Goal: Task Accomplishment & Management: Use online tool/utility

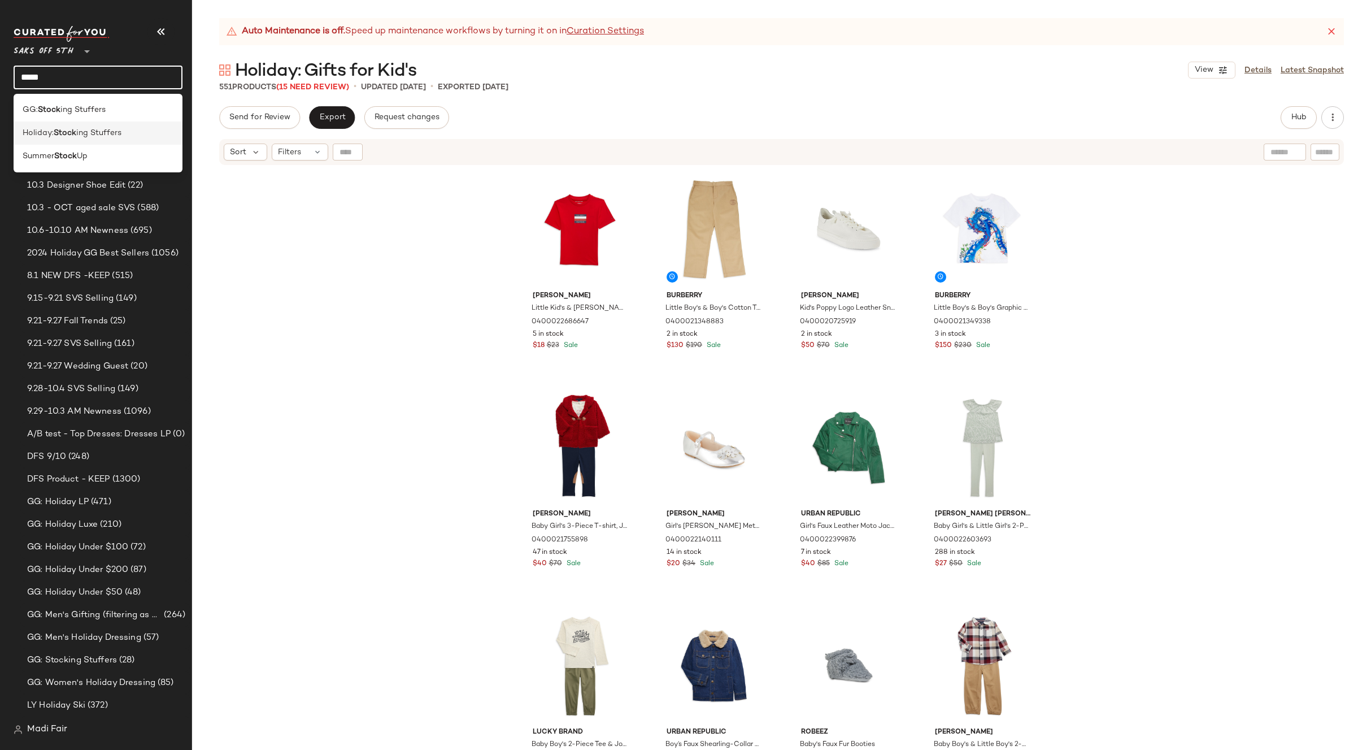
type input "*****"
click at [63, 136] on b "Stock" at bounding box center [65, 133] width 23 height 12
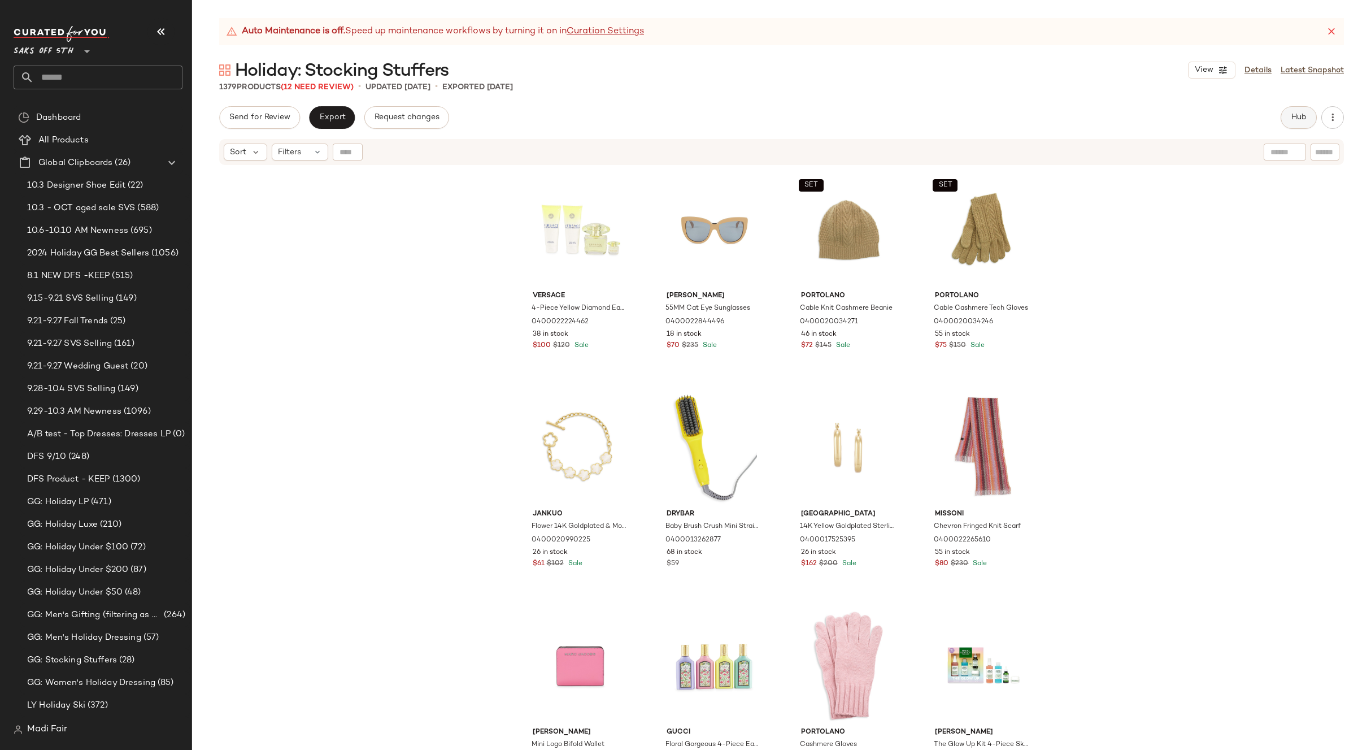
click at [1294, 116] on span "Hub" at bounding box center [1299, 117] width 16 height 9
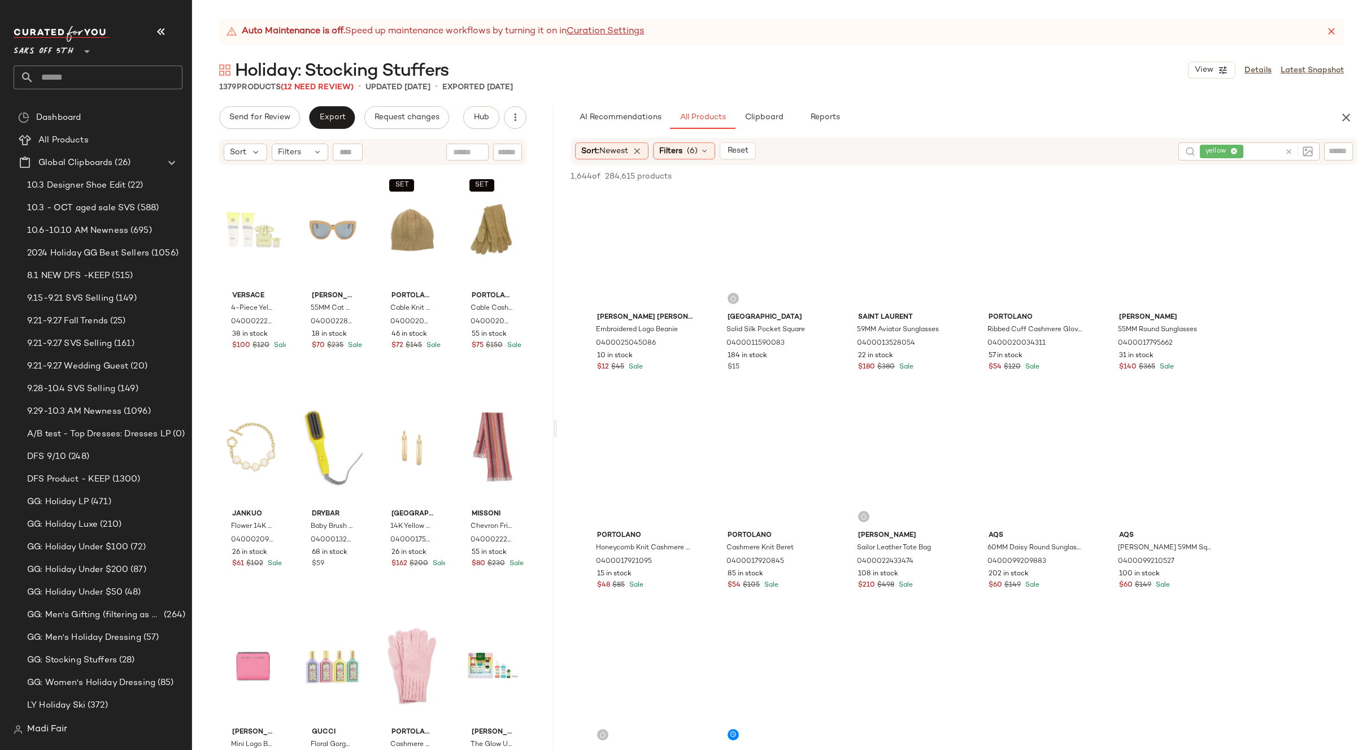
drag, startPoint x: 781, startPoint y: 428, endPoint x: 842, endPoint y: 136, distance: 298.3
click at [556, 426] on div "Auto Maintenance is off. Speed up maintenance workflows by turning it on in Cur…" at bounding box center [781, 383] width 1179 height 731
click at [837, 111] on button "Reports" at bounding box center [825, 117] width 66 height 23
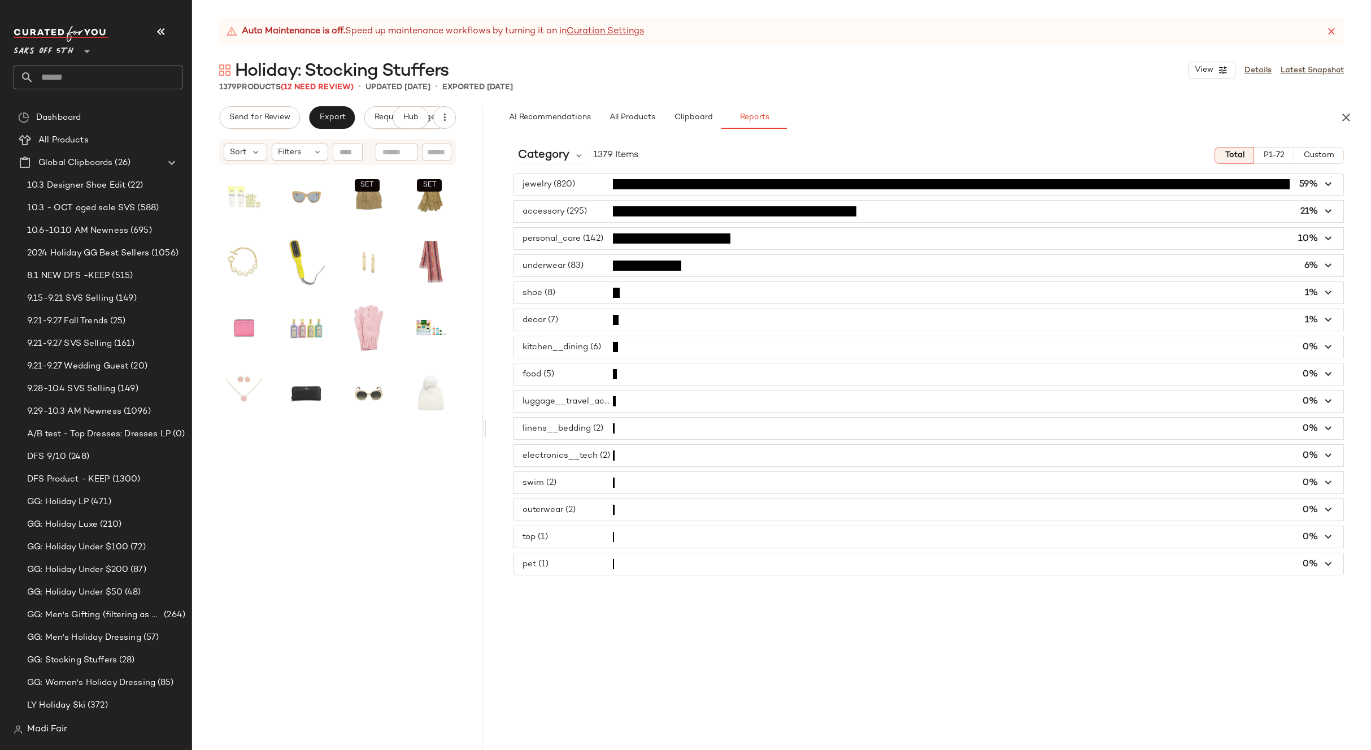
drag, startPoint x: 554, startPoint y: 426, endPoint x: 476, endPoint y: 424, distance: 77.4
click at [476, 424] on div "Auto Maintenance is off. Speed up maintenance workflows by turning it on in Cur…" at bounding box center [781, 383] width 1179 height 731
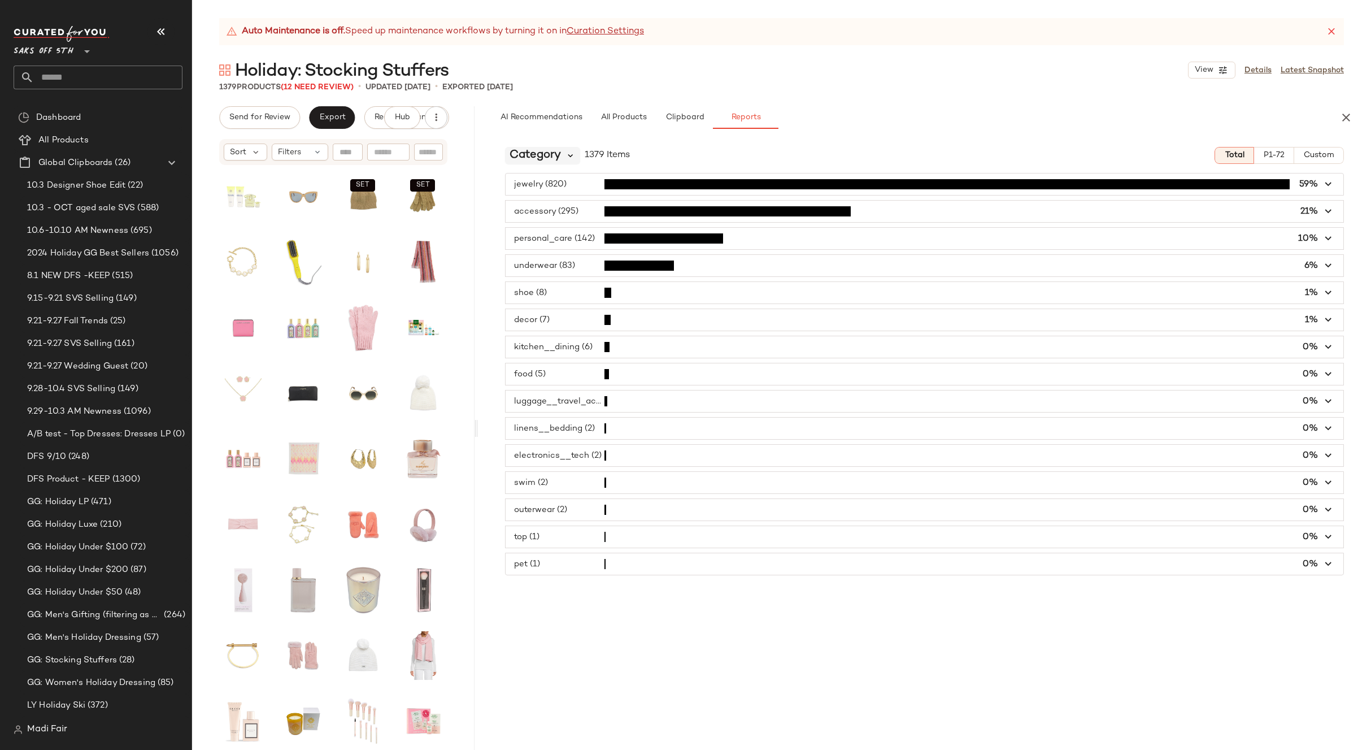
click at [566, 159] on icon at bounding box center [570, 155] width 10 height 10
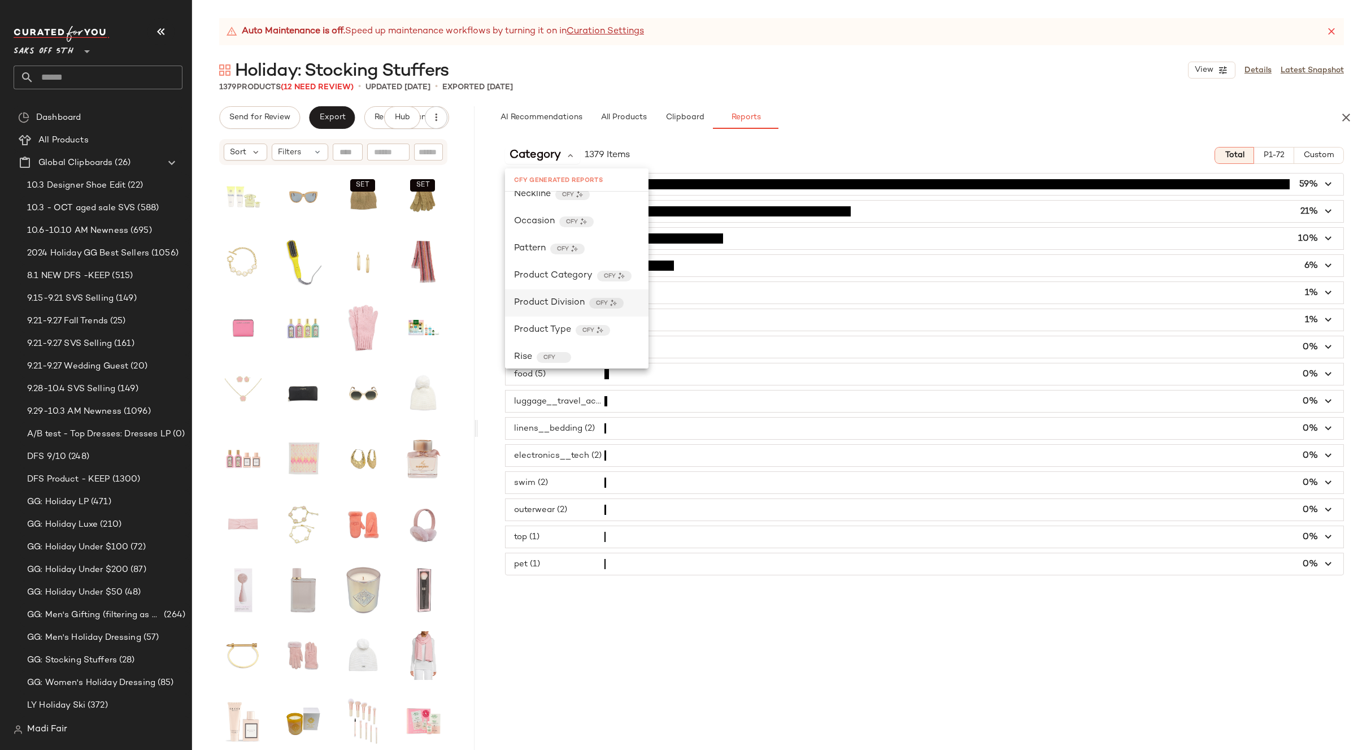
scroll to position [395, 0]
click at [564, 255] on span "Product Category" at bounding box center [553, 250] width 79 height 14
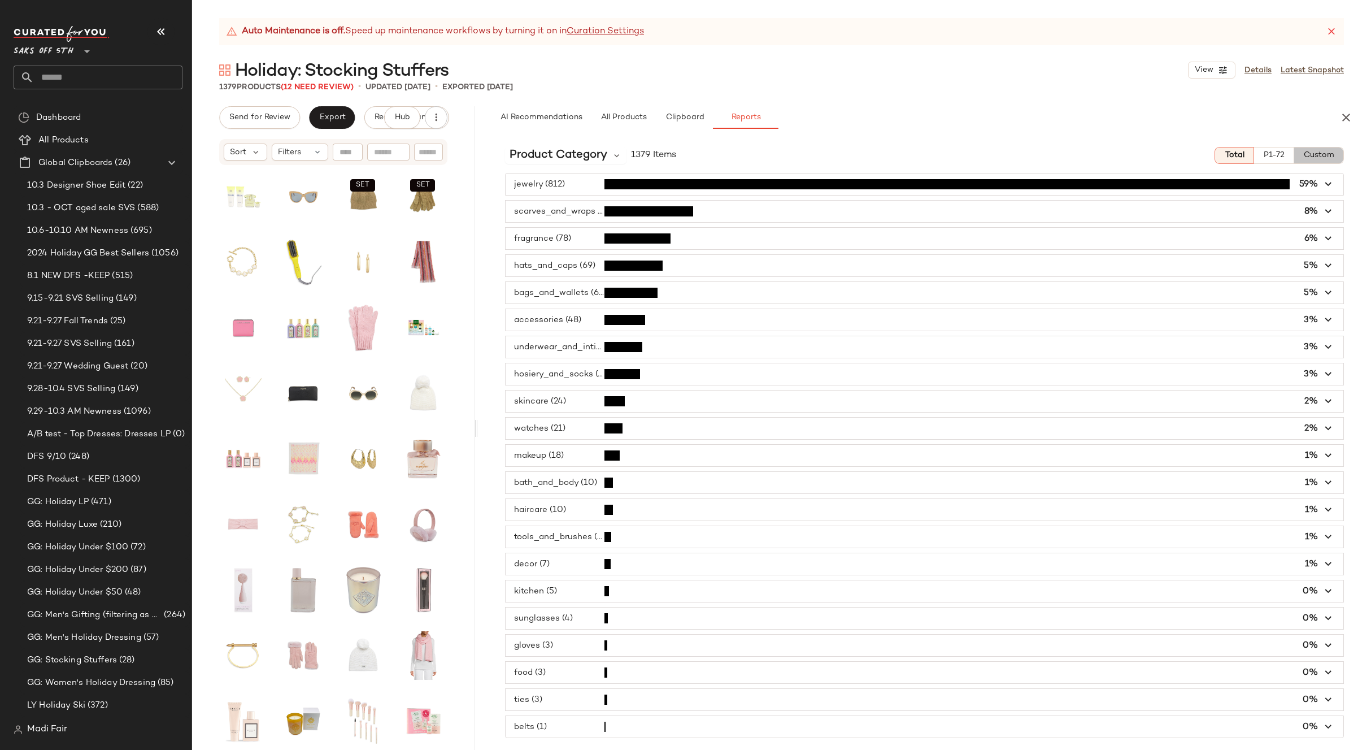
click at [1314, 156] on span "Custom" at bounding box center [1318, 155] width 31 height 9
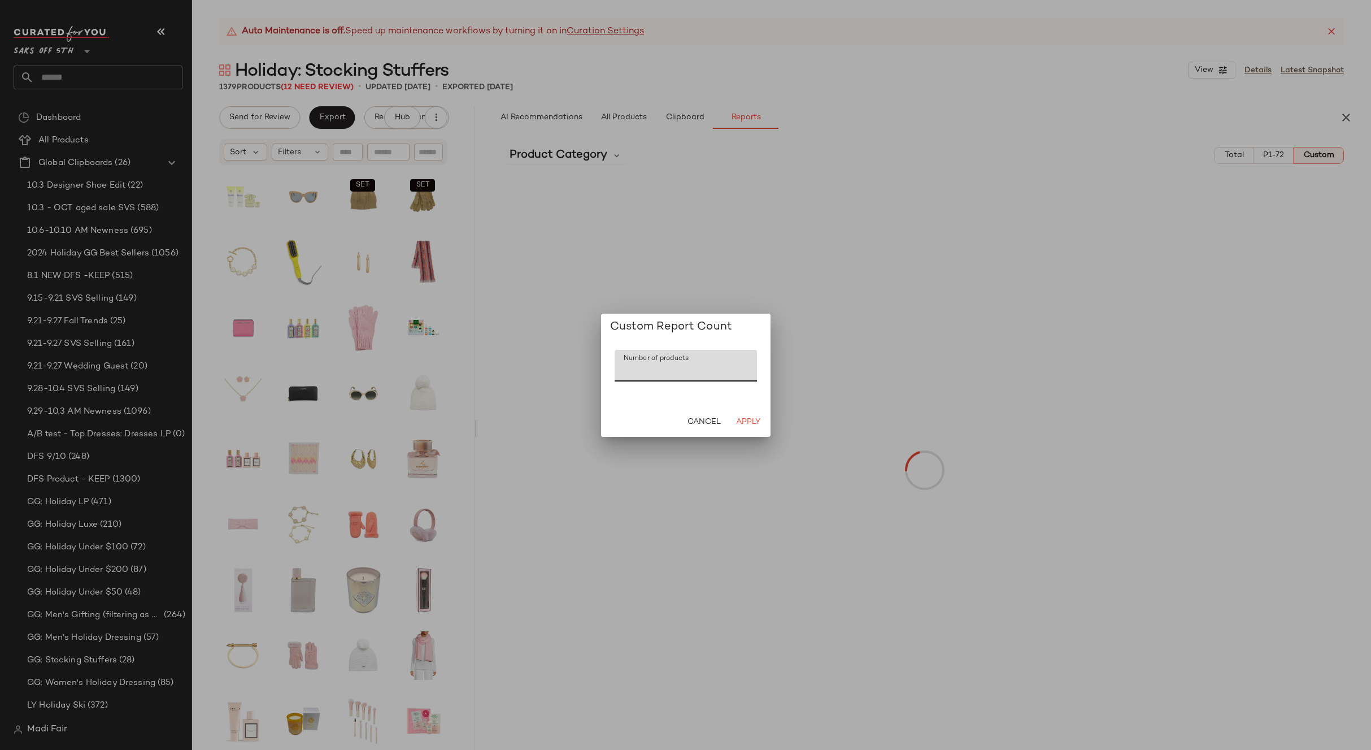
drag, startPoint x: 643, startPoint y: 373, endPoint x: 587, endPoint y: 374, distance: 55.4
click at [587, 374] on div "Custom Report Count Number of products Number of products *** Cancel Apply" at bounding box center [685, 375] width 1371 height 750
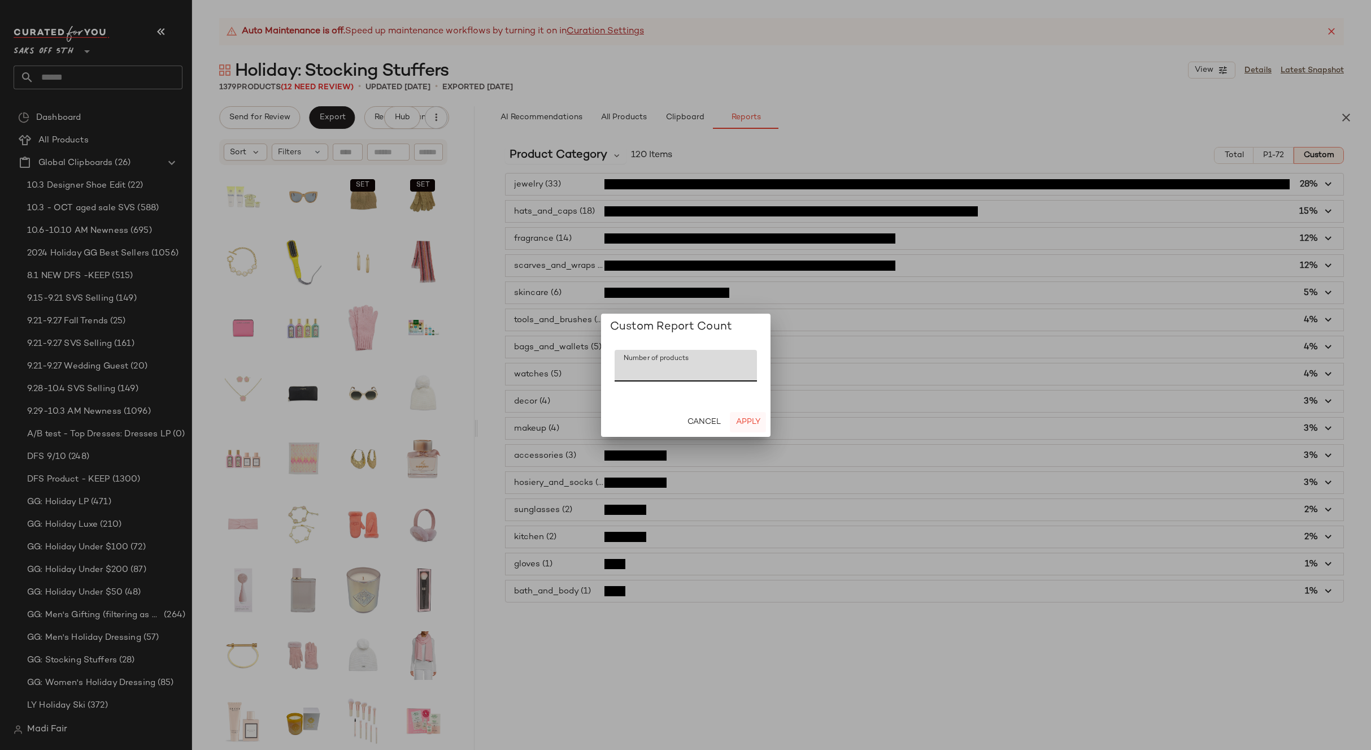
type input "**"
click at [749, 417] on button "Apply" at bounding box center [748, 422] width 36 height 20
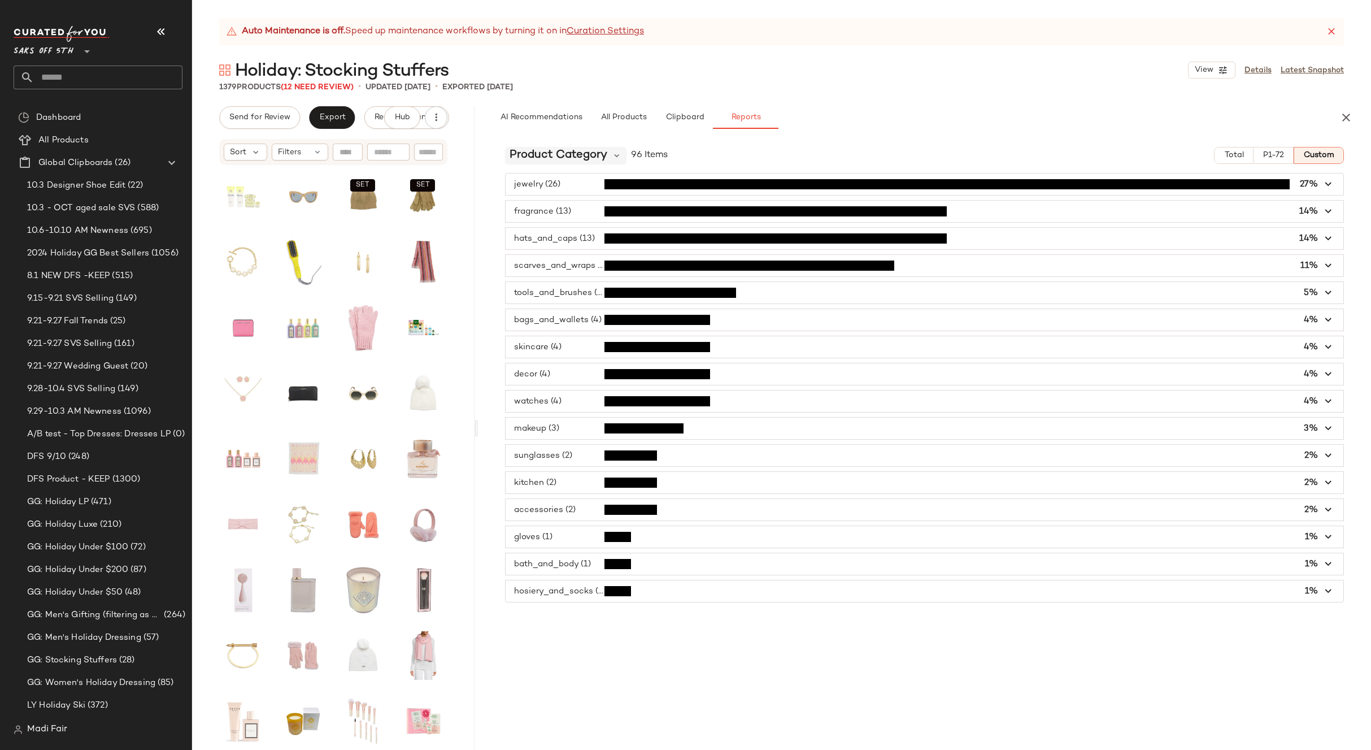
click at [572, 157] on span "Product Category" at bounding box center [558, 155] width 98 height 17
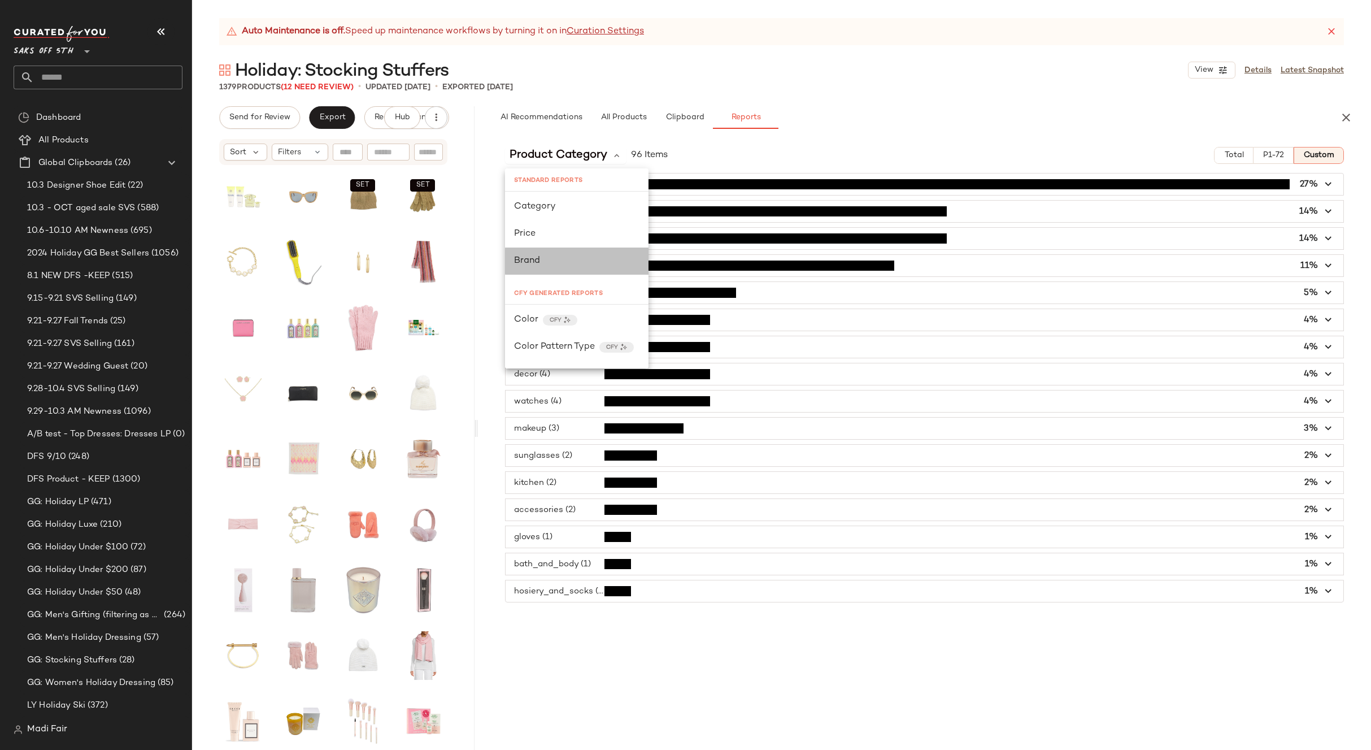
click at [572, 255] on div "Brand" at bounding box center [576, 261] width 125 height 14
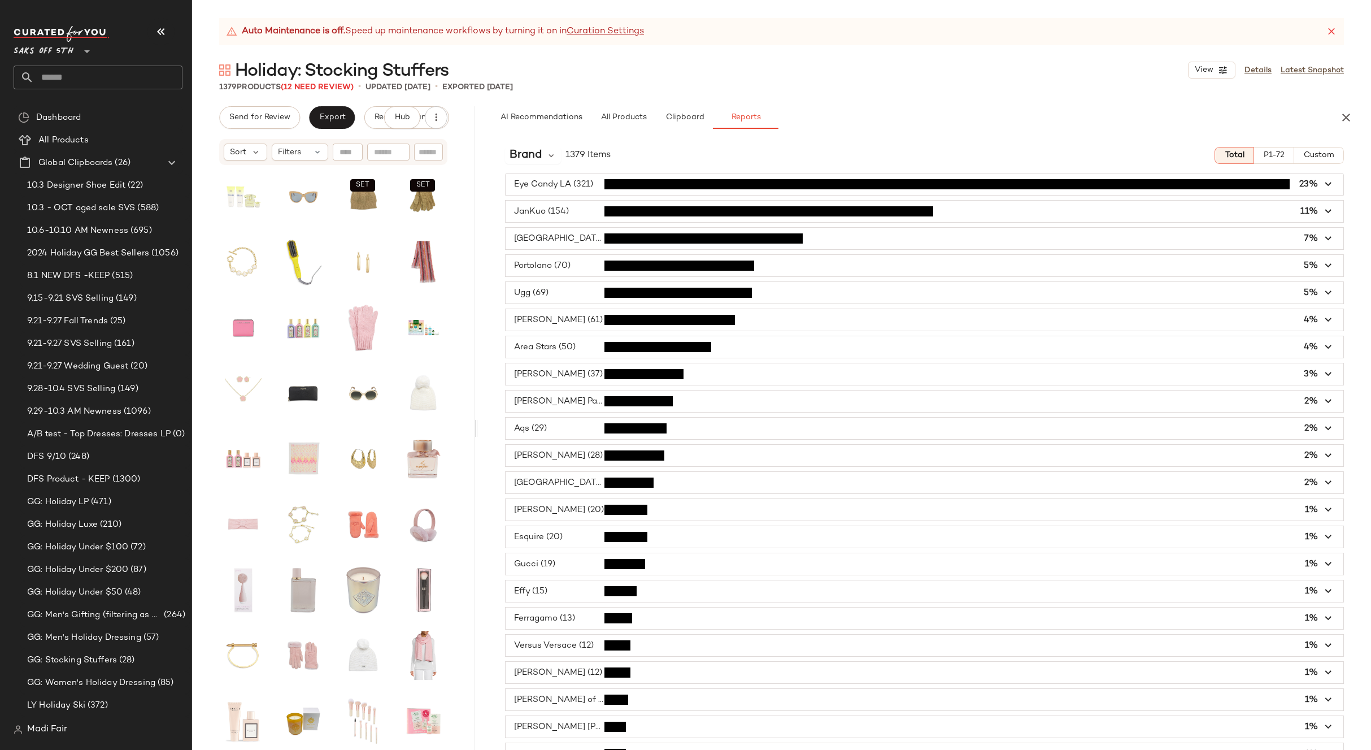
click at [1312, 158] on span "Custom" at bounding box center [1318, 155] width 31 height 9
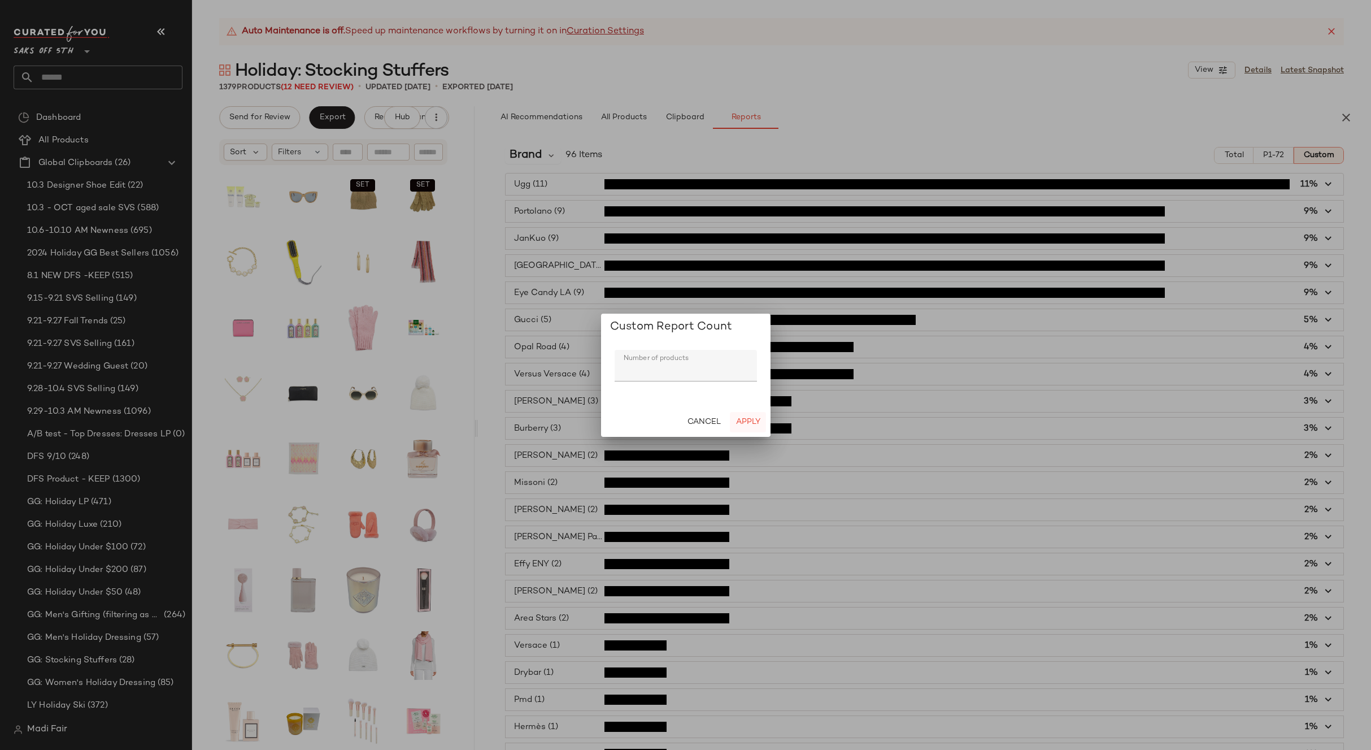
click at [753, 417] on span "Apply" at bounding box center [747, 421] width 25 height 9
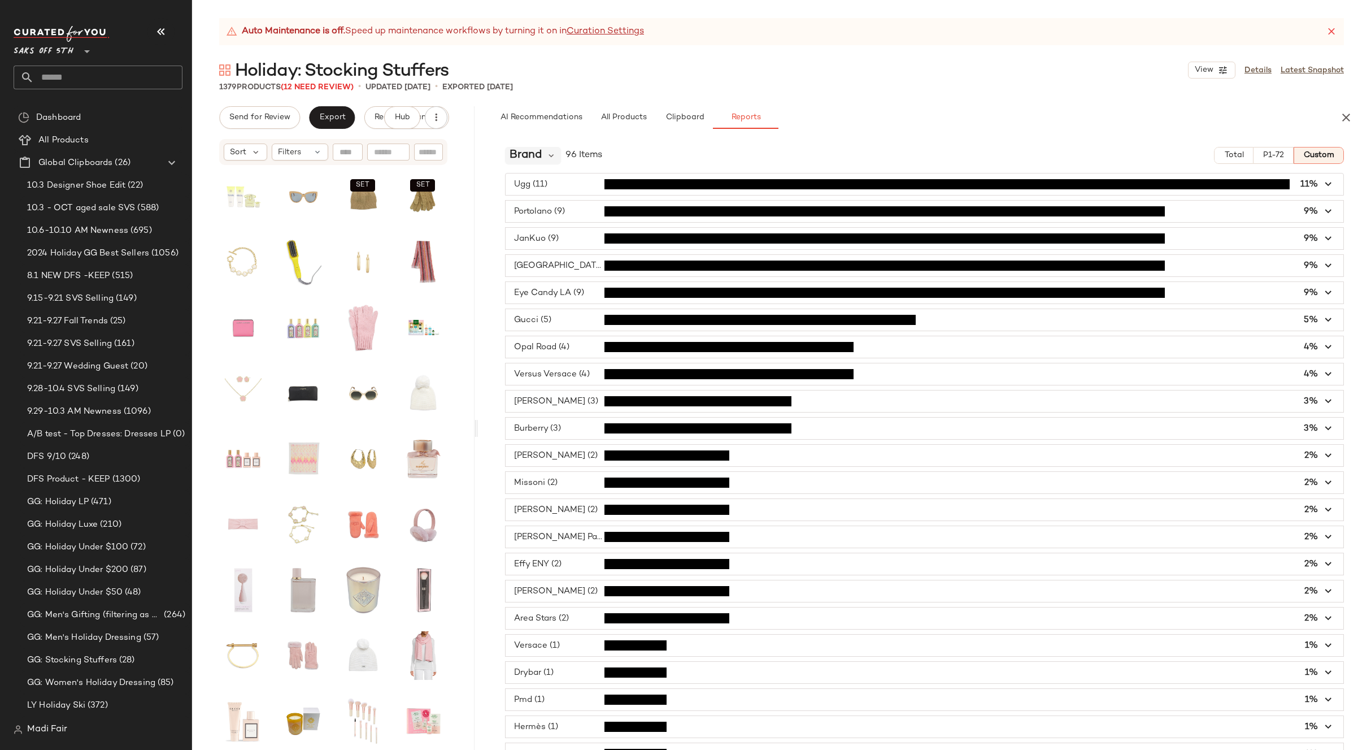
click at [548, 150] on div "Brand" at bounding box center [533, 155] width 56 height 17
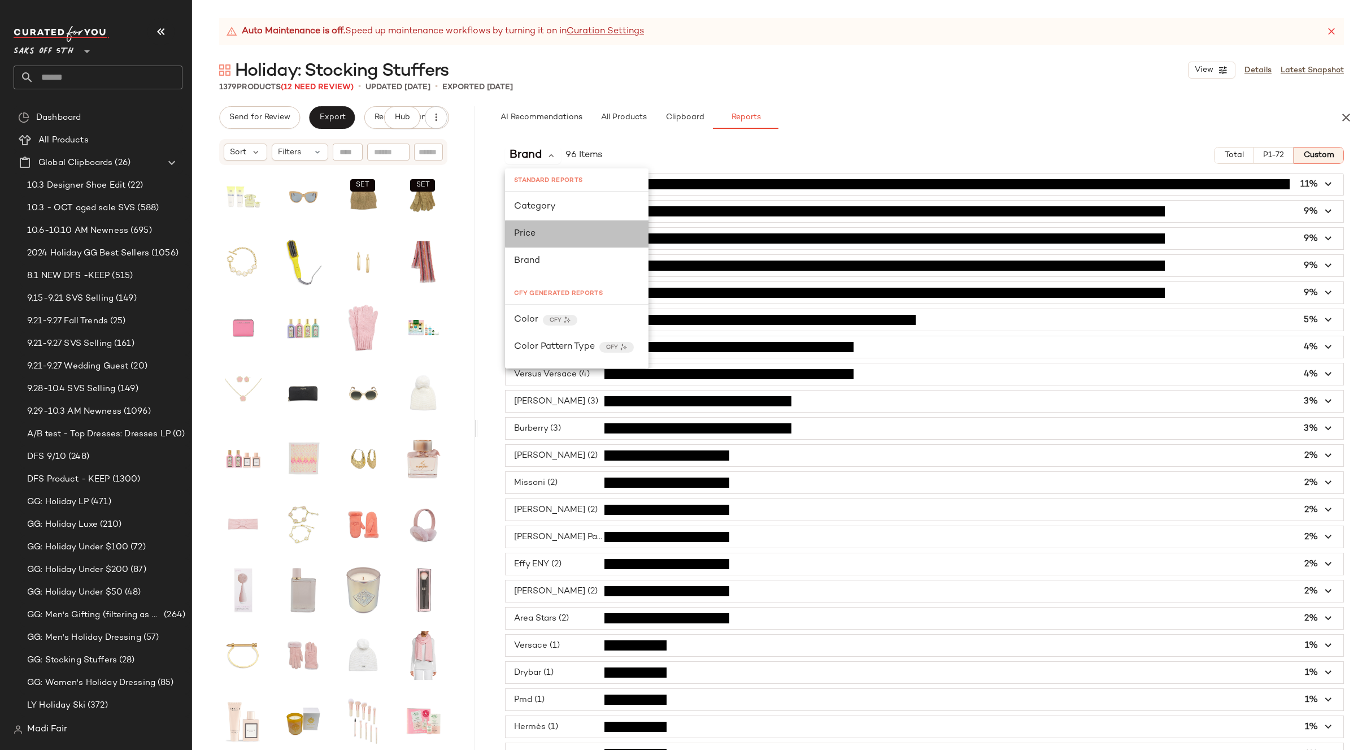
click at [554, 230] on div "Price" at bounding box center [576, 234] width 125 height 14
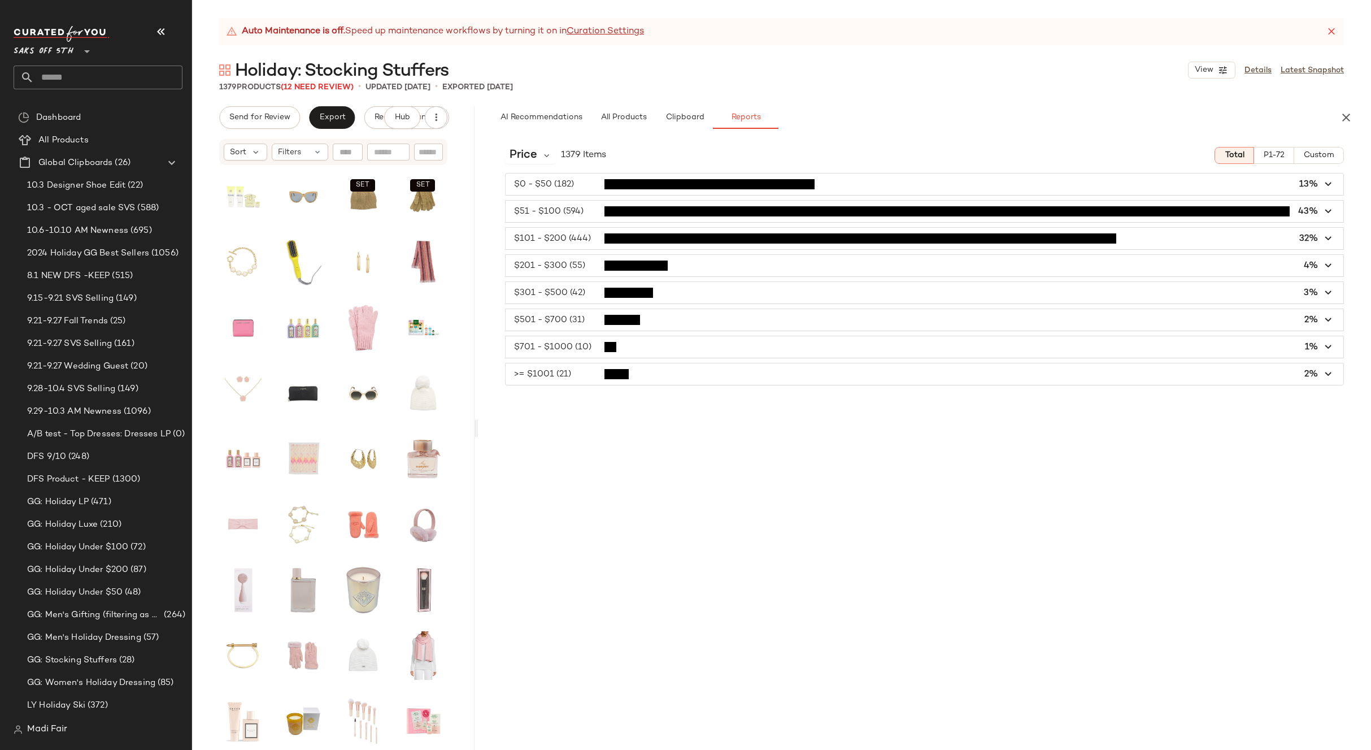
click at [1336, 155] on button "Custom" at bounding box center [1319, 155] width 50 height 17
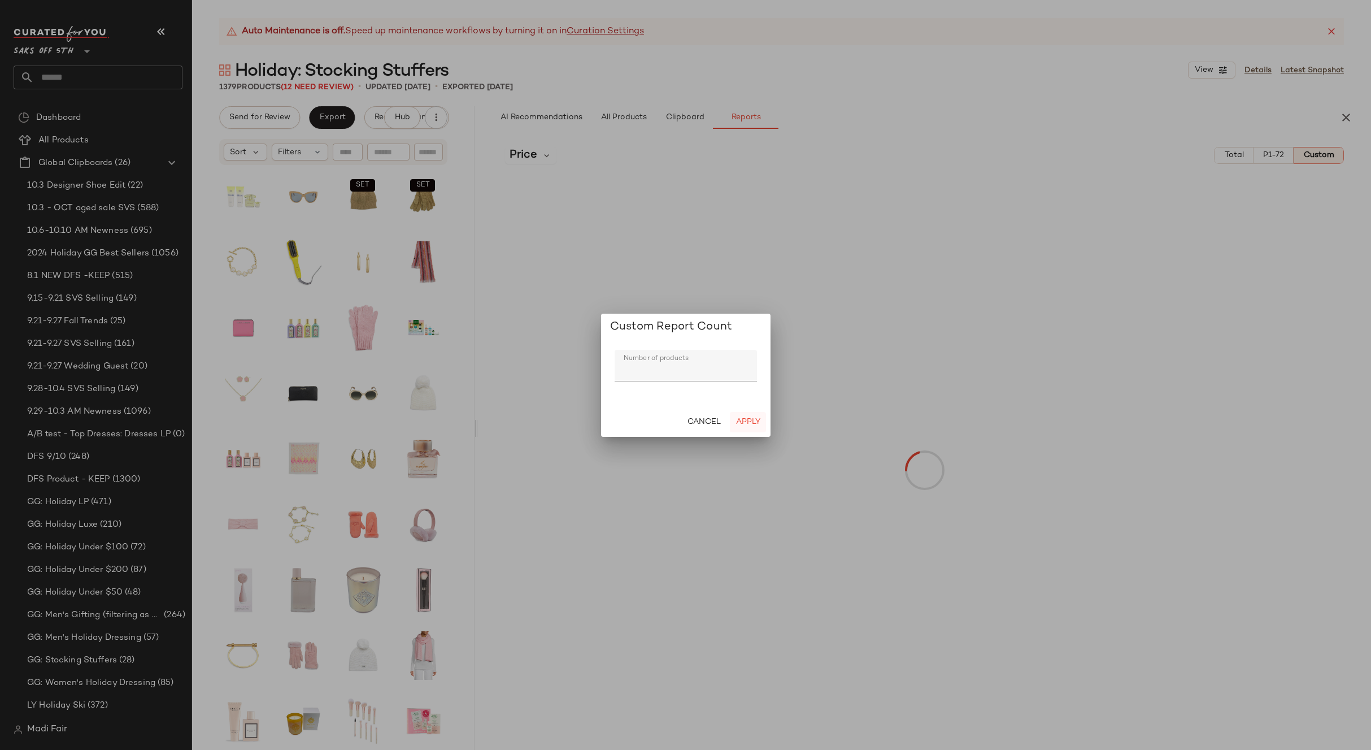
click at [751, 423] on span "Apply" at bounding box center [747, 421] width 25 height 9
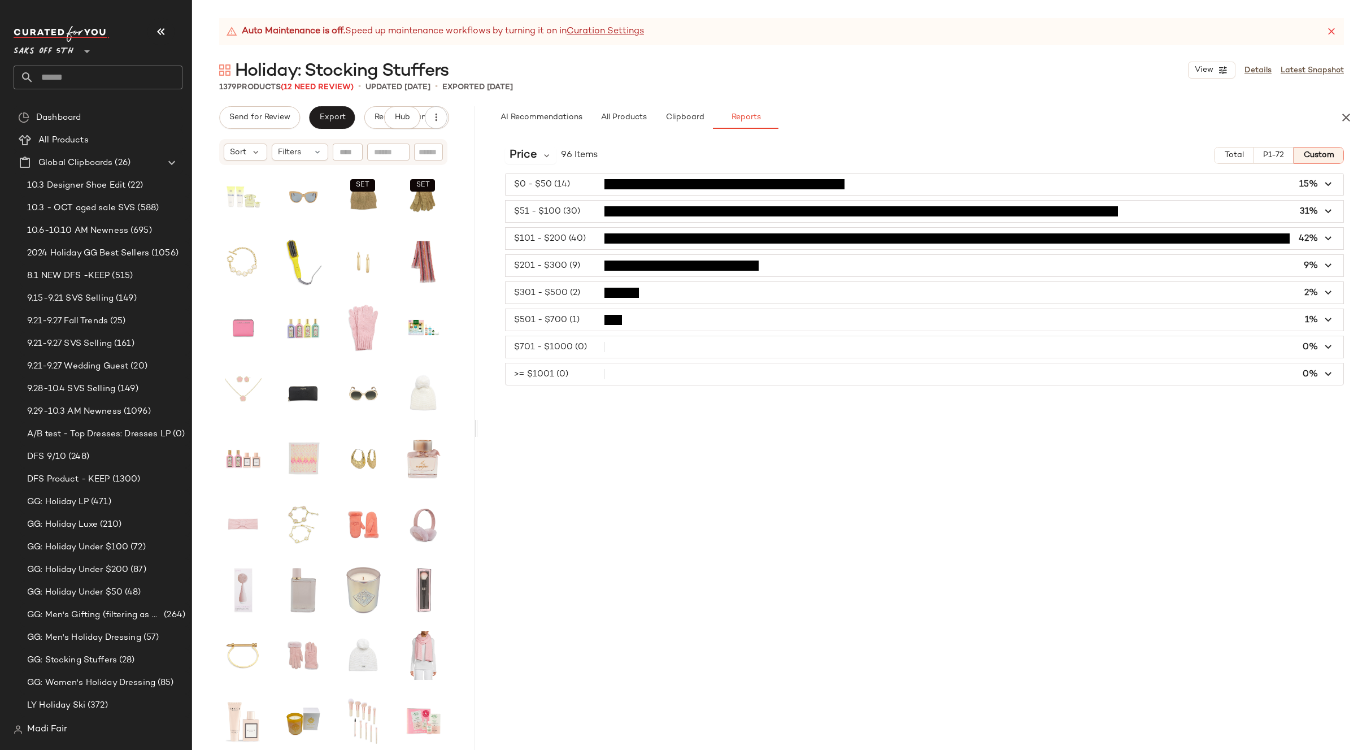
drag, startPoint x: 1338, startPoint y: 114, endPoint x: 1197, endPoint y: 102, distance: 141.1
click at [1338, 114] on button "button" at bounding box center [1346, 117] width 23 height 23
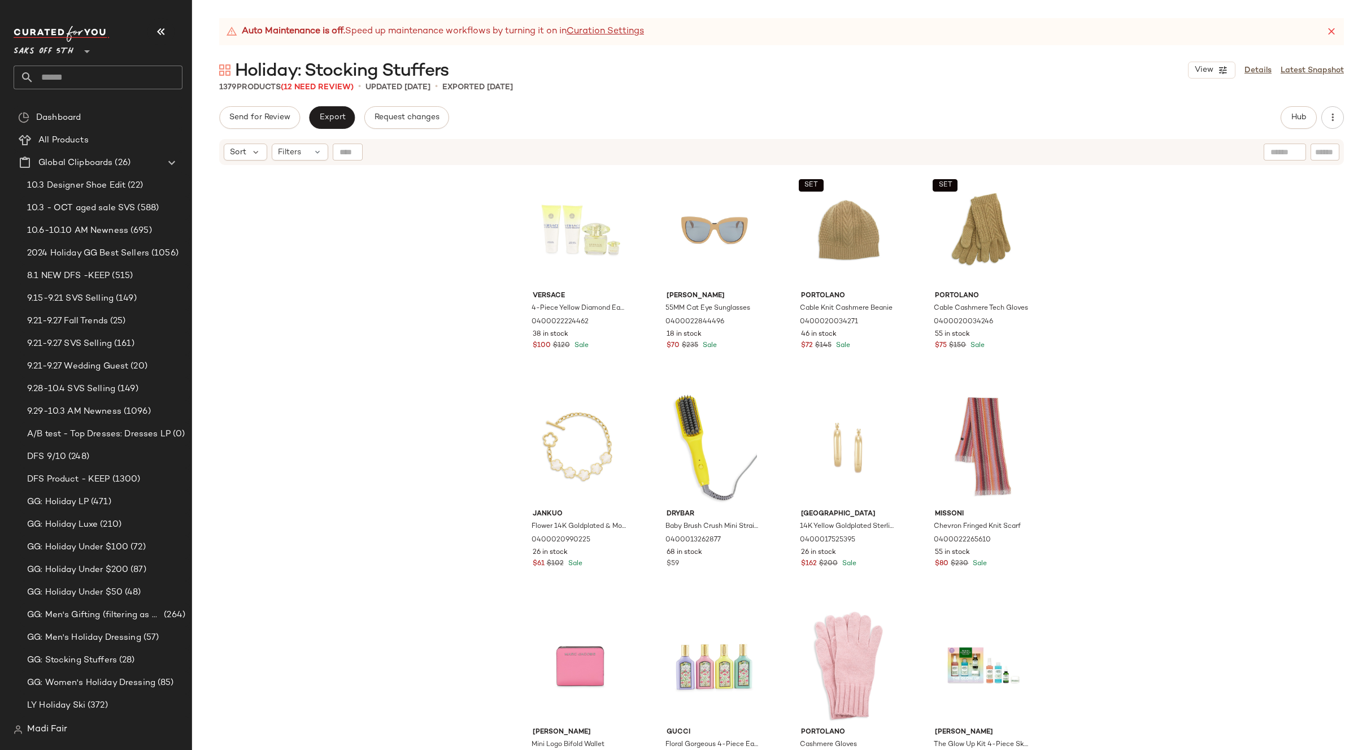
click at [117, 64] on div "Saks OFF 5TH **" at bounding box center [98, 57] width 169 height 63
click at [95, 72] on input "text" at bounding box center [108, 78] width 149 height 24
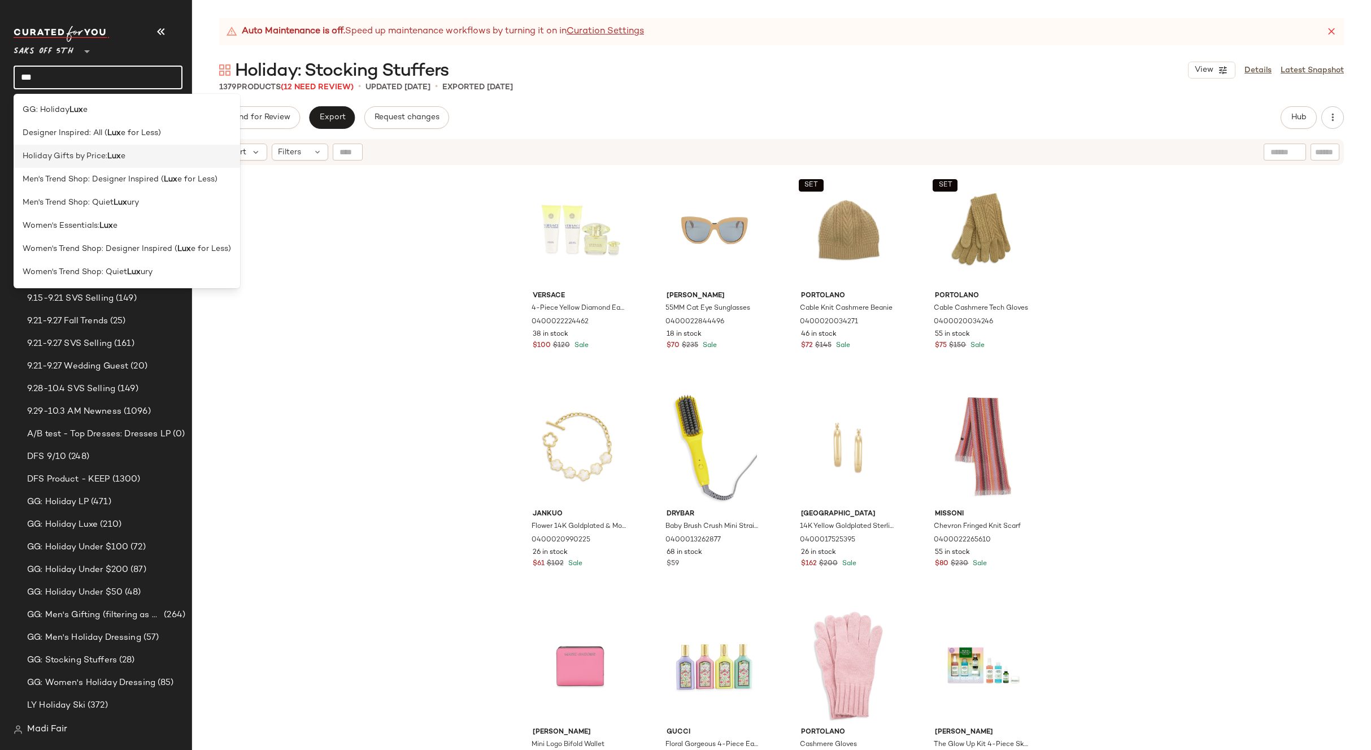
type input "***"
click at [103, 153] on span "Holiday Gifts by Price:" at bounding box center [65, 156] width 85 height 12
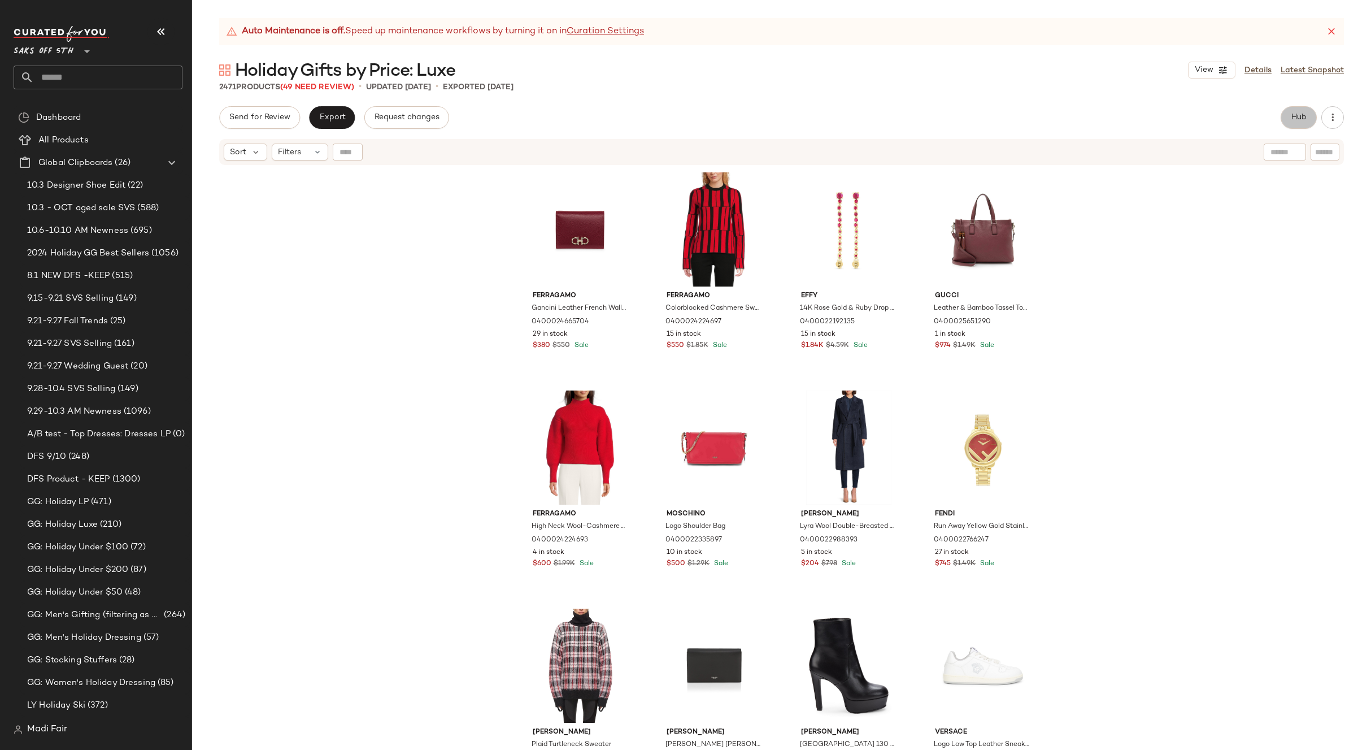
click at [1287, 119] on button "Hub" at bounding box center [1298, 117] width 36 height 23
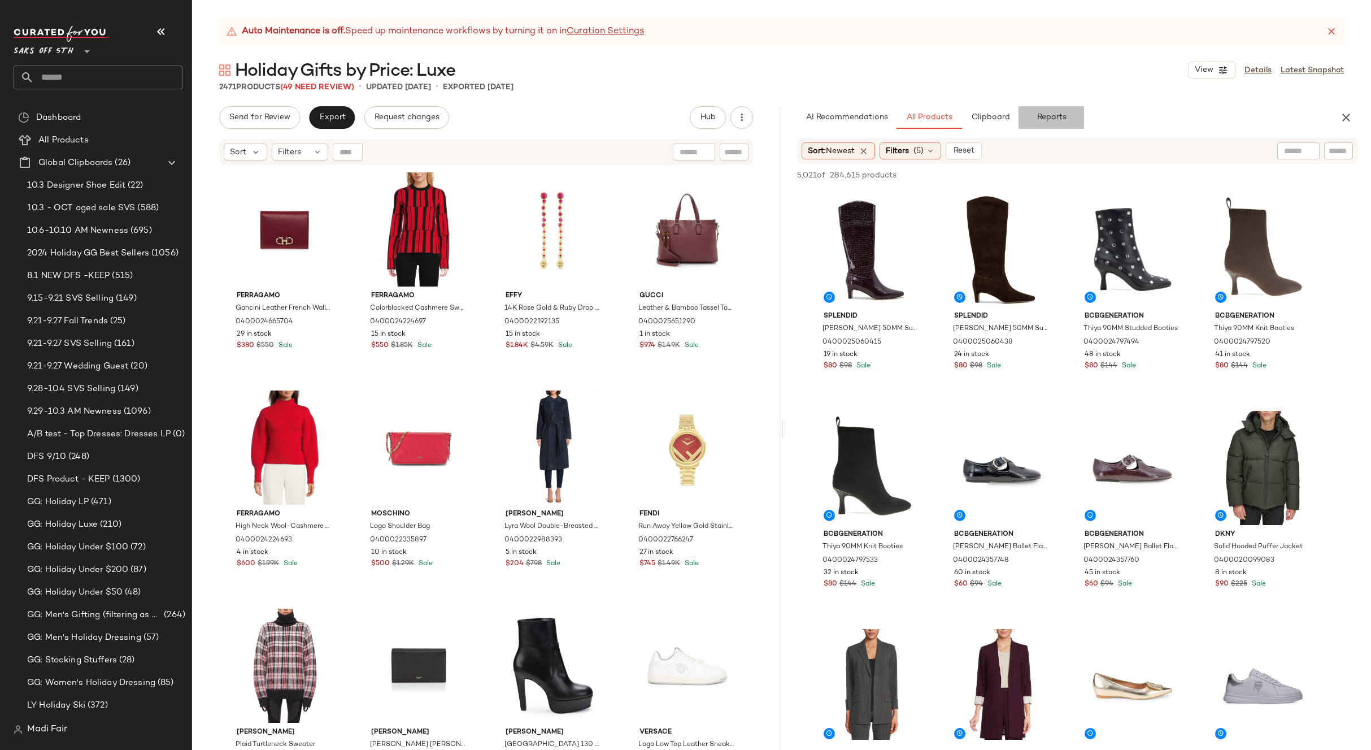
click at [1061, 111] on button "Reports" at bounding box center [1051, 117] width 66 height 23
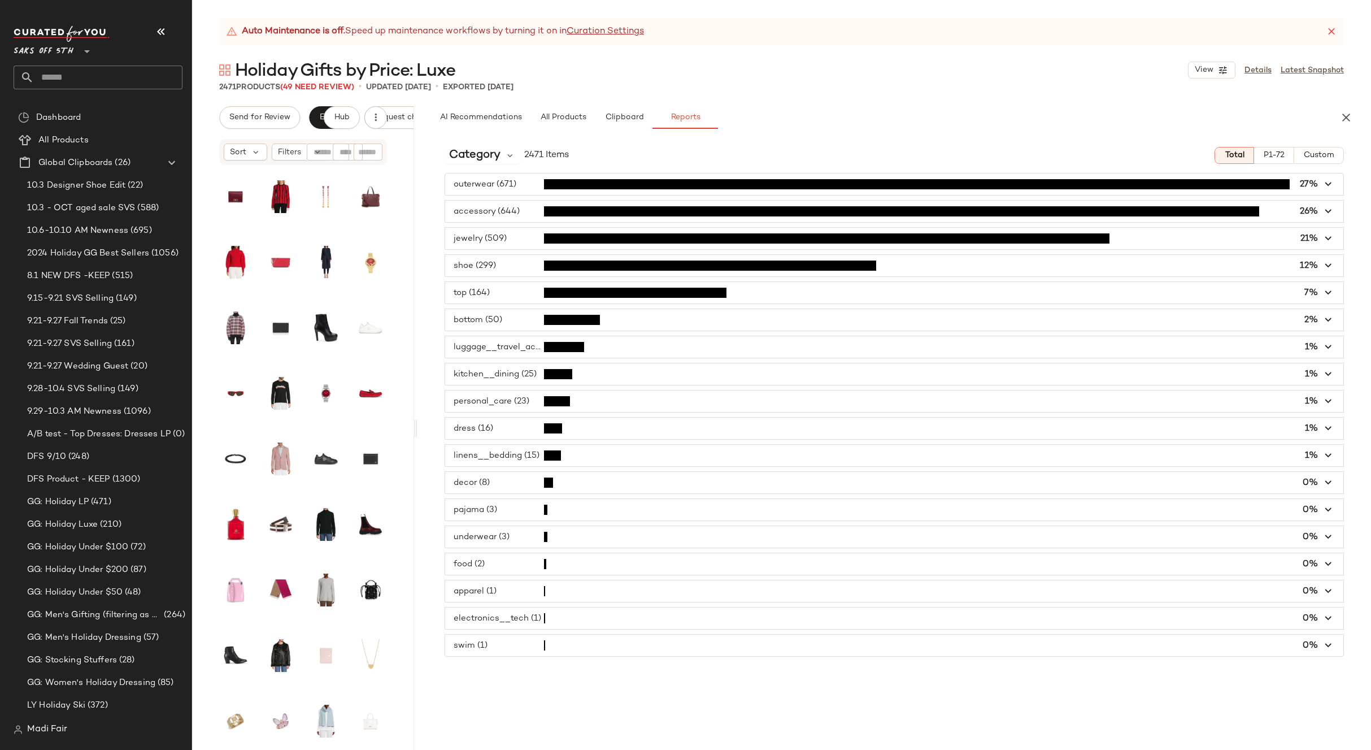
drag, startPoint x: 781, startPoint y: 425, endPoint x: 417, endPoint y: 395, distance: 365.5
click at [417, 395] on div "Auto Maintenance is off. Speed up maintenance workflows by turning it on in Cur…" at bounding box center [781, 383] width 1179 height 731
click at [495, 152] on span "Category" at bounding box center [474, 155] width 51 height 17
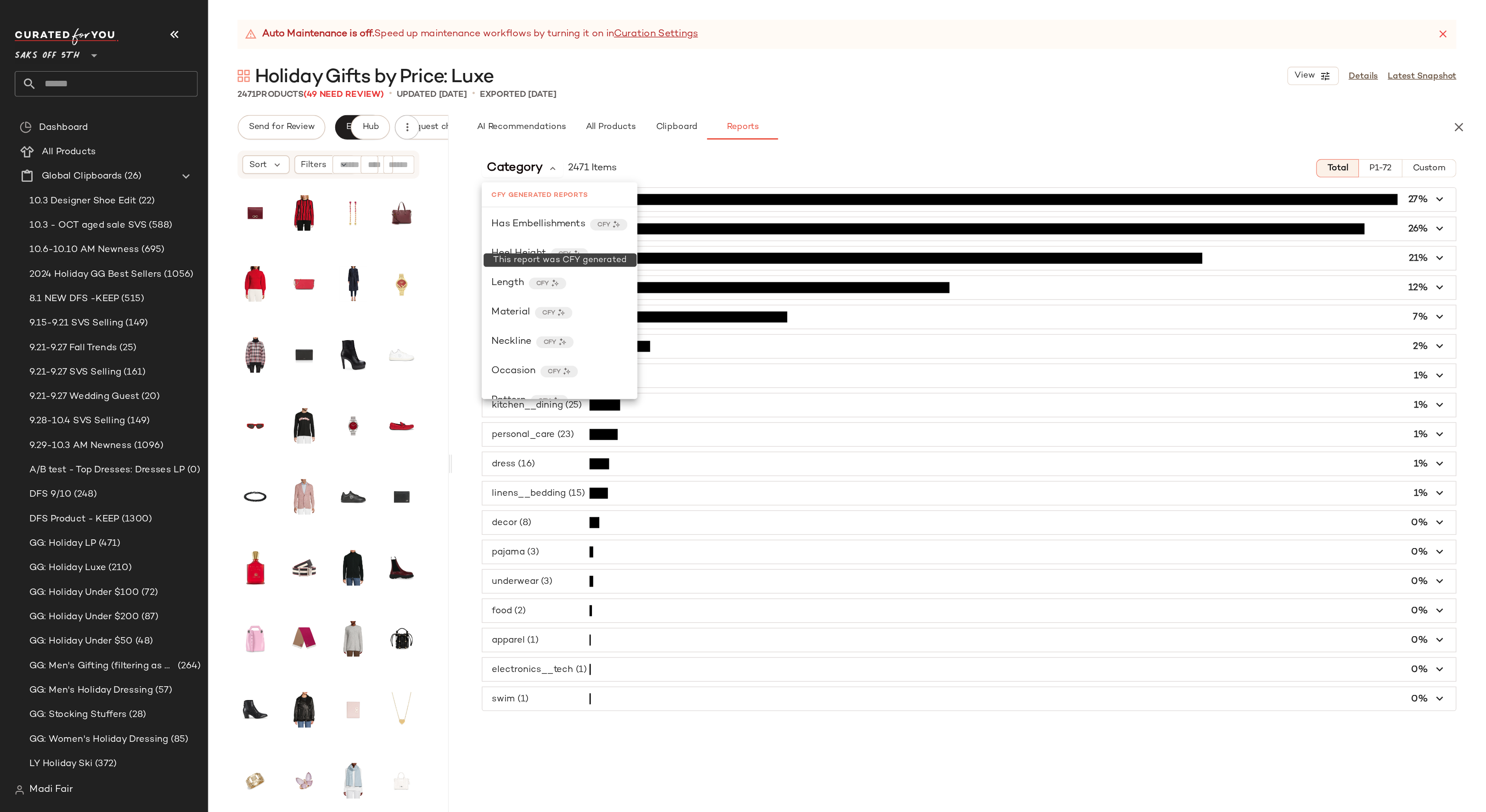
scroll to position [276, 0]
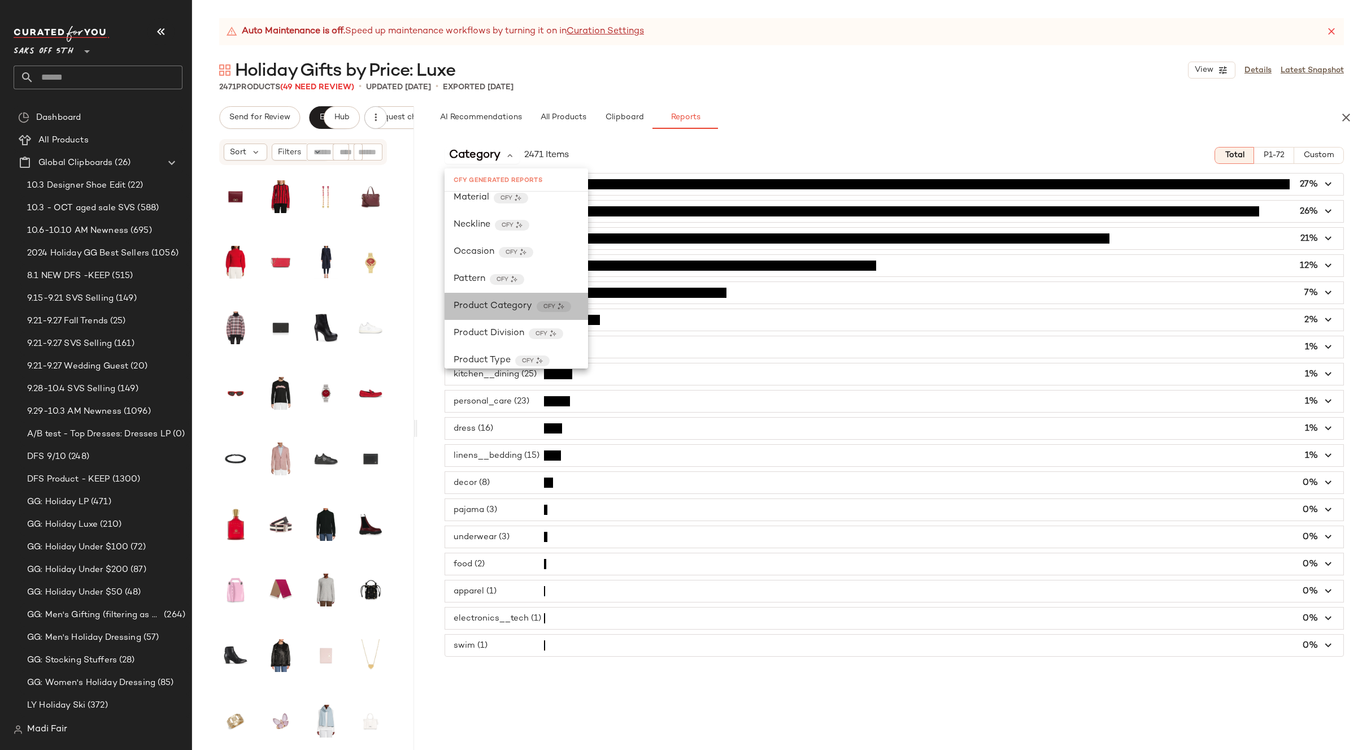
click at [503, 302] on span "Product Category" at bounding box center [493, 306] width 79 height 14
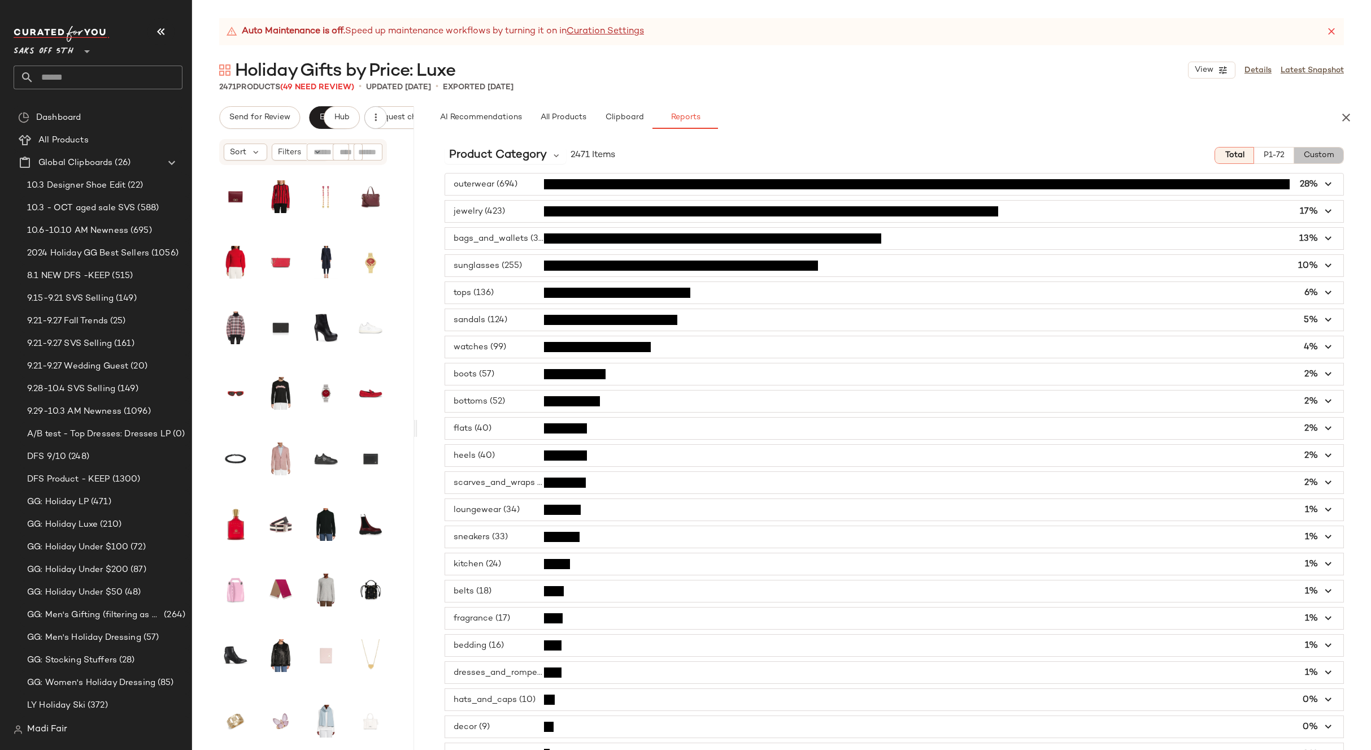
click at [1322, 156] on span "Custom" at bounding box center [1318, 155] width 31 height 9
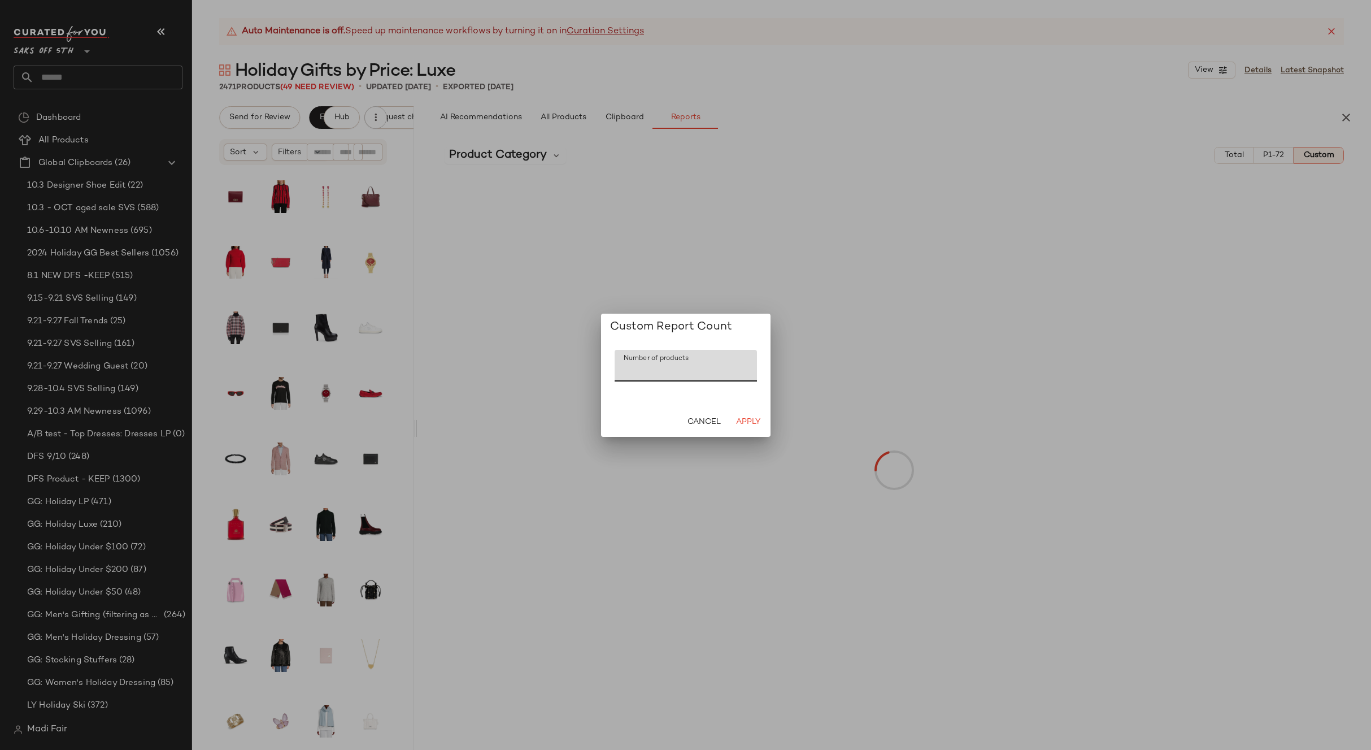
drag, startPoint x: 628, startPoint y: 373, endPoint x: 590, endPoint y: 373, distance: 37.3
click at [590, 373] on div "Custom Report Count Number of products Number of products *** Cancel Apply" at bounding box center [685, 375] width 1371 height 750
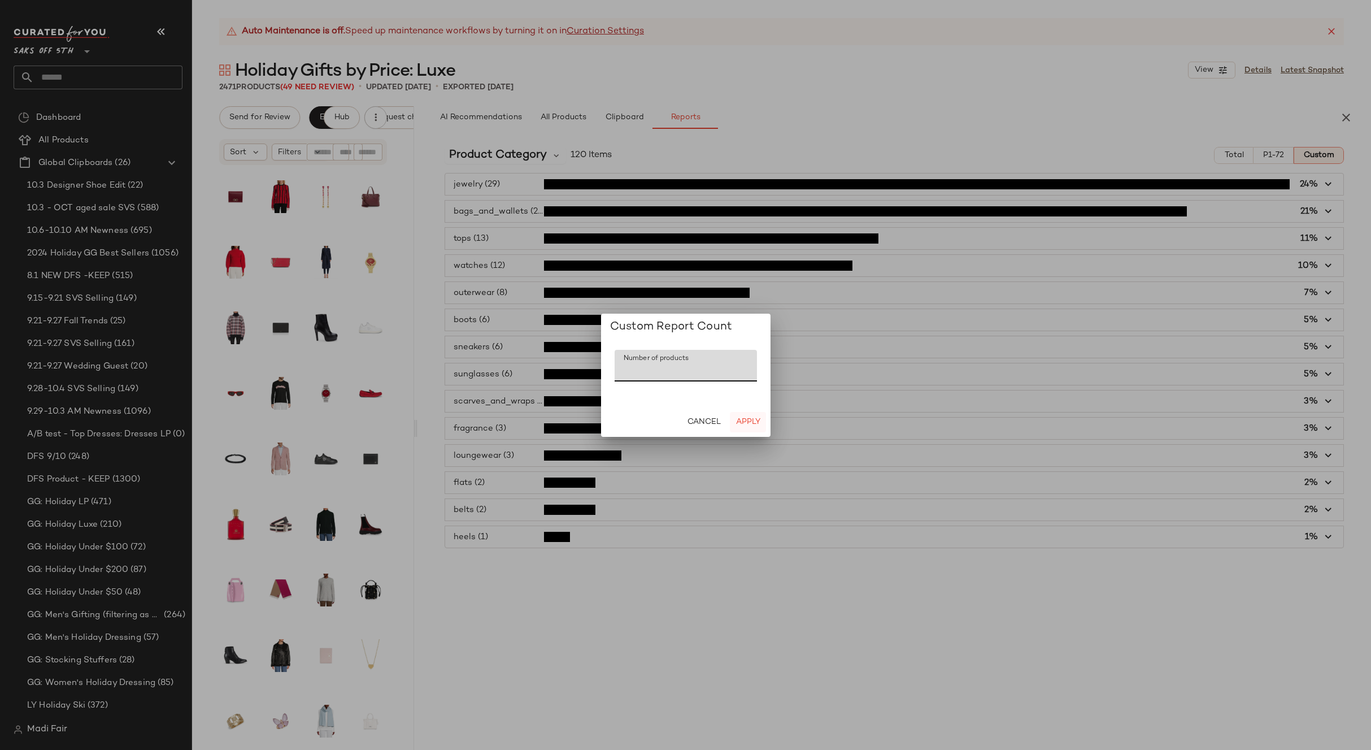
type input "**"
drag, startPoint x: 740, startPoint y: 420, endPoint x: 740, endPoint y: 410, distance: 9.6
click at [740, 419] on span "Apply" at bounding box center [747, 421] width 25 height 9
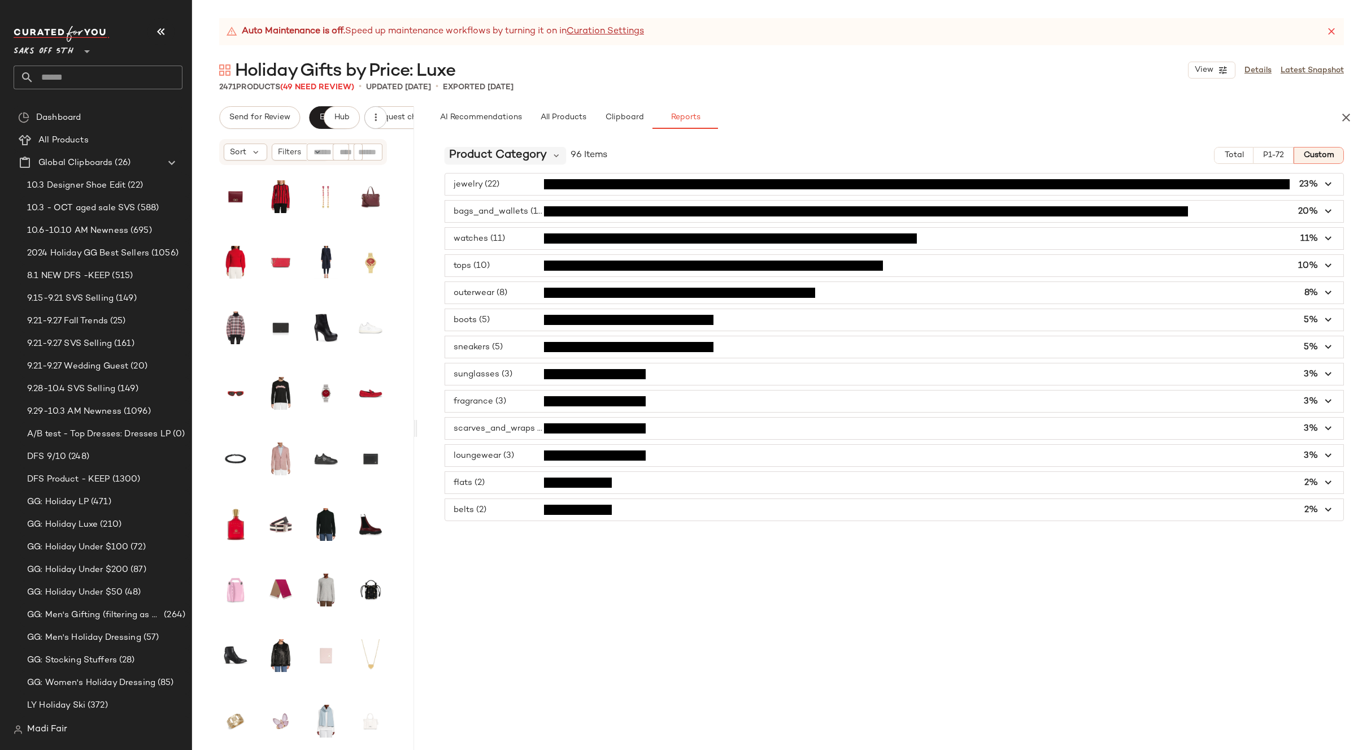
click at [499, 154] on span "Product Category" at bounding box center [498, 155] width 98 height 17
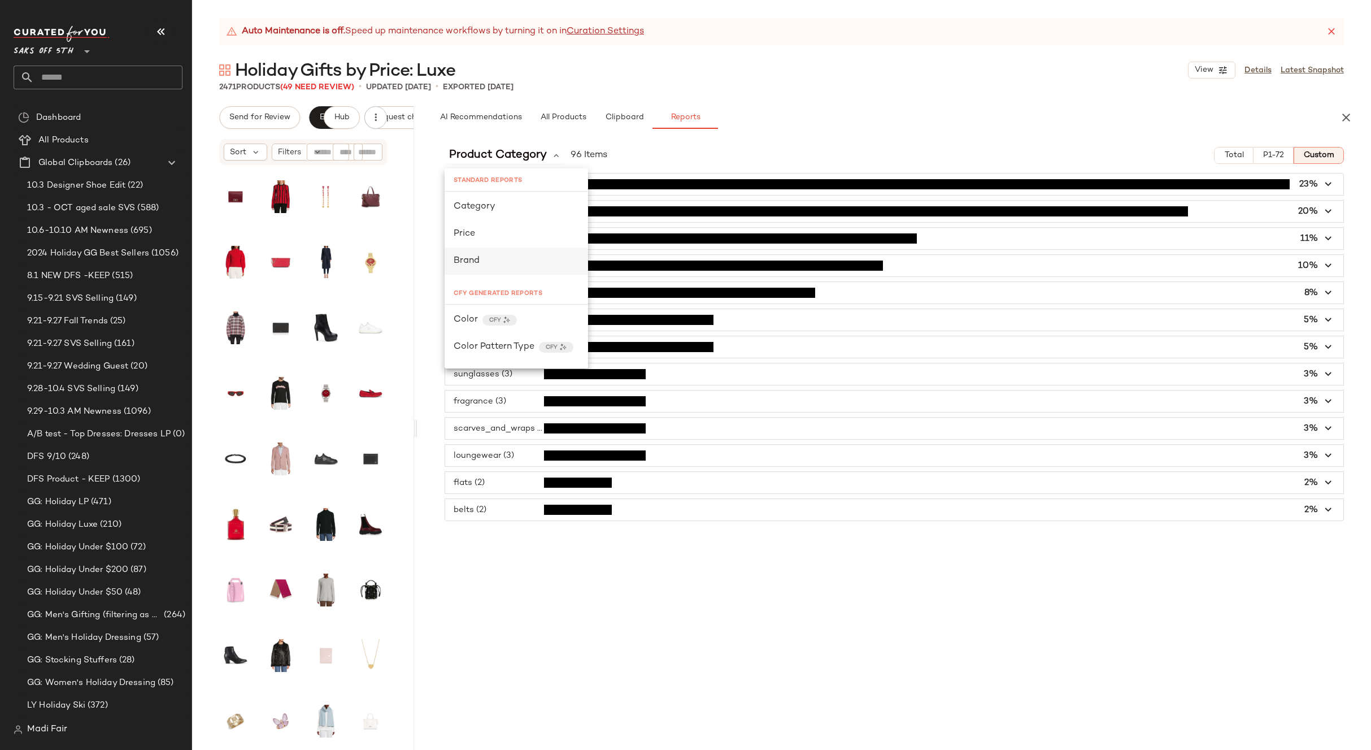
click at [499, 256] on div "Brand" at bounding box center [516, 261] width 125 height 14
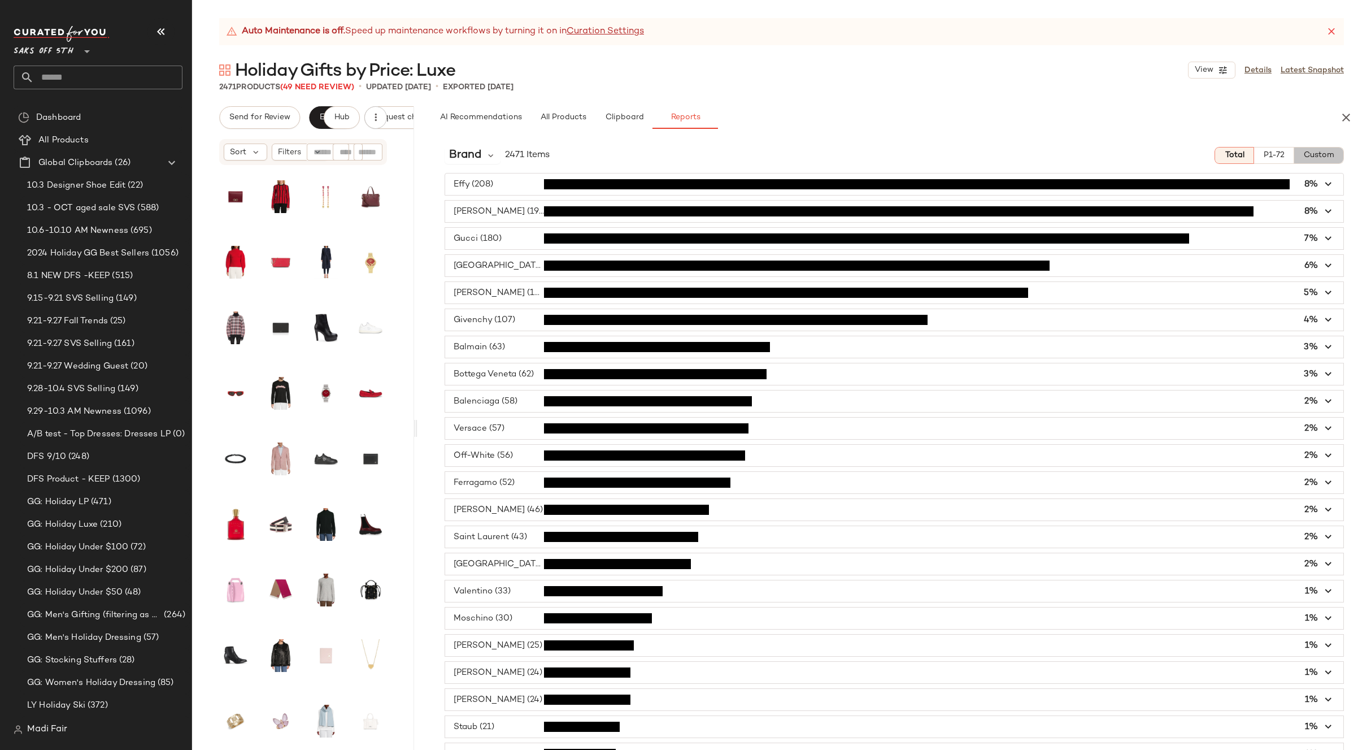
click at [1327, 157] on button "Custom" at bounding box center [1319, 155] width 50 height 17
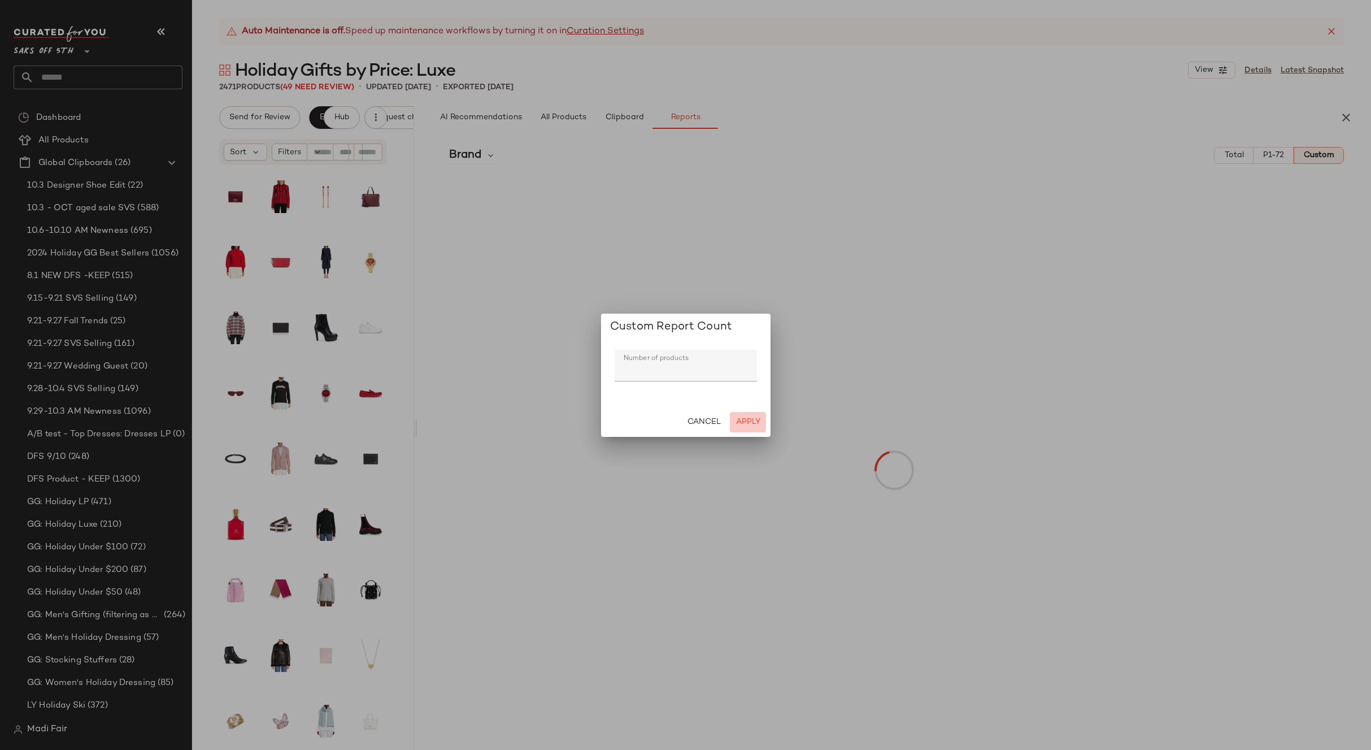
click at [739, 414] on button "Apply" at bounding box center [748, 422] width 36 height 20
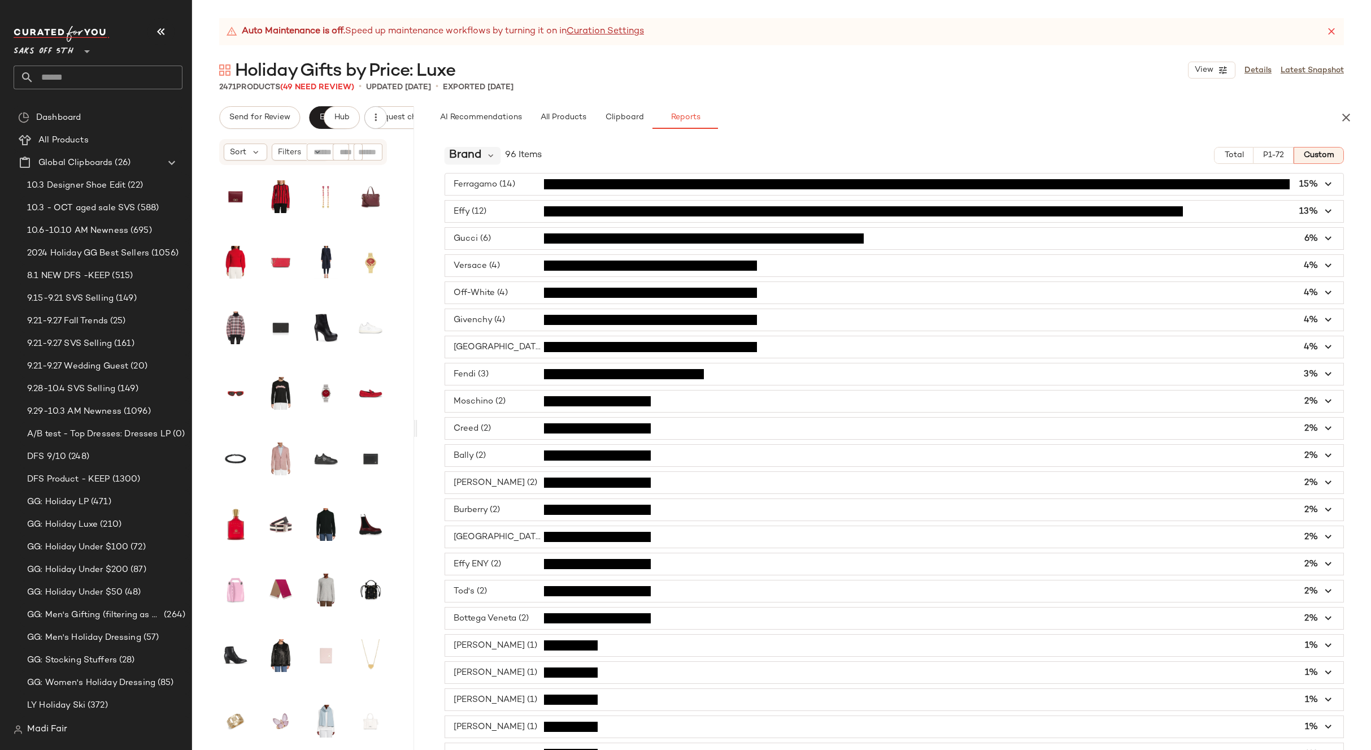
click at [471, 149] on span "Brand" at bounding box center [465, 155] width 32 height 17
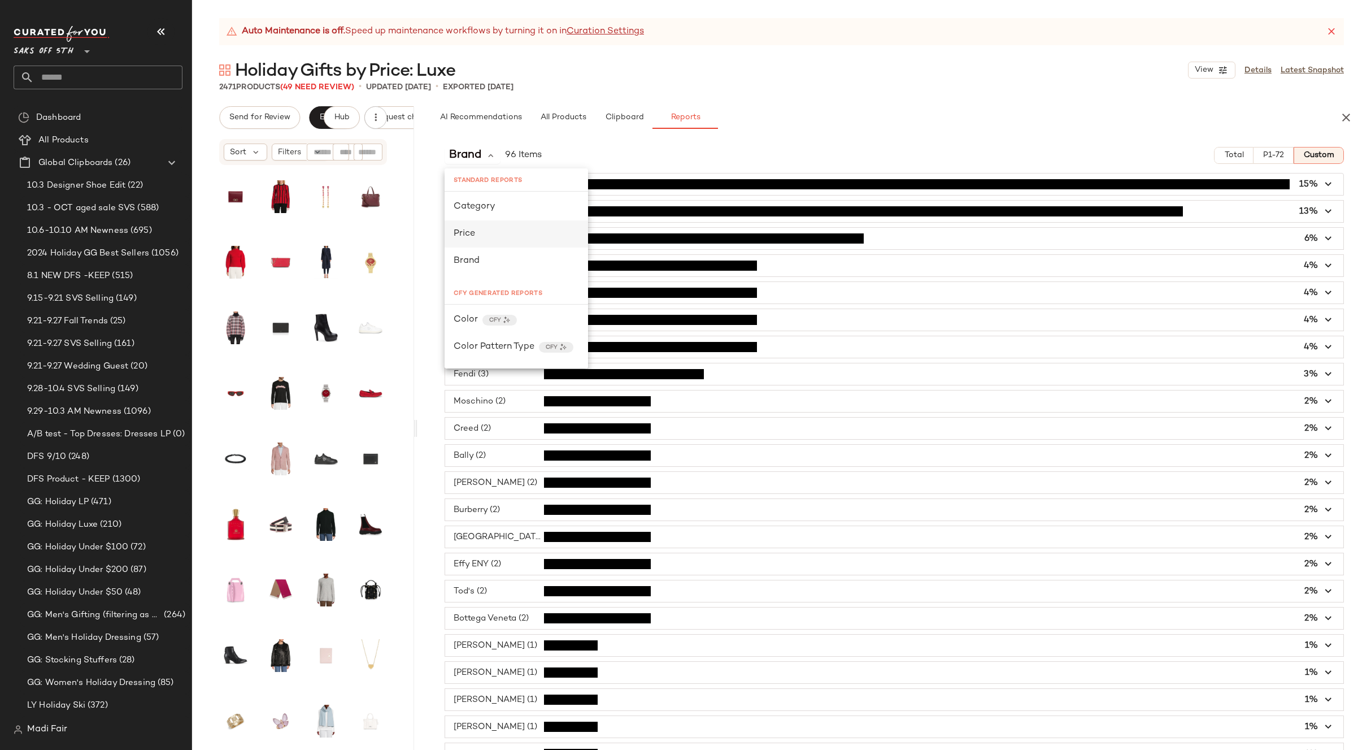
click at [480, 244] on div "Price" at bounding box center [516, 233] width 143 height 27
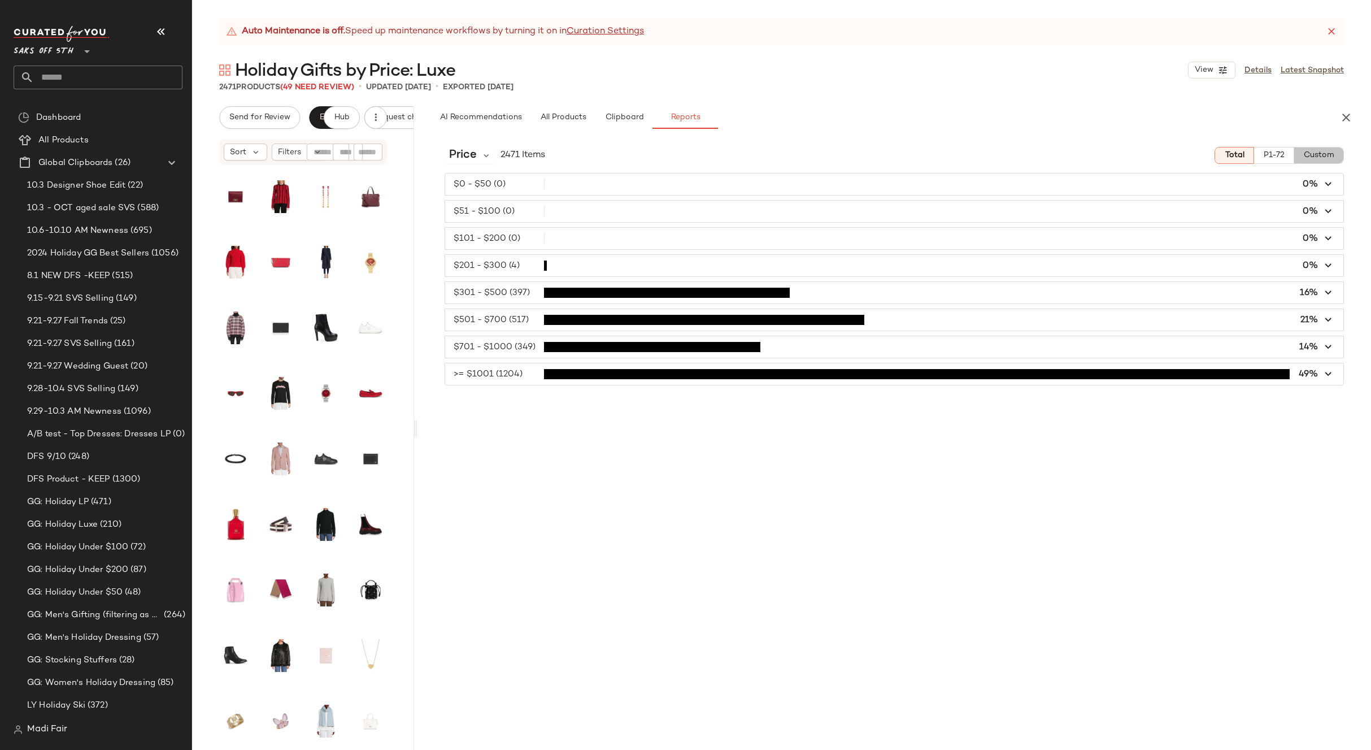
click at [1316, 154] on span "Custom" at bounding box center [1318, 155] width 31 height 9
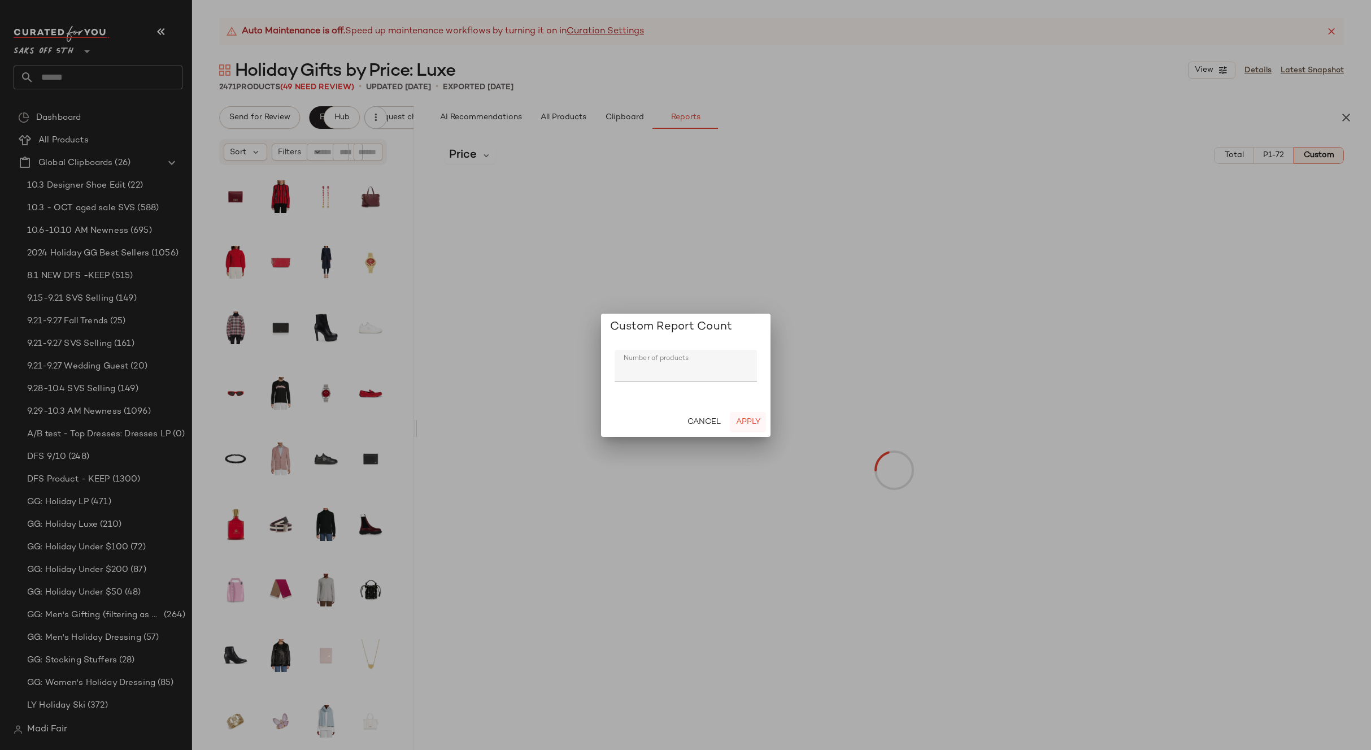
click at [742, 419] on span "Apply" at bounding box center [747, 421] width 25 height 9
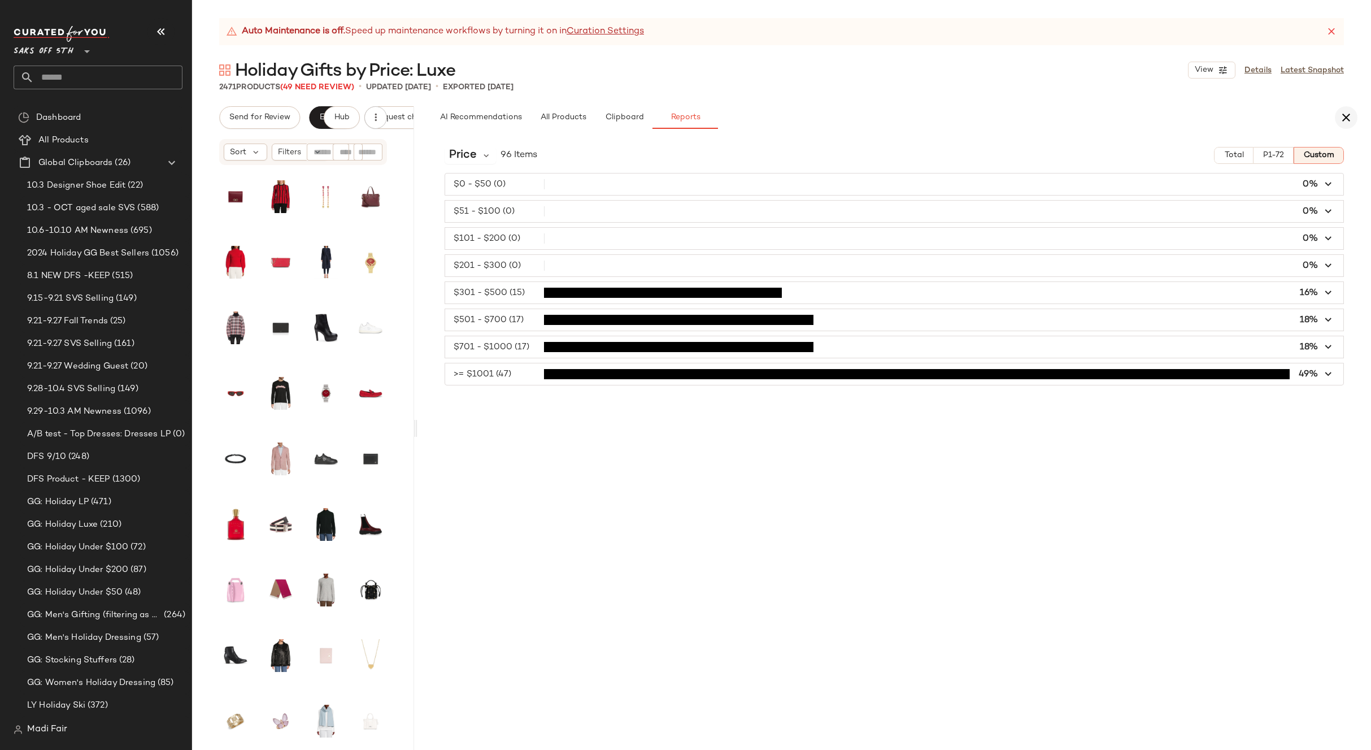
click at [1338, 122] on button "button" at bounding box center [1346, 117] width 23 height 23
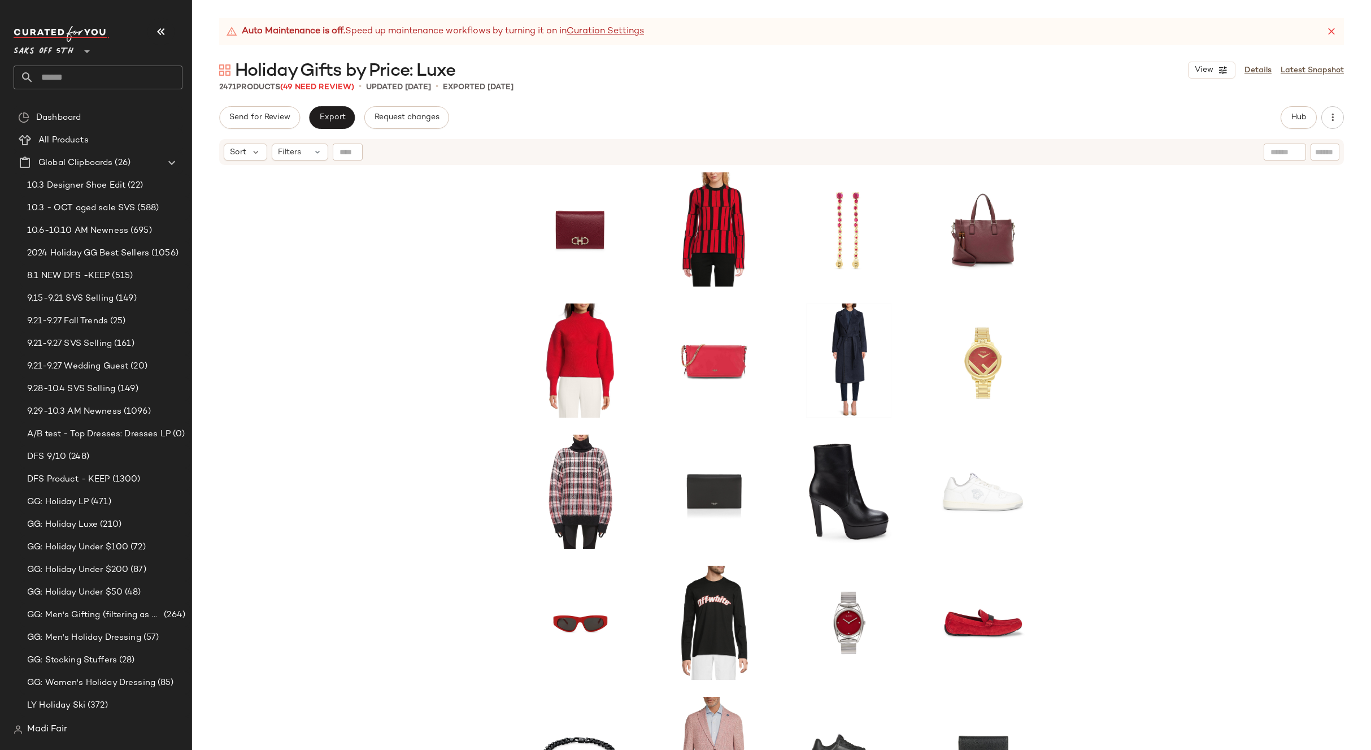
click at [127, 69] on input "text" at bounding box center [108, 78] width 149 height 24
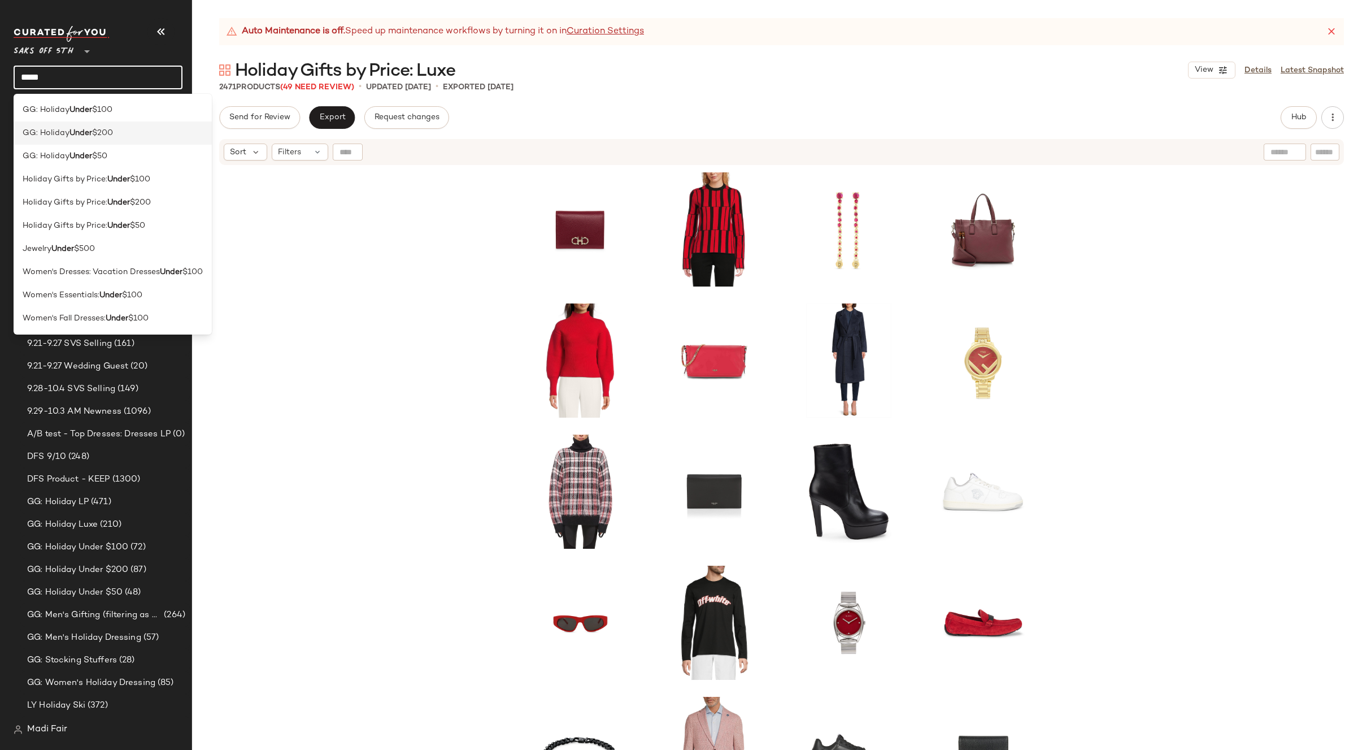
type input "*****"
click at [113, 128] on span "$200" at bounding box center [102, 133] width 21 height 12
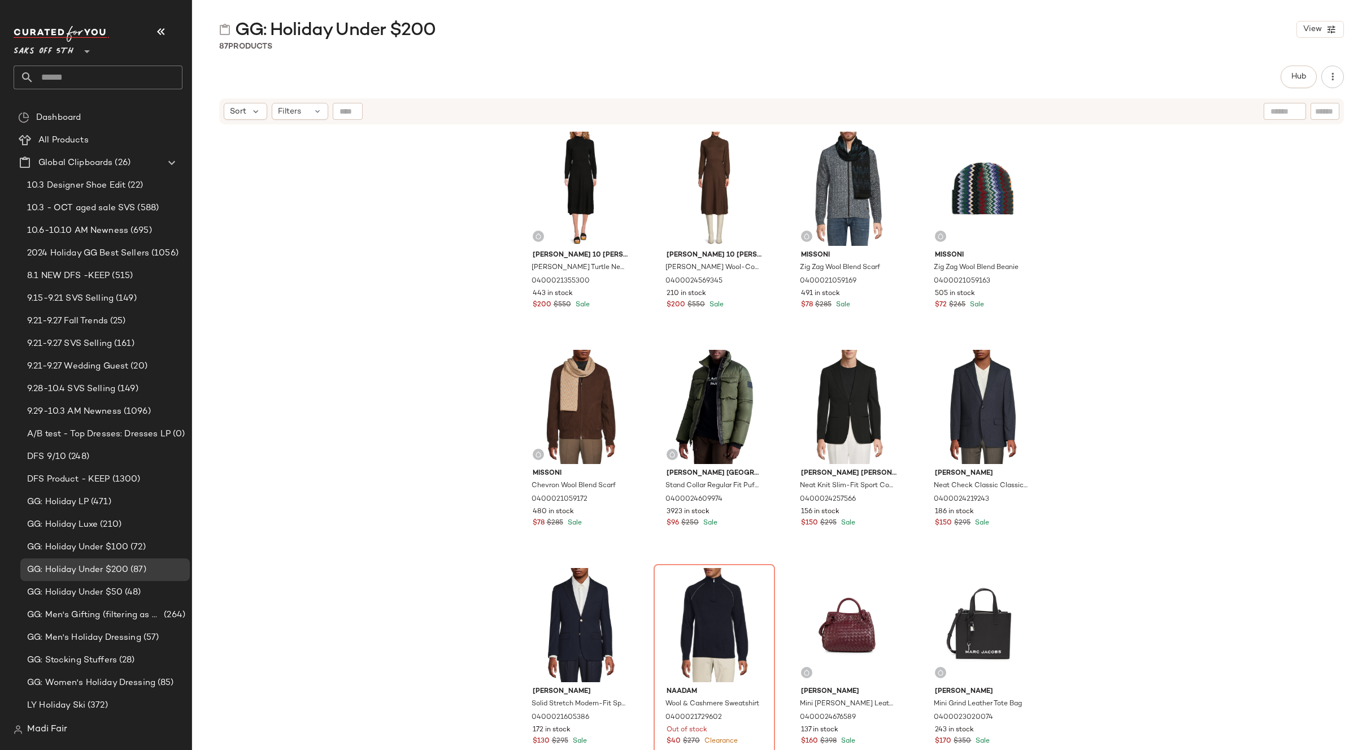
click at [85, 80] on input "text" at bounding box center [108, 78] width 149 height 24
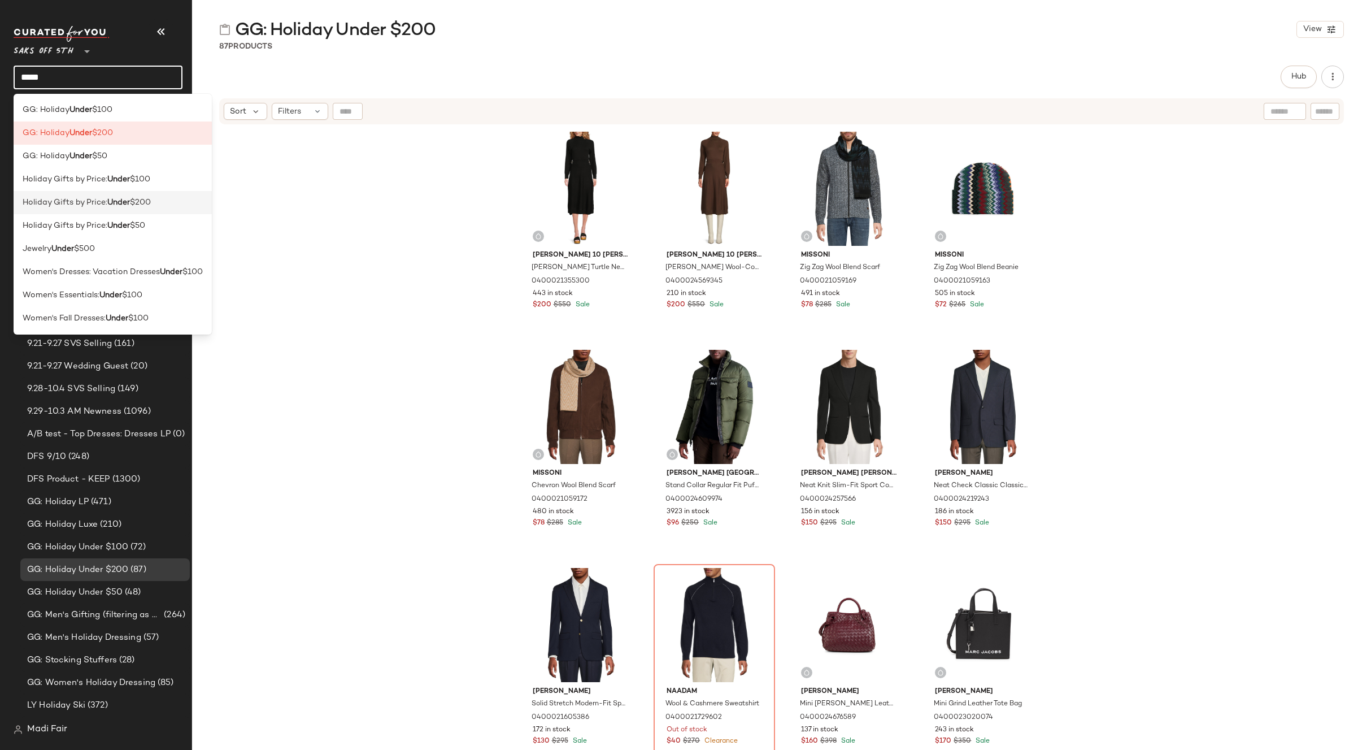
type input "*****"
click at [101, 212] on div "Holiday Gifts by Price: Under $200" at bounding box center [113, 202] width 198 height 23
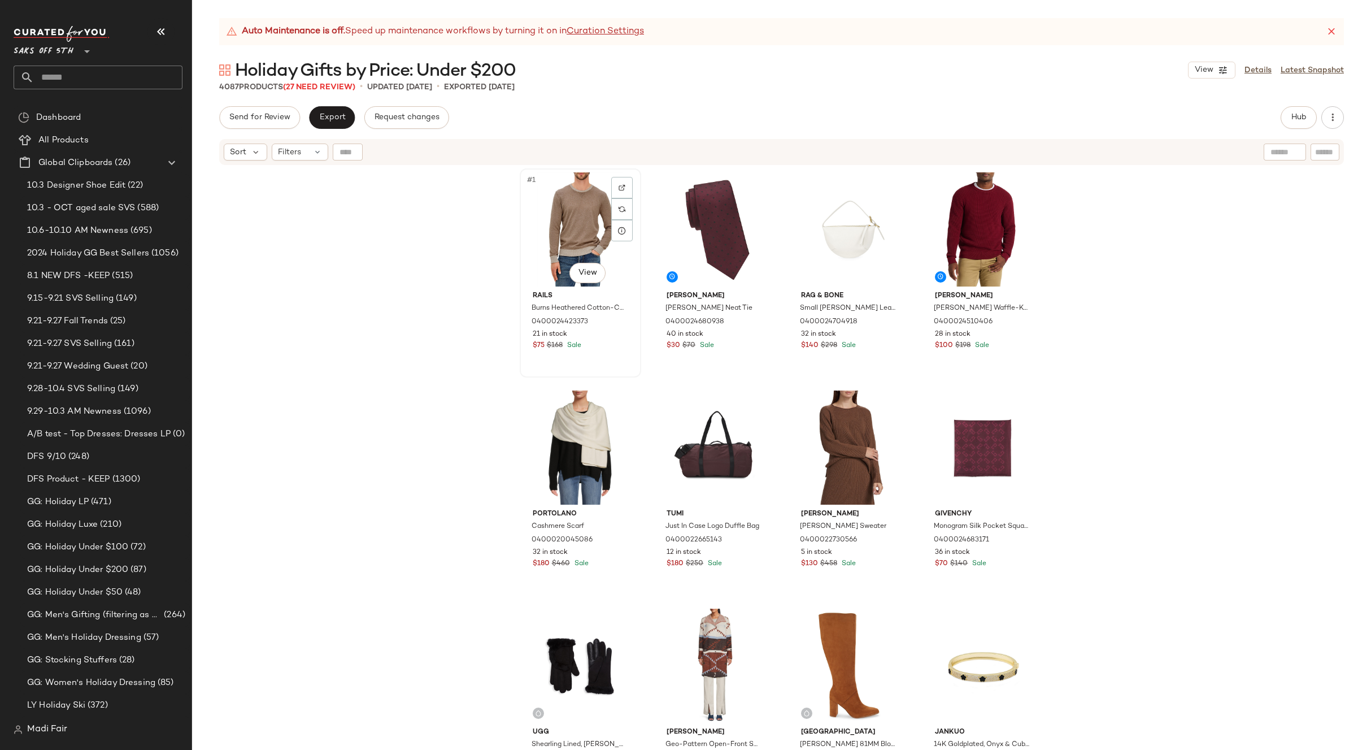
click at [563, 231] on div "#1 View" at bounding box center [581, 229] width 114 height 114
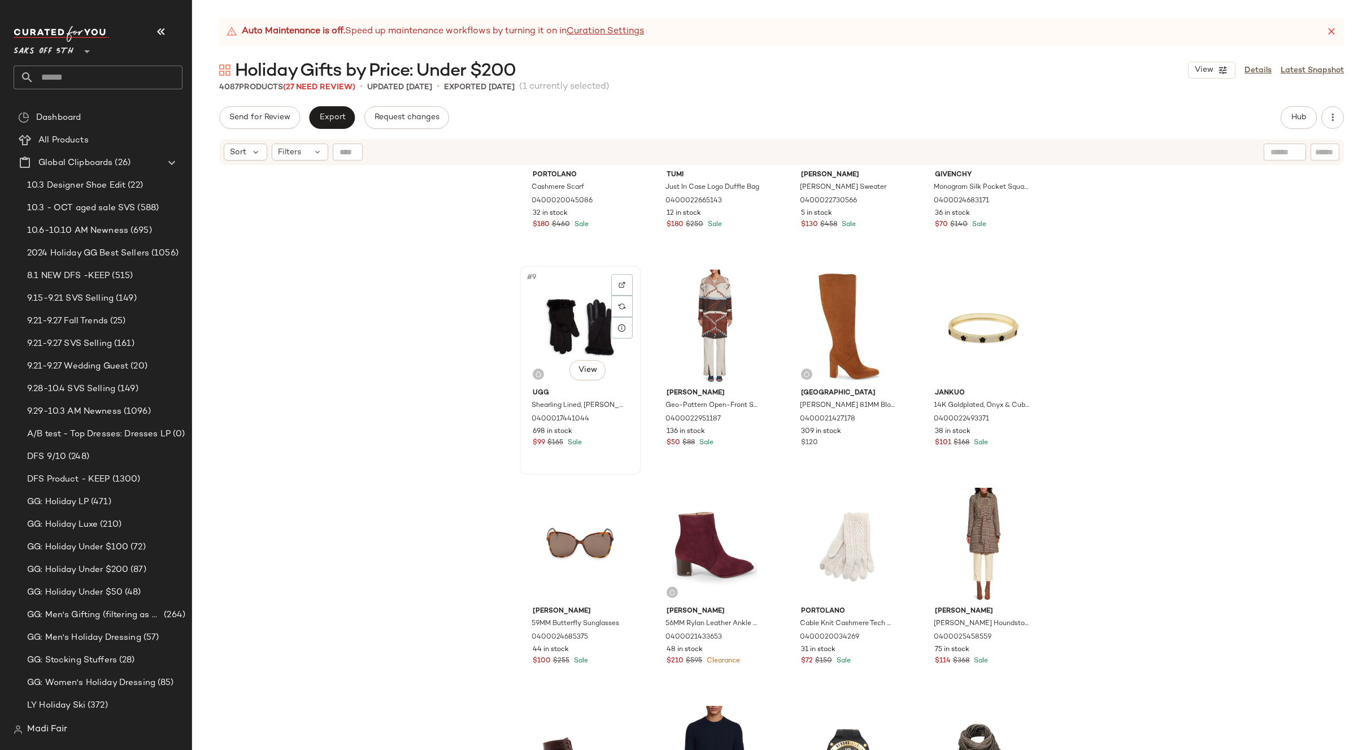
click at [577, 330] on div "#9 View" at bounding box center [581, 326] width 114 height 114
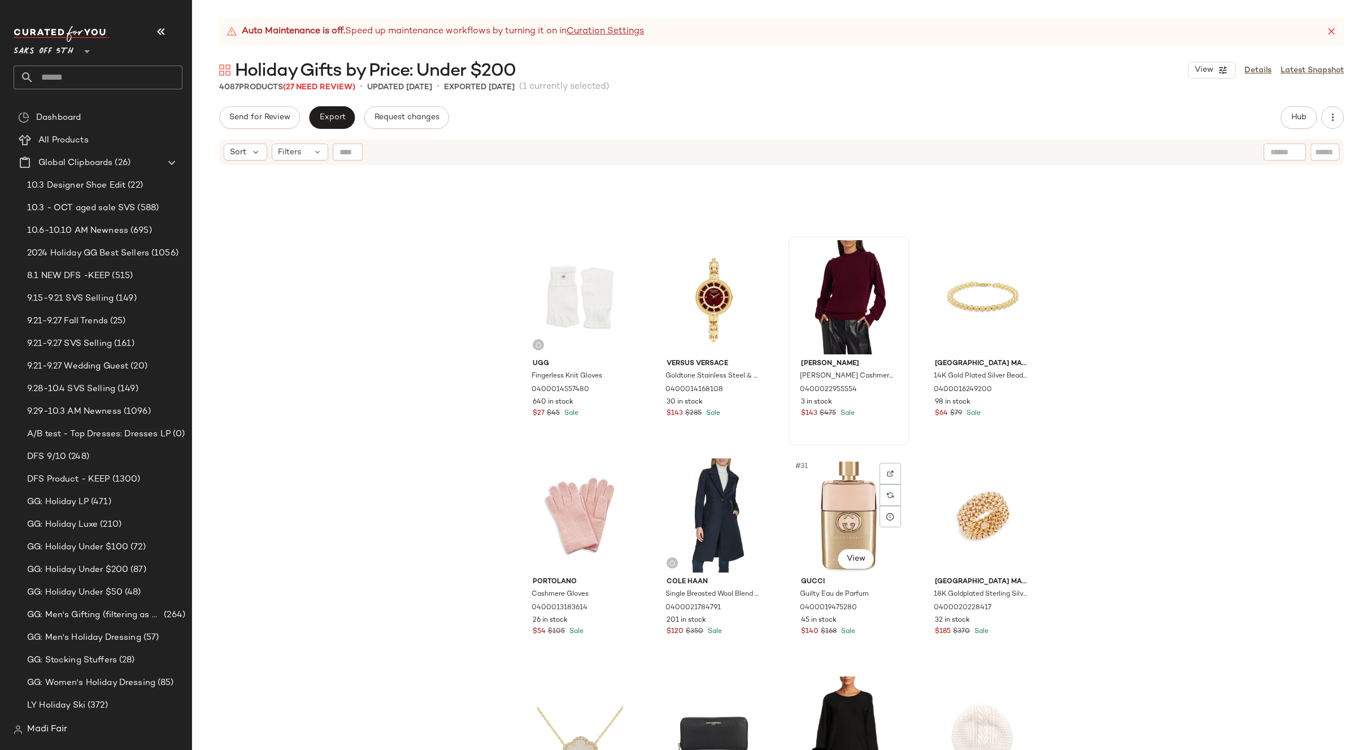
scroll to position [1082, 0]
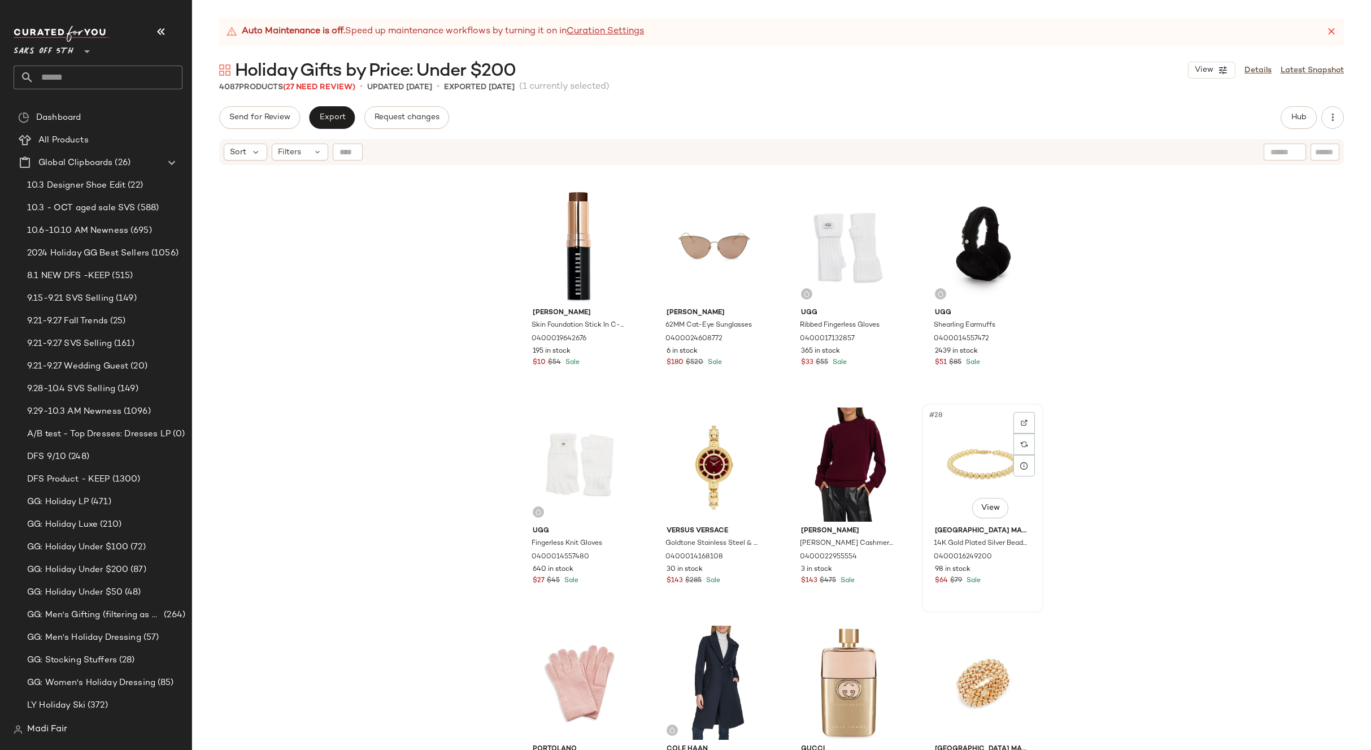
click at [947, 465] on div "#28 View" at bounding box center [983, 464] width 114 height 114
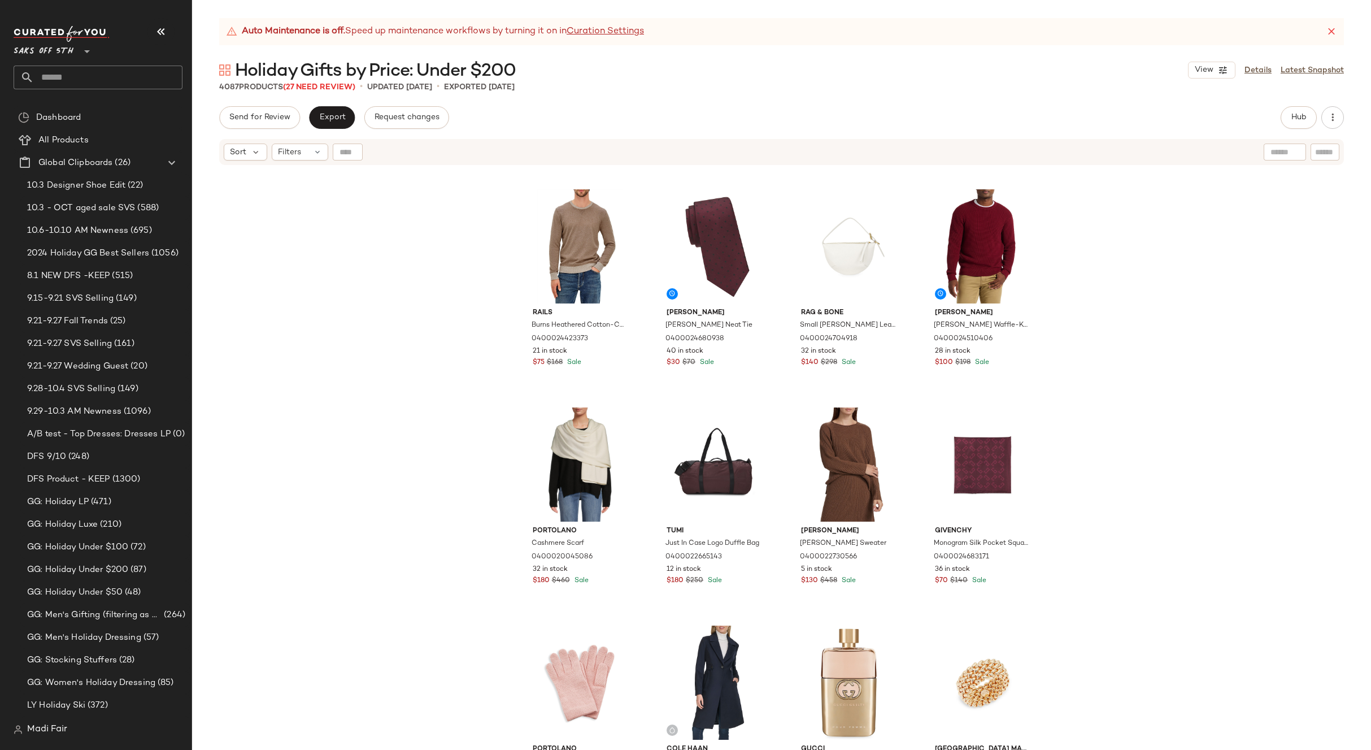
click at [1083, 435] on div "Rails Burns Heathered Cotton-Cashmere Sweater 0400024423373 21 in stock $75 $16…" at bounding box center [781, 472] width 1179 height 612
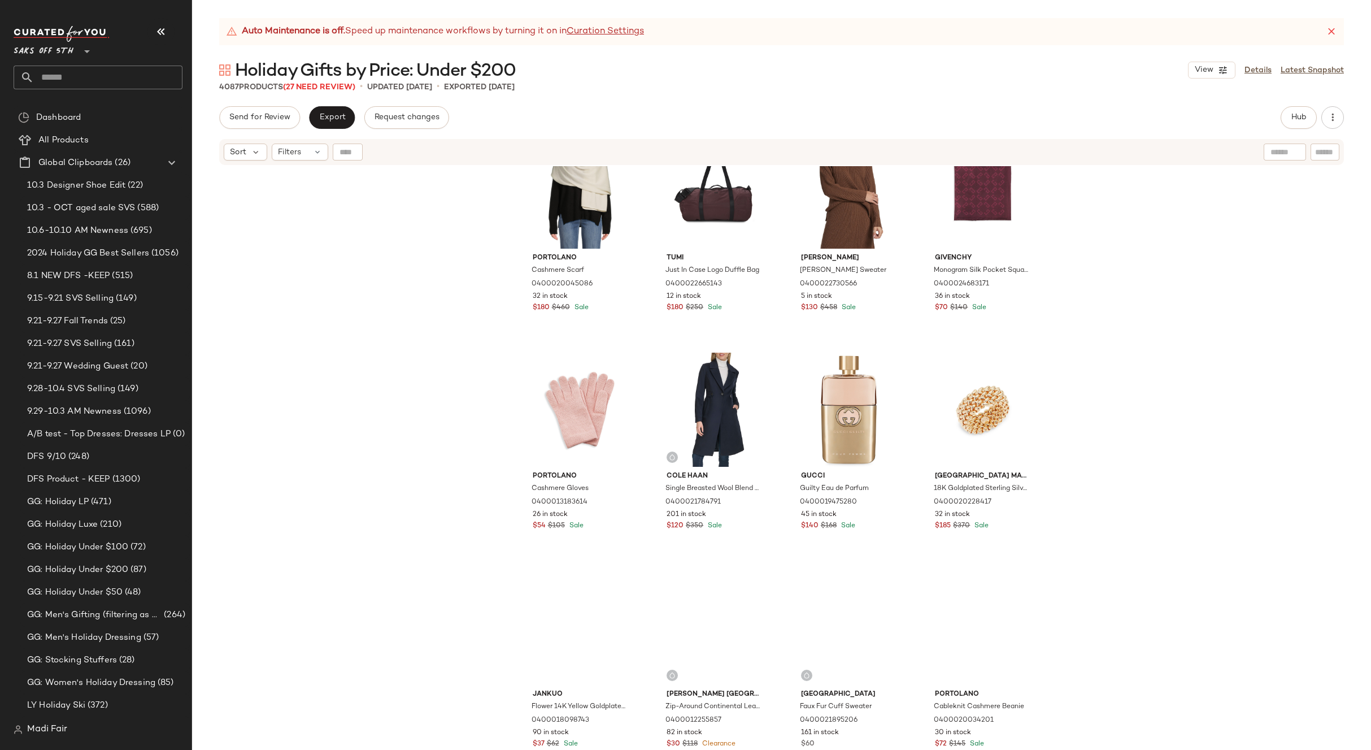
scroll to position [1365, 0]
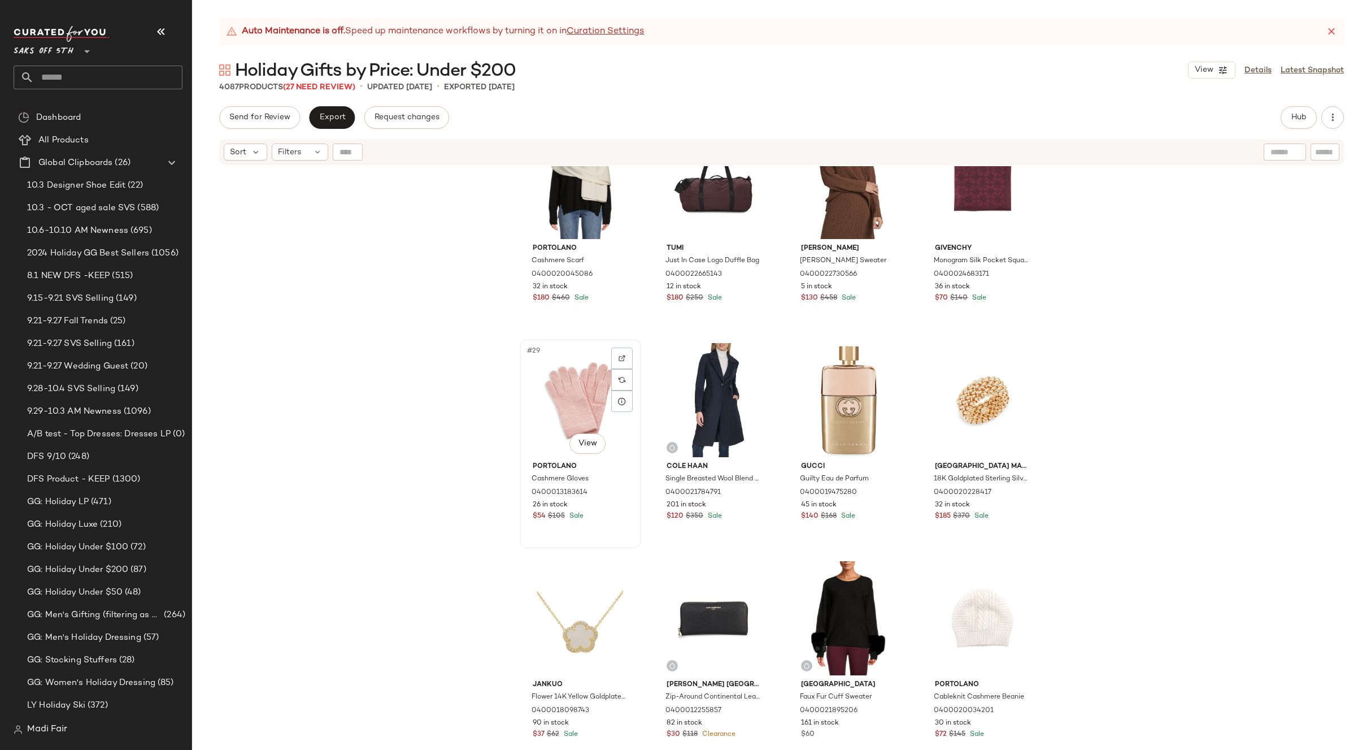
click at [572, 395] on div "#29 View" at bounding box center [581, 400] width 114 height 114
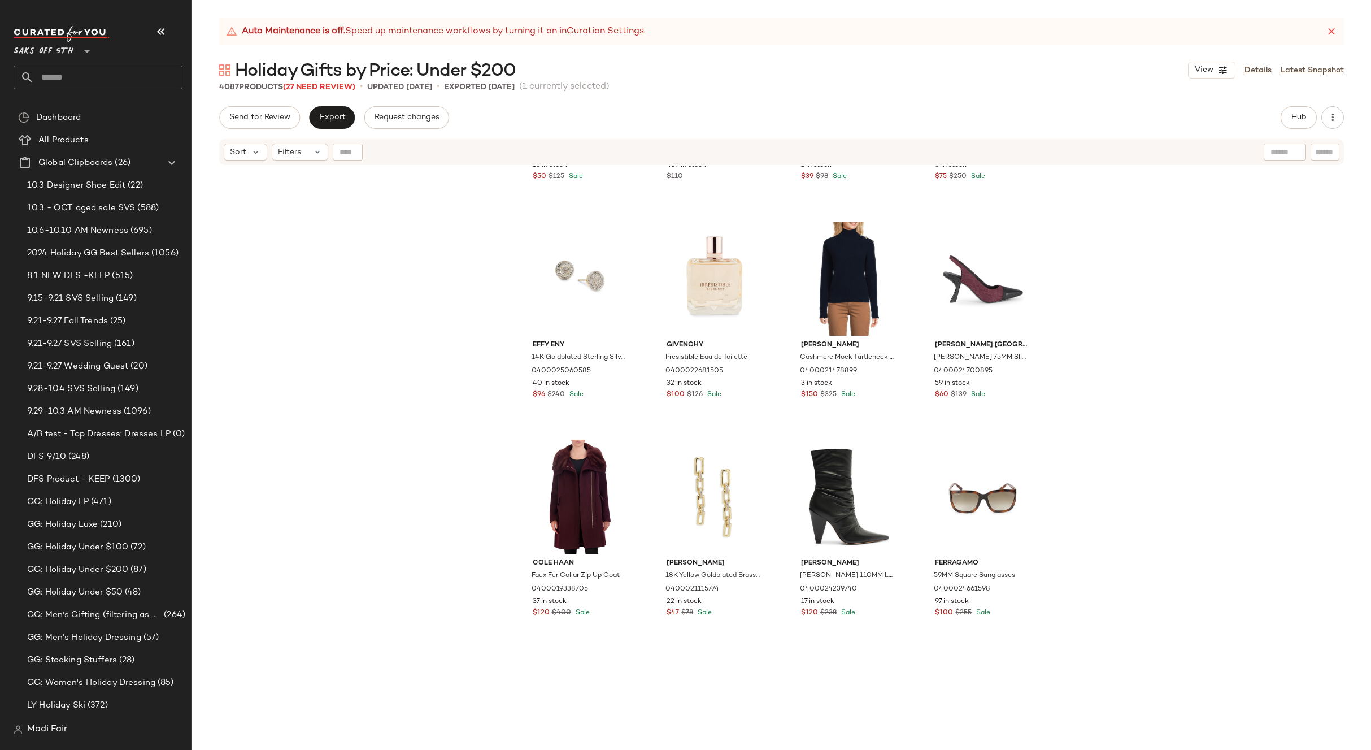
scroll to position [2155, 0]
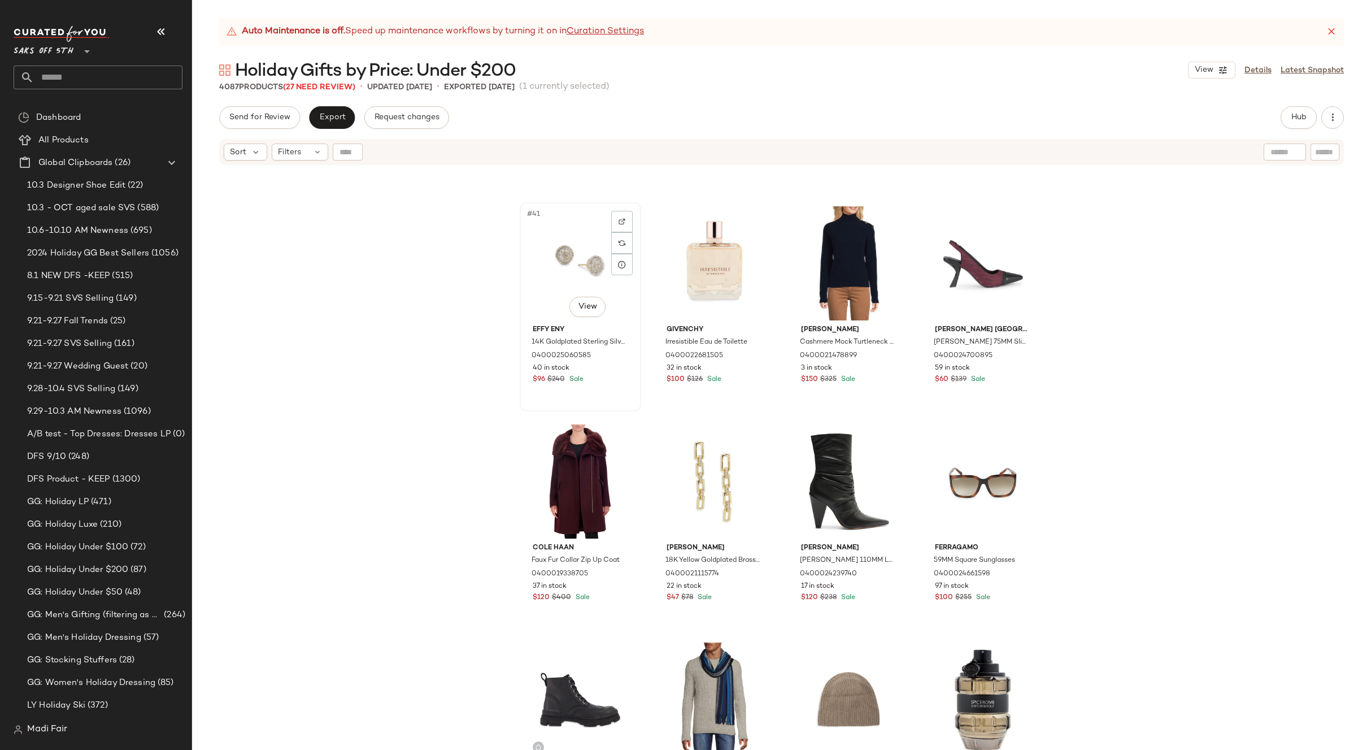
click at [552, 270] on div "#41 View" at bounding box center [581, 263] width 114 height 114
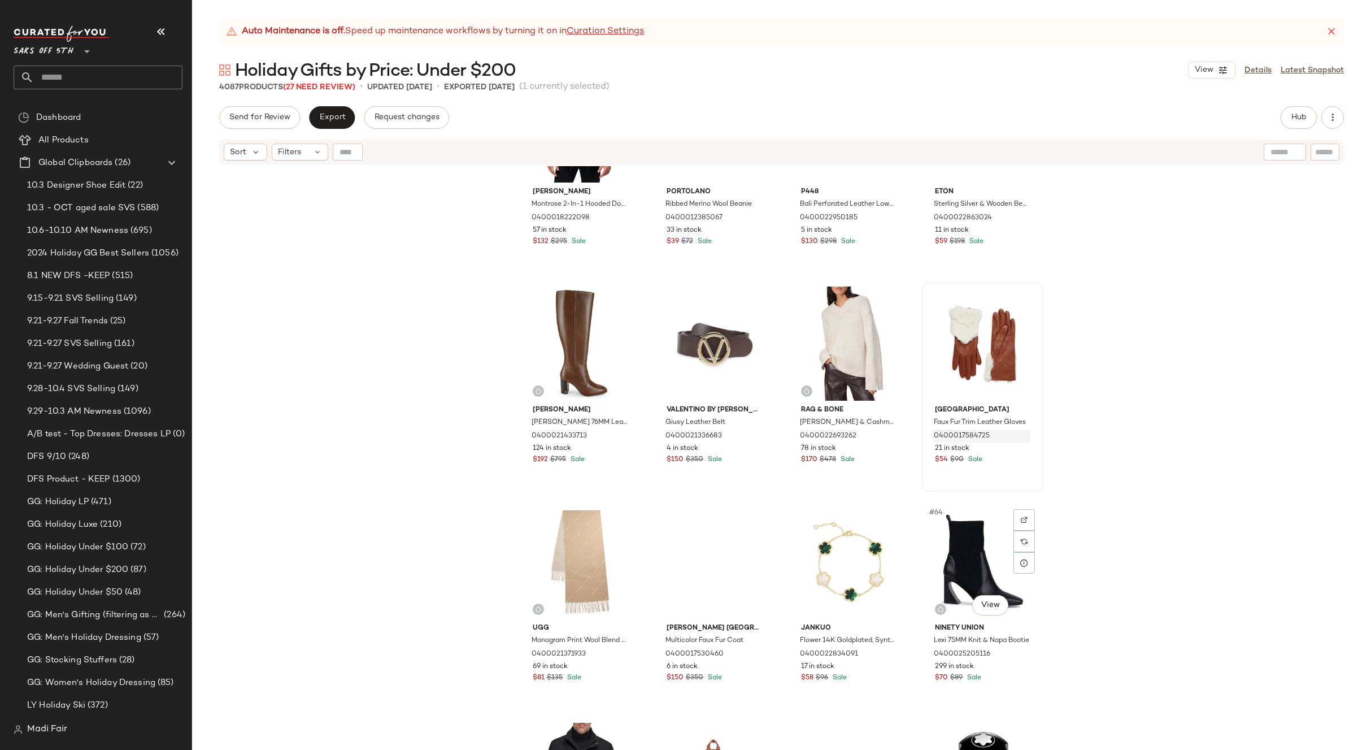
scroll to position [2946, 0]
click at [982, 363] on div "#60 View" at bounding box center [983, 345] width 114 height 114
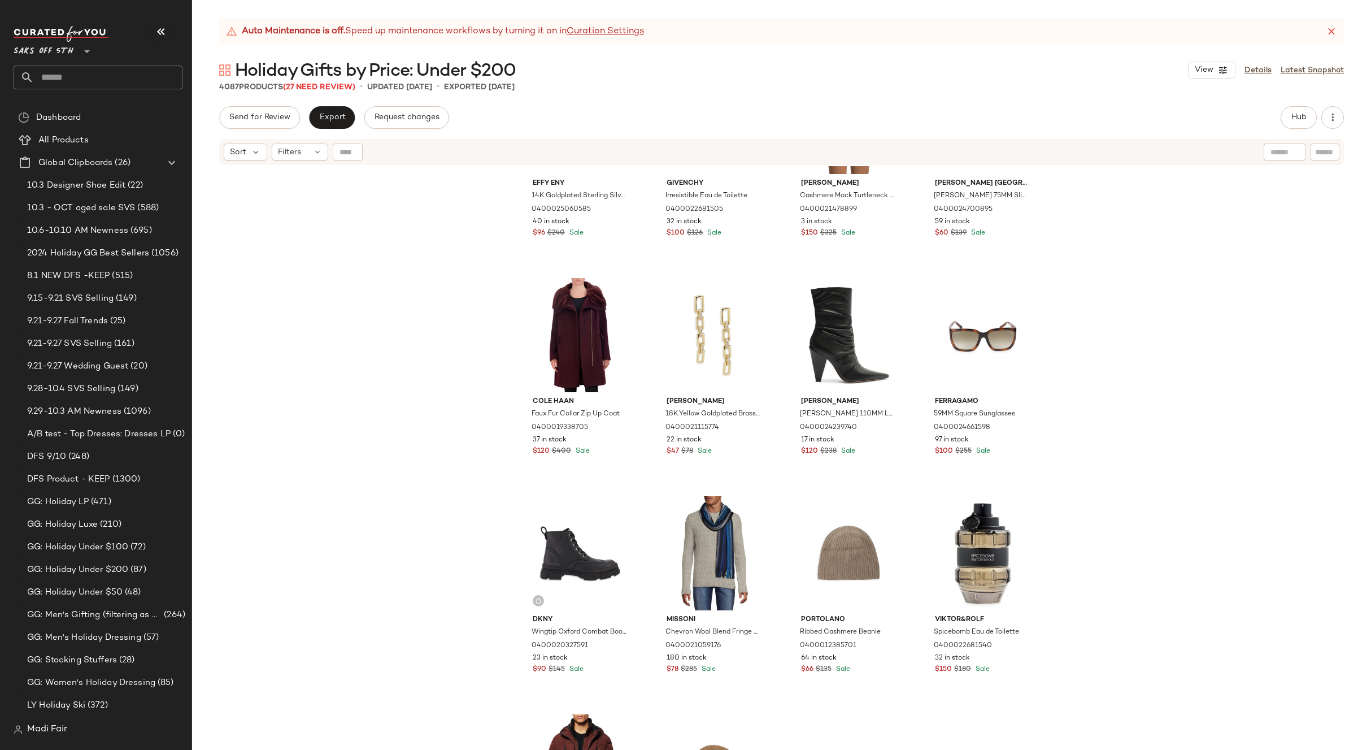
scroll to position [113, 0]
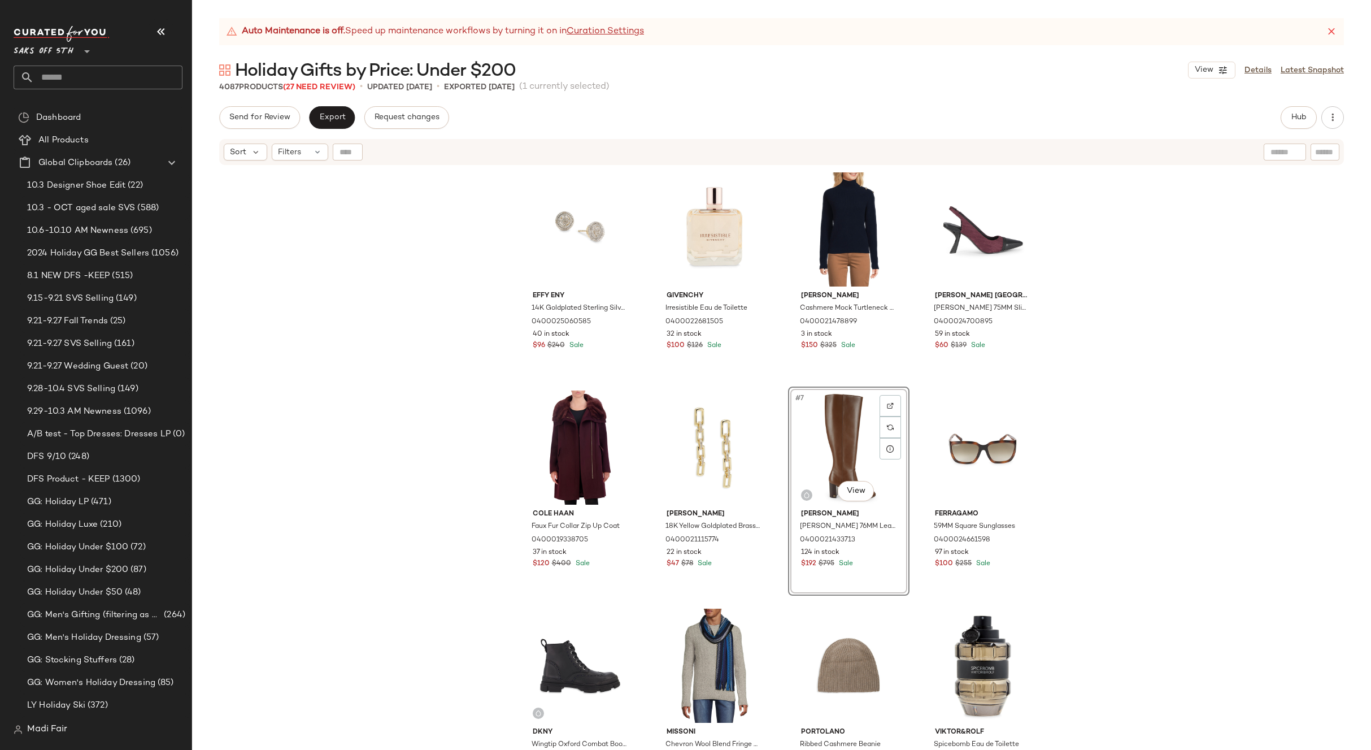
click at [1107, 449] on div "Effy ENY 14K Goldplated Sterling Silver & 0.09 TCW Diamond Stud Earrings 040002…" at bounding box center [781, 472] width 1179 height 612
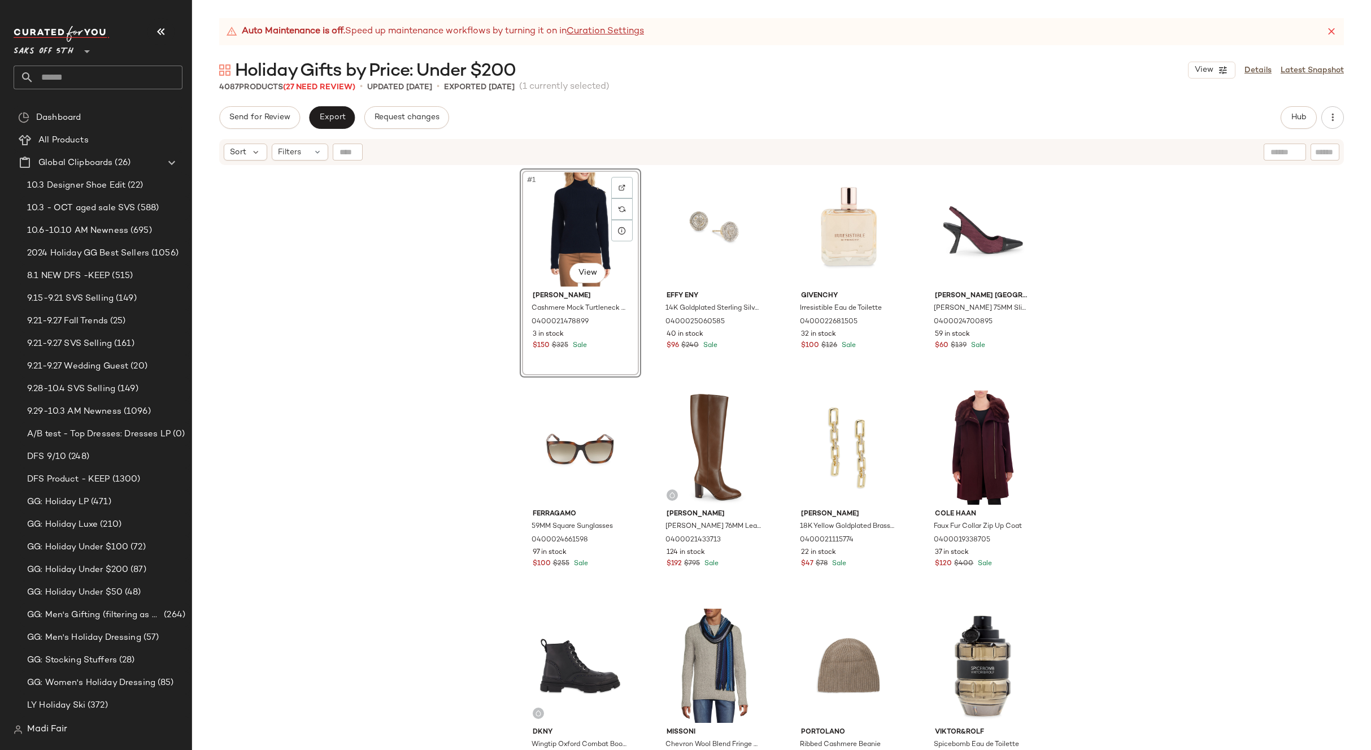
click at [1103, 271] on div "#1 View [PERSON_NAME] Cashmere Mock Turtleneck Sweater 0400021478899 3 in stock…" at bounding box center [781, 472] width 1179 height 612
click at [344, 120] on span "Export" at bounding box center [332, 117] width 27 height 9
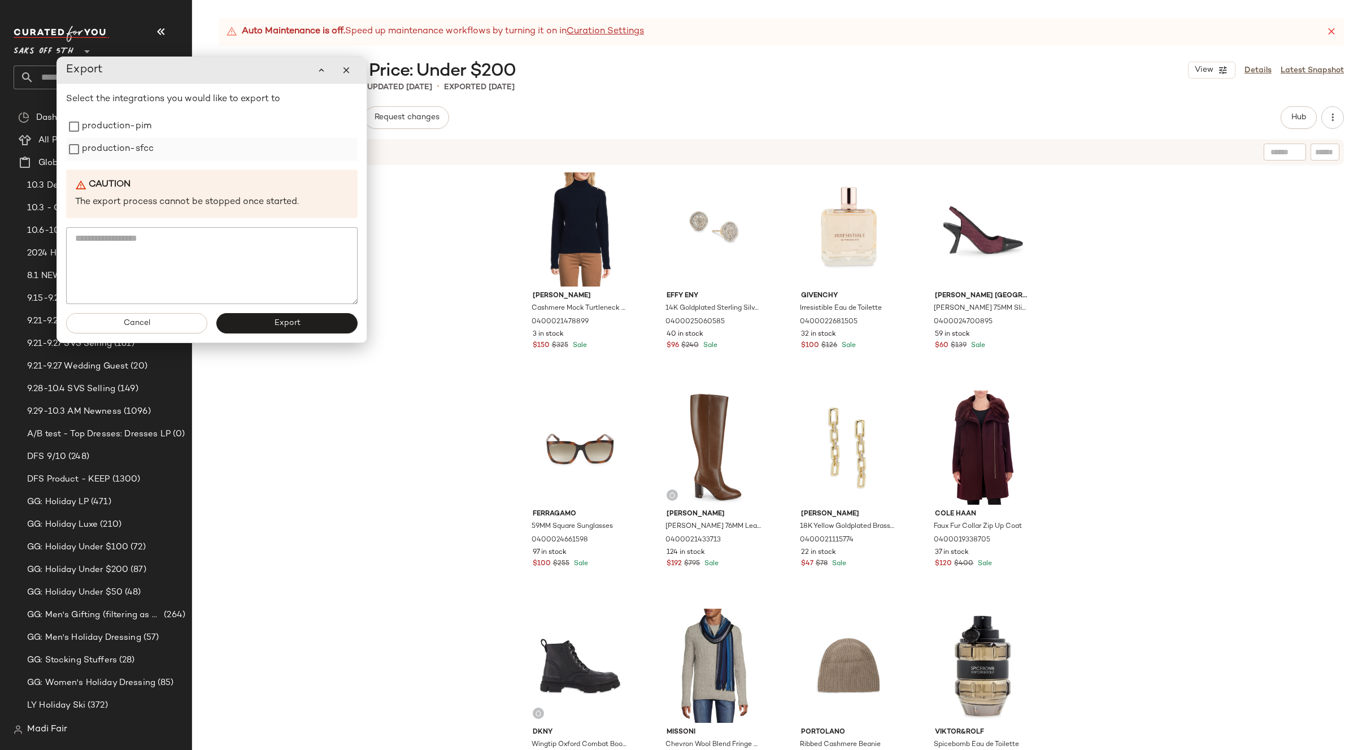
click at [136, 143] on label "production-sfcc" at bounding box center [118, 149] width 72 height 23
click at [133, 129] on label "production-pim" at bounding box center [116, 126] width 69 height 23
click at [268, 327] on button "Export" at bounding box center [286, 323] width 141 height 20
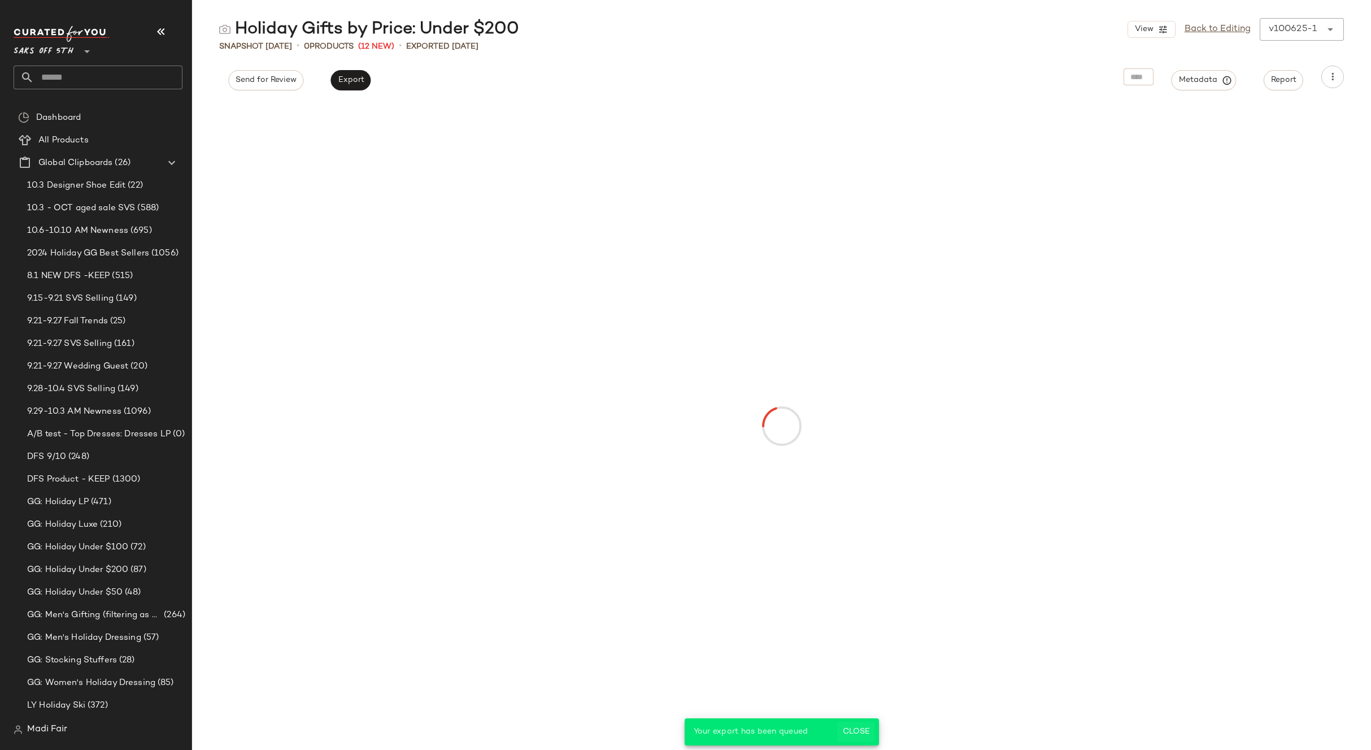
click at [852, 725] on button "Close" at bounding box center [855, 731] width 37 height 20
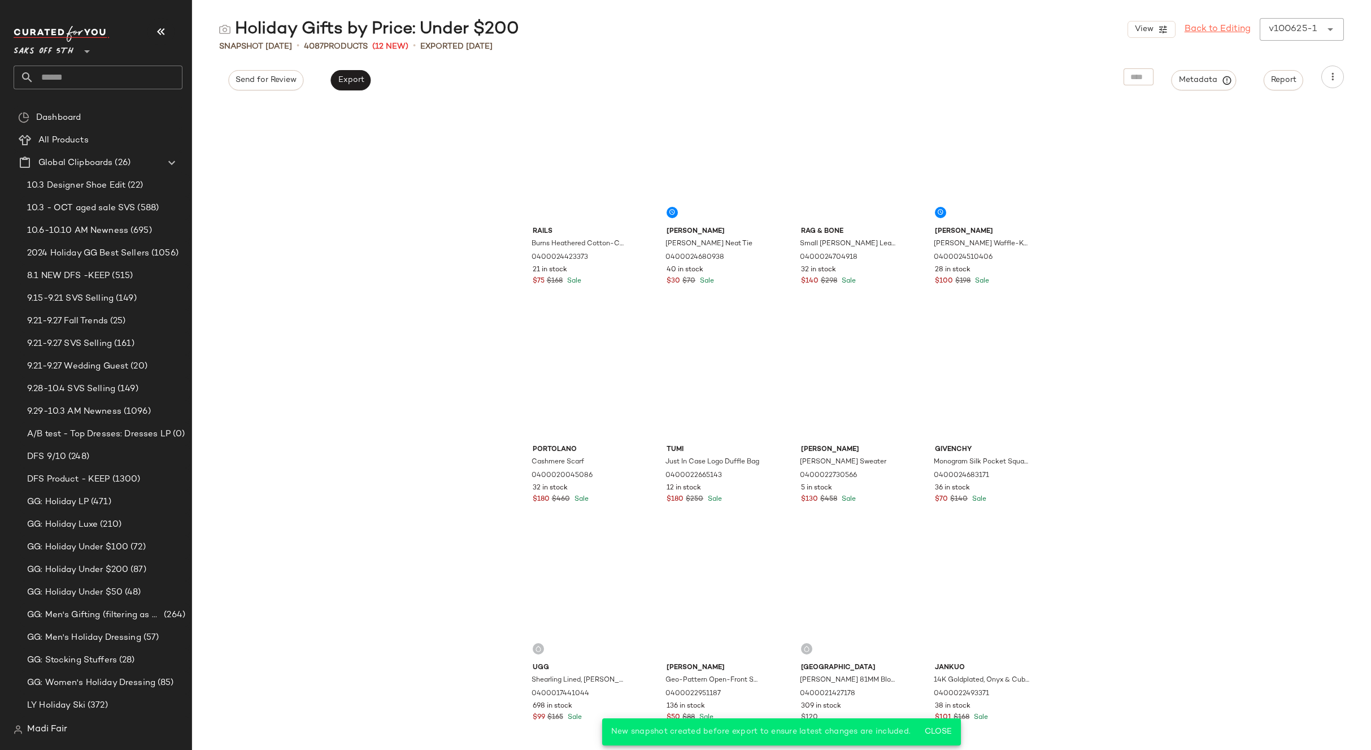
click at [1211, 24] on link "Back to Editing" at bounding box center [1217, 30] width 66 height 14
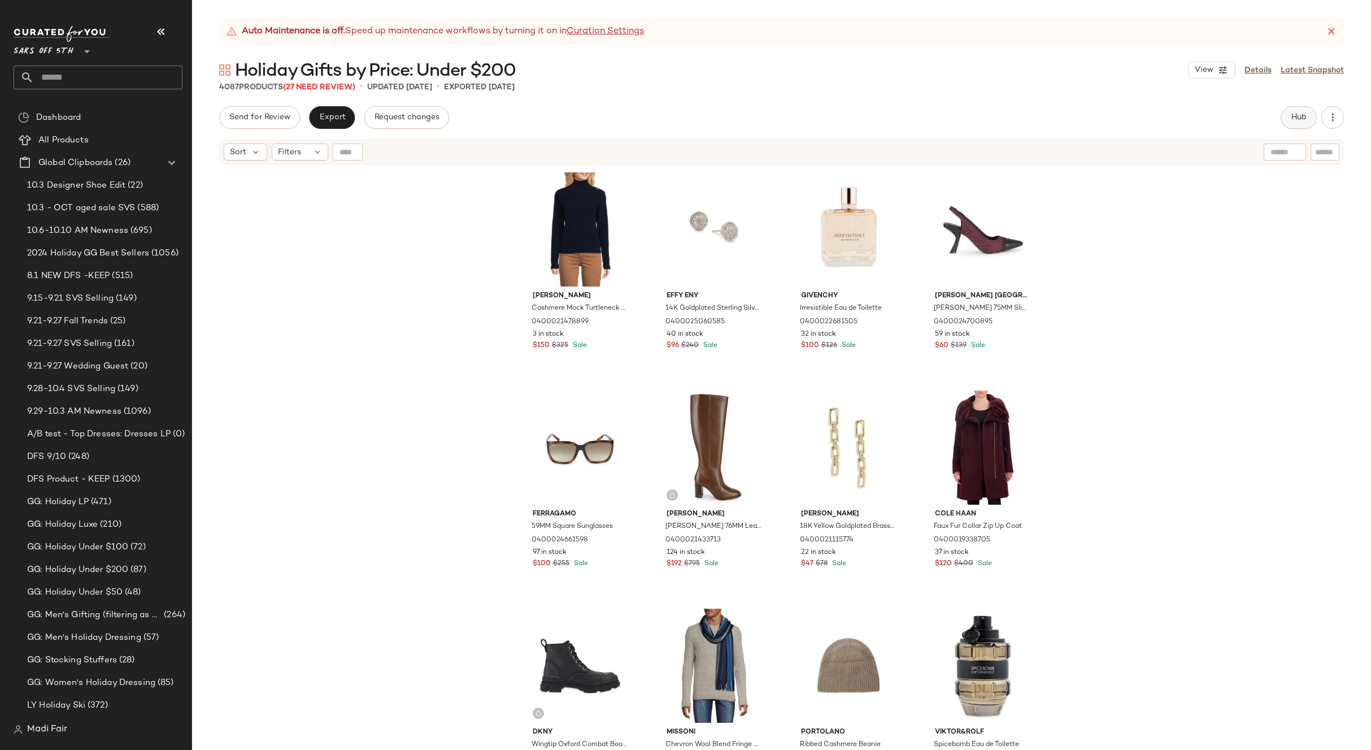
click at [1300, 114] on span "Hub" at bounding box center [1299, 117] width 16 height 9
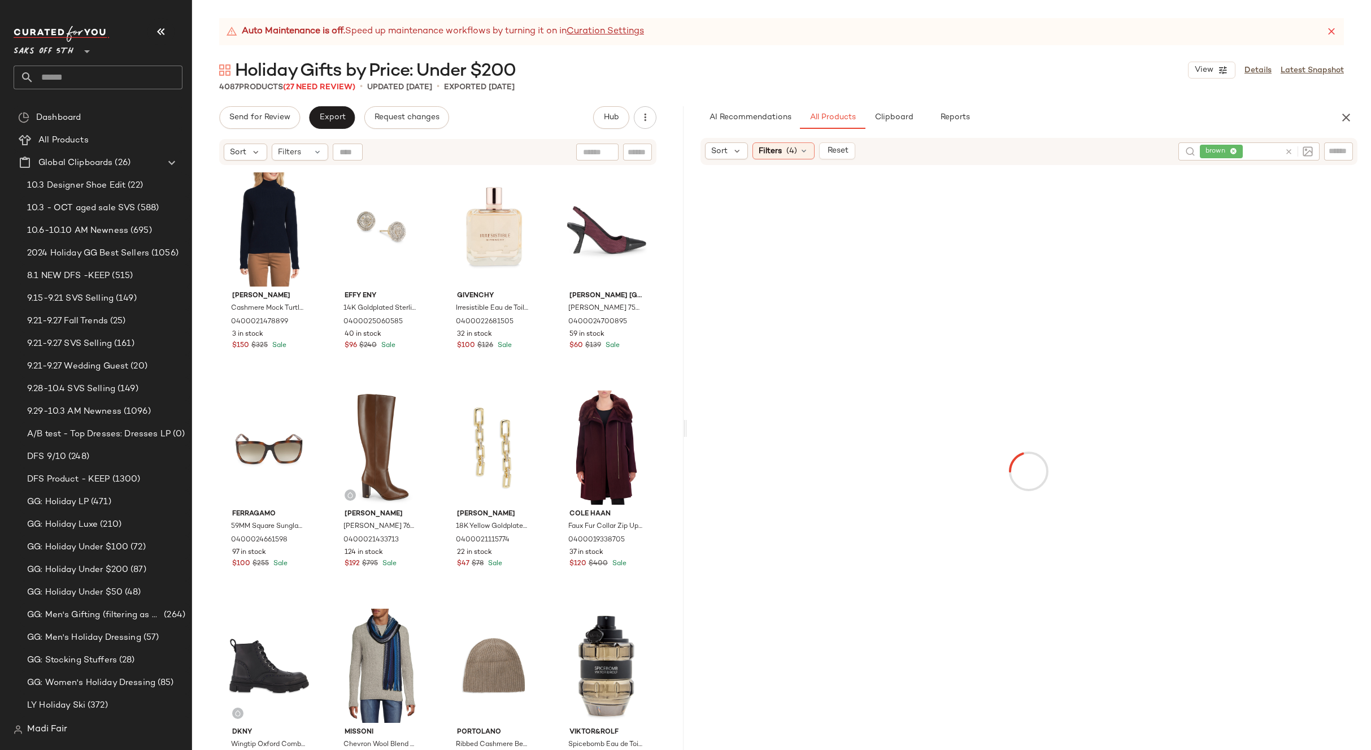
drag, startPoint x: 781, startPoint y: 428, endPoint x: 631, endPoint y: 298, distance: 198.6
click at [546, 438] on div "Auto Maintenance is off. Speed up maintenance workflows by turning it on in Cur…" at bounding box center [781, 383] width 1179 height 731
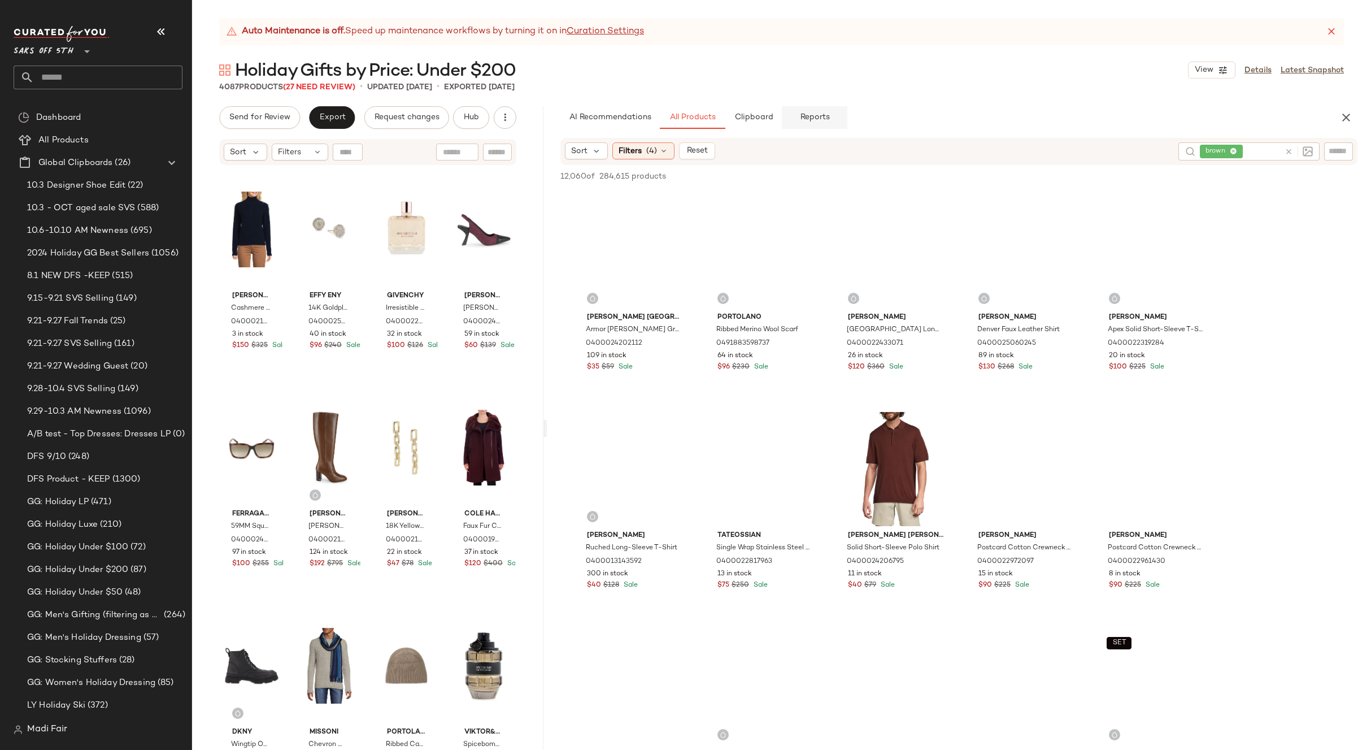
click at [810, 119] on span "Reports" at bounding box center [814, 117] width 30 height 9
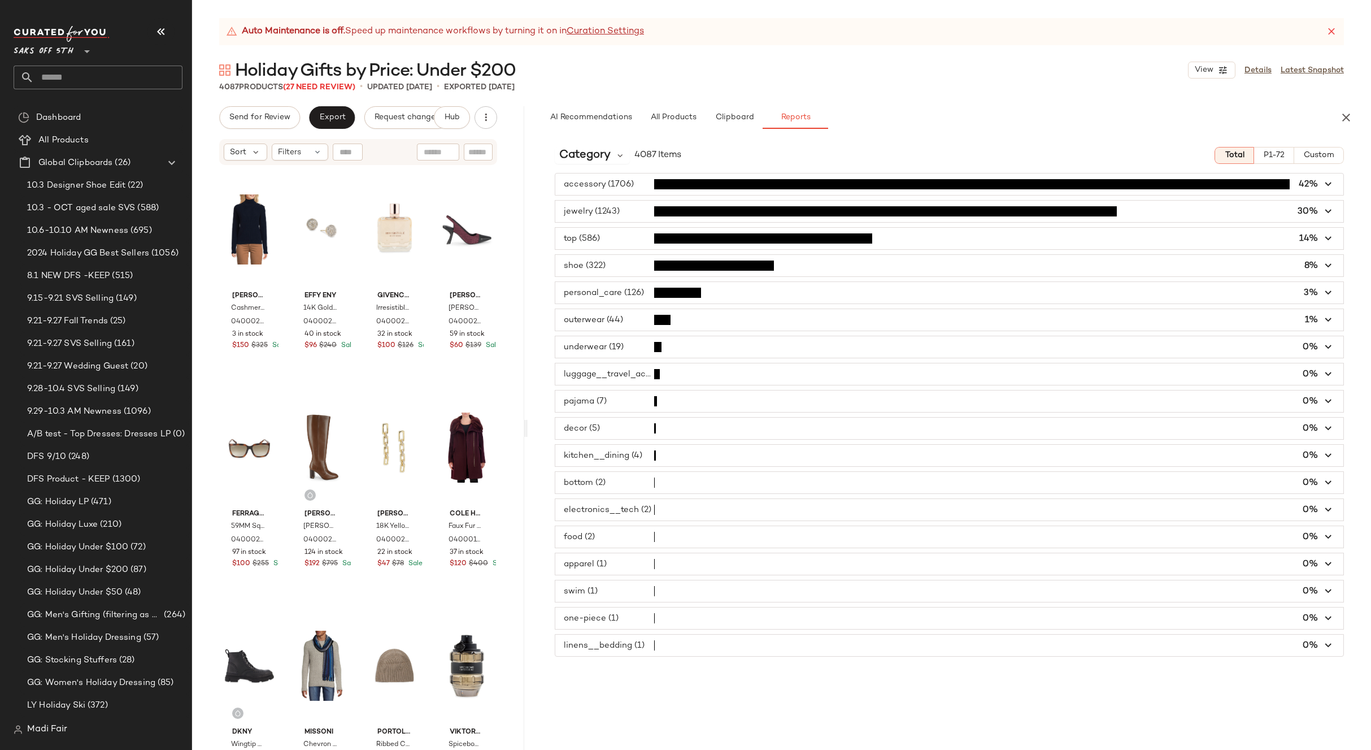
drag, startPoint x: 545, startPoint y: 422, endPoint x: 528, endPoint y: 422, distance: 17.5
click at [528, 422] on div "Auto Maintenance is off. Speed up maintenance workflows by turning it on in Cur…" at bounding box center [781, 383] width 1179 height 731
click at [594, 157] on span "Category" at bounding box center [584, 155] width 51 height 17
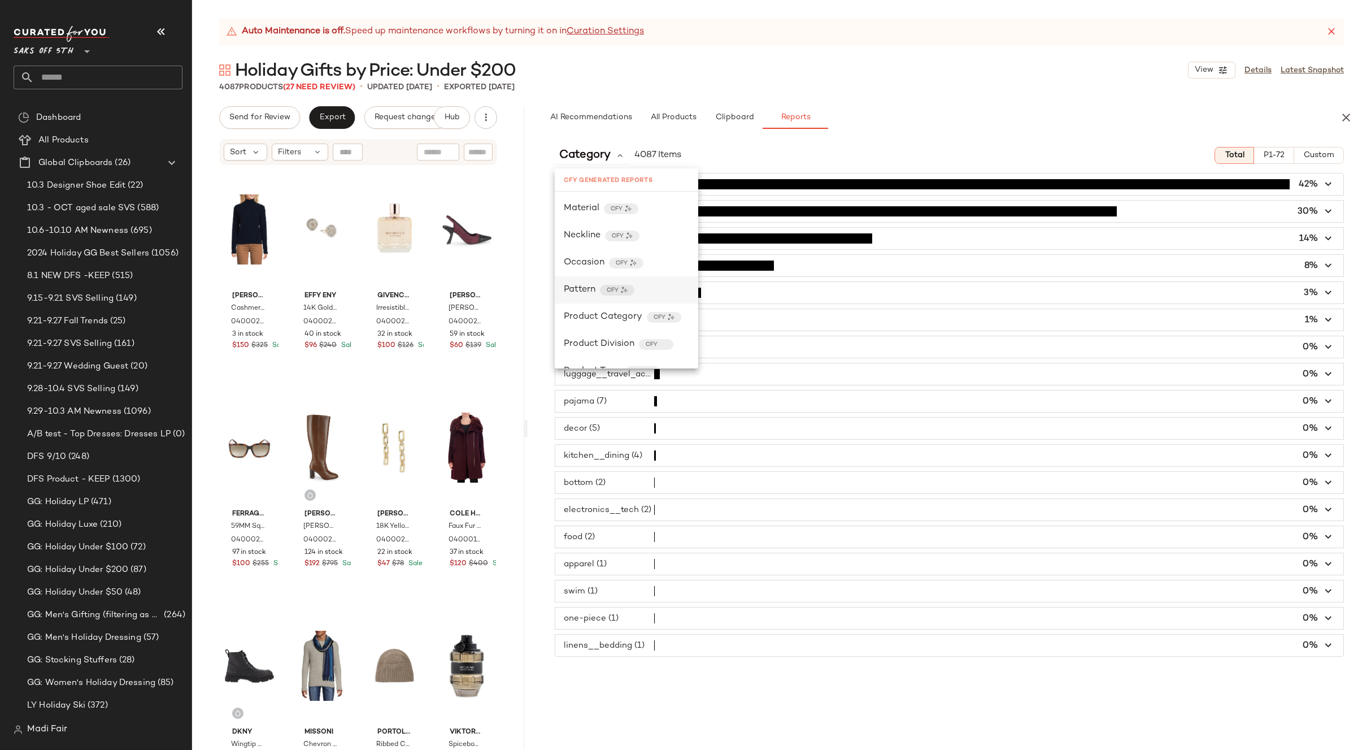
scroll to position [339, 0]
click at [618, 304] on span "Product Category" at bounding box center [603, 306] width 79 height 14
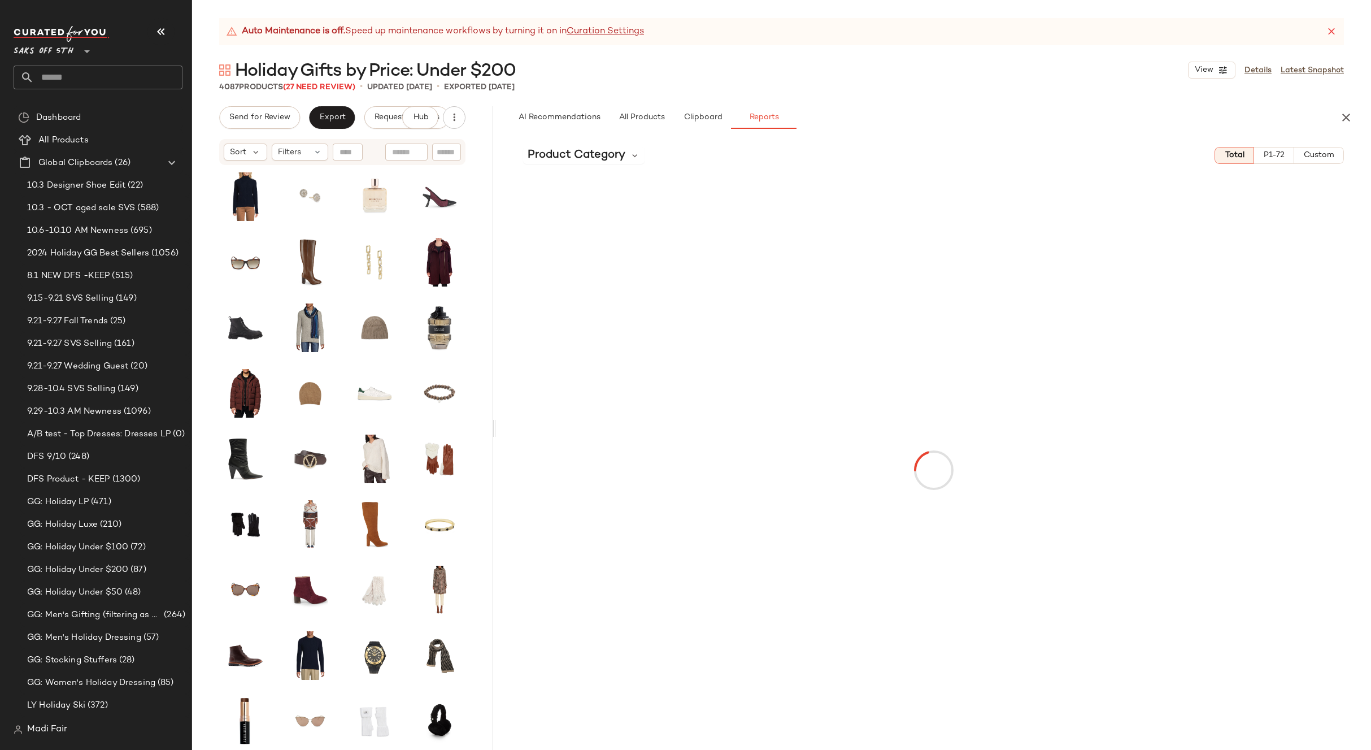
drag, startPoint x: 526, startPoint y: 424, endPoint x: 496, endPoint y: 424, distance: 29.9
click at [496, 424] on div "Auto Maintenance is off. Speed up maintenance workflows by turning it on in Cur…" at bounding box center [781, 383] width 1179 height 731
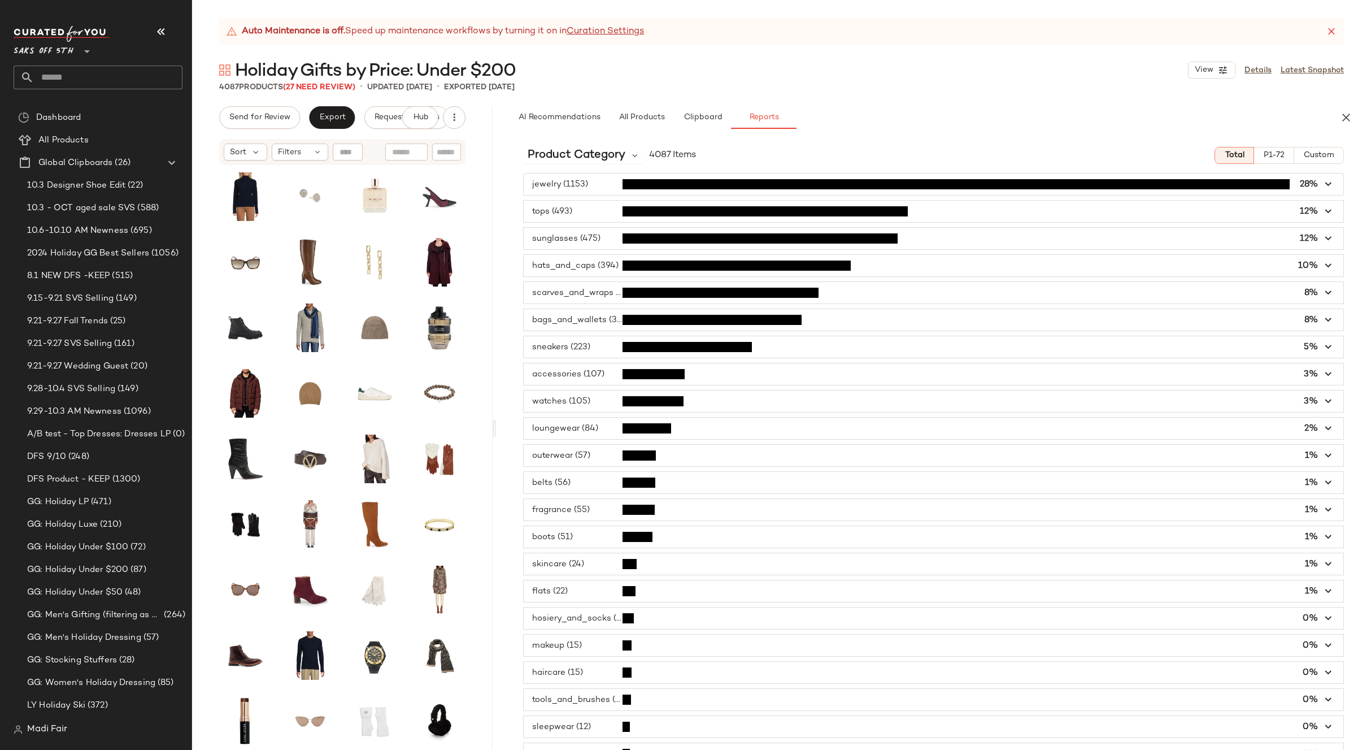
click at [1305, 156] on span "Custom" at bounding box center [1318, 155] width 31 height 9
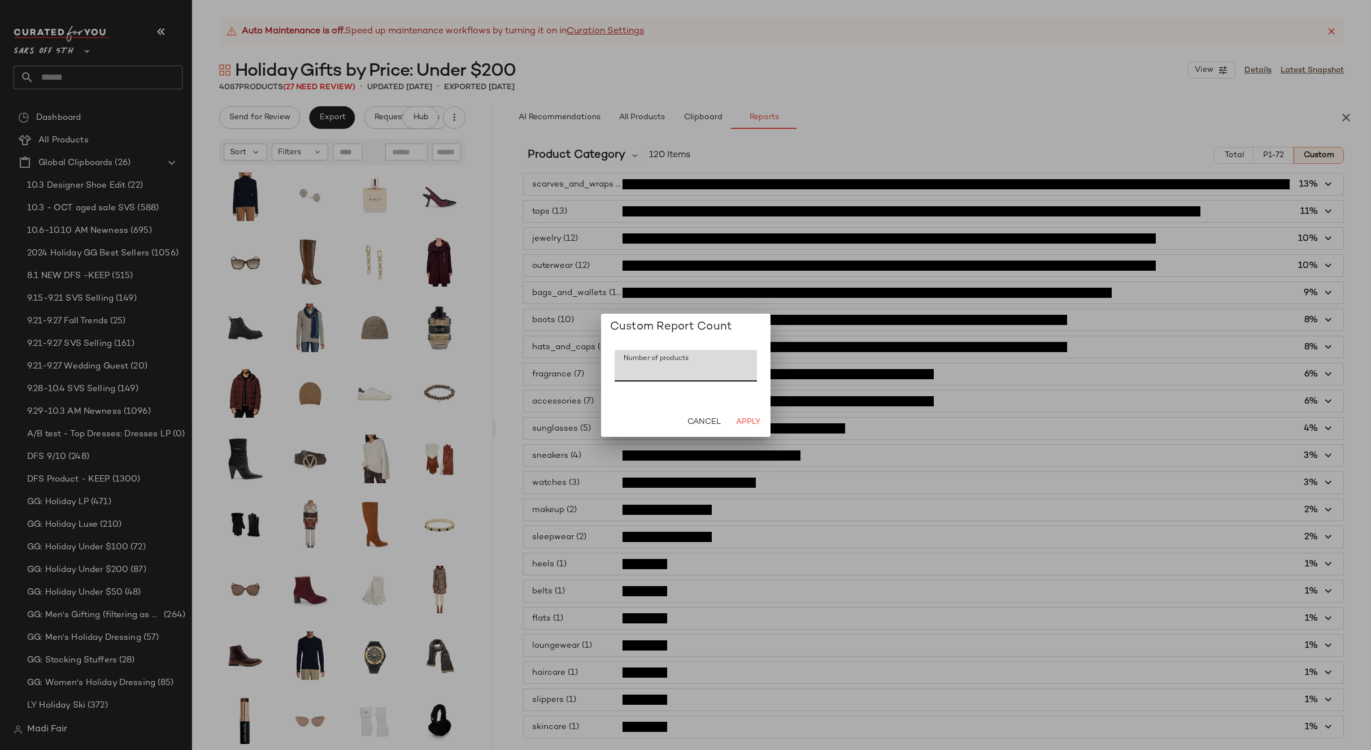
drag, startPoint x: 648, startPoint y: 376, endPoint x: 552, endPoint y: 375, distance: 96.0
click at [552, 375] on div "Custom Report Count Number of products Number of products *** Cancel Apply" at bounding box center [685, 375] width 1371 height 750
type input "**"
click at [746, 416] on button "Apply" at bounding box center [748, 422] width 36 height 20
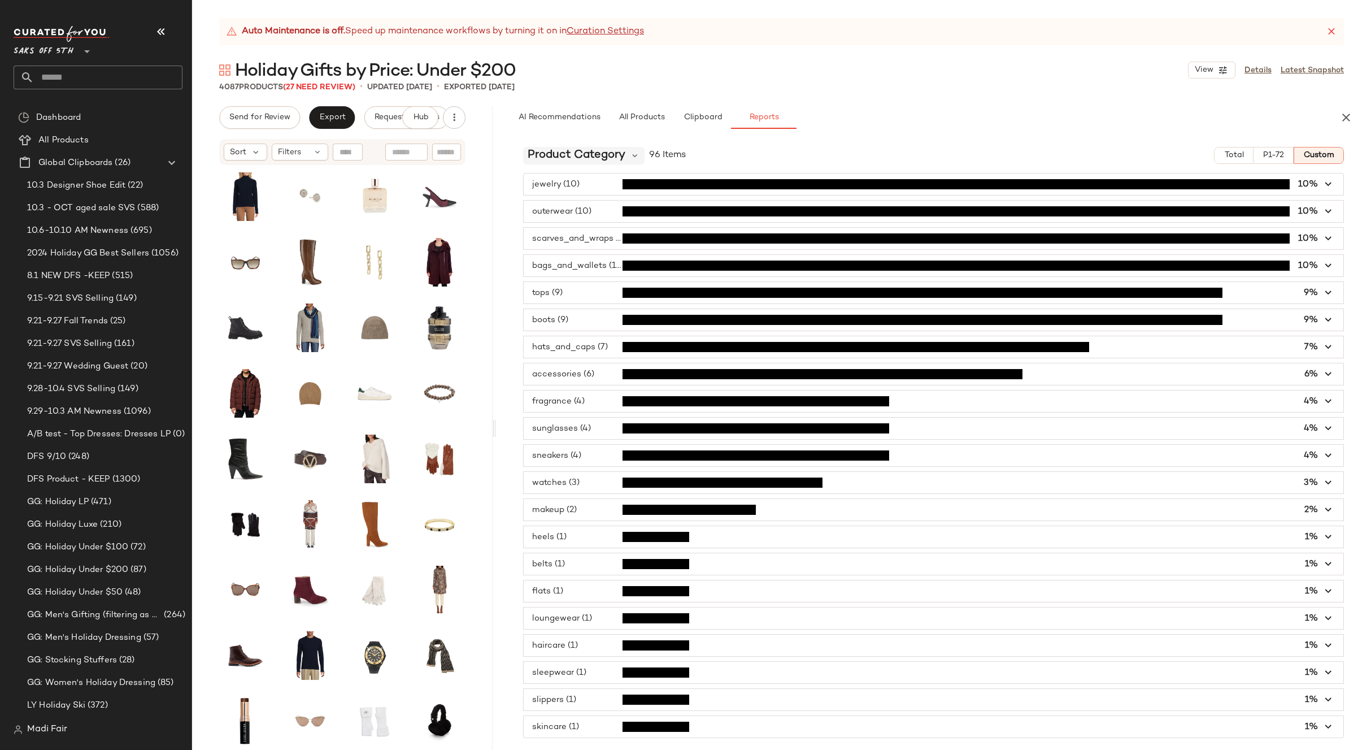
click at [596, 155] on span "Product Category" at bounding box center [577, 155] width 98 height 17
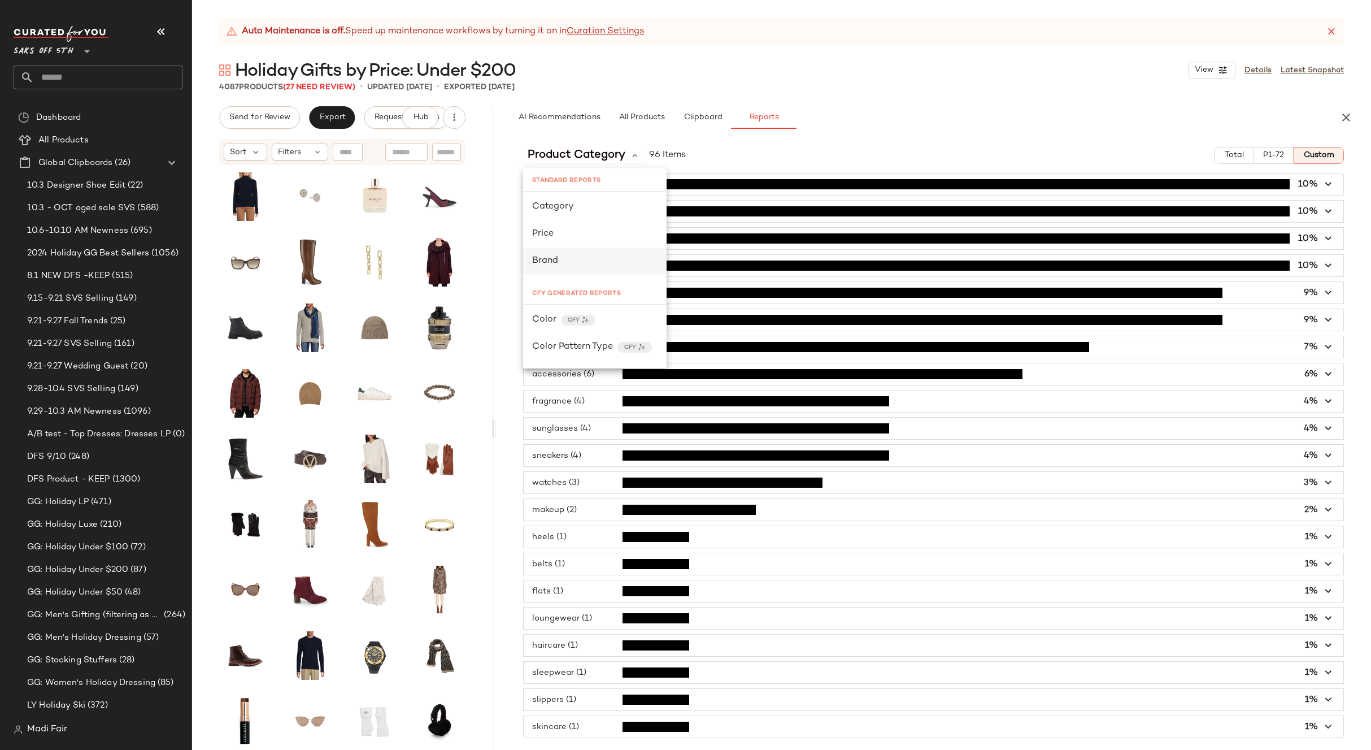
click at [577, 260] on div "Brand" at bounding box center [594, 261] width 125 height 14
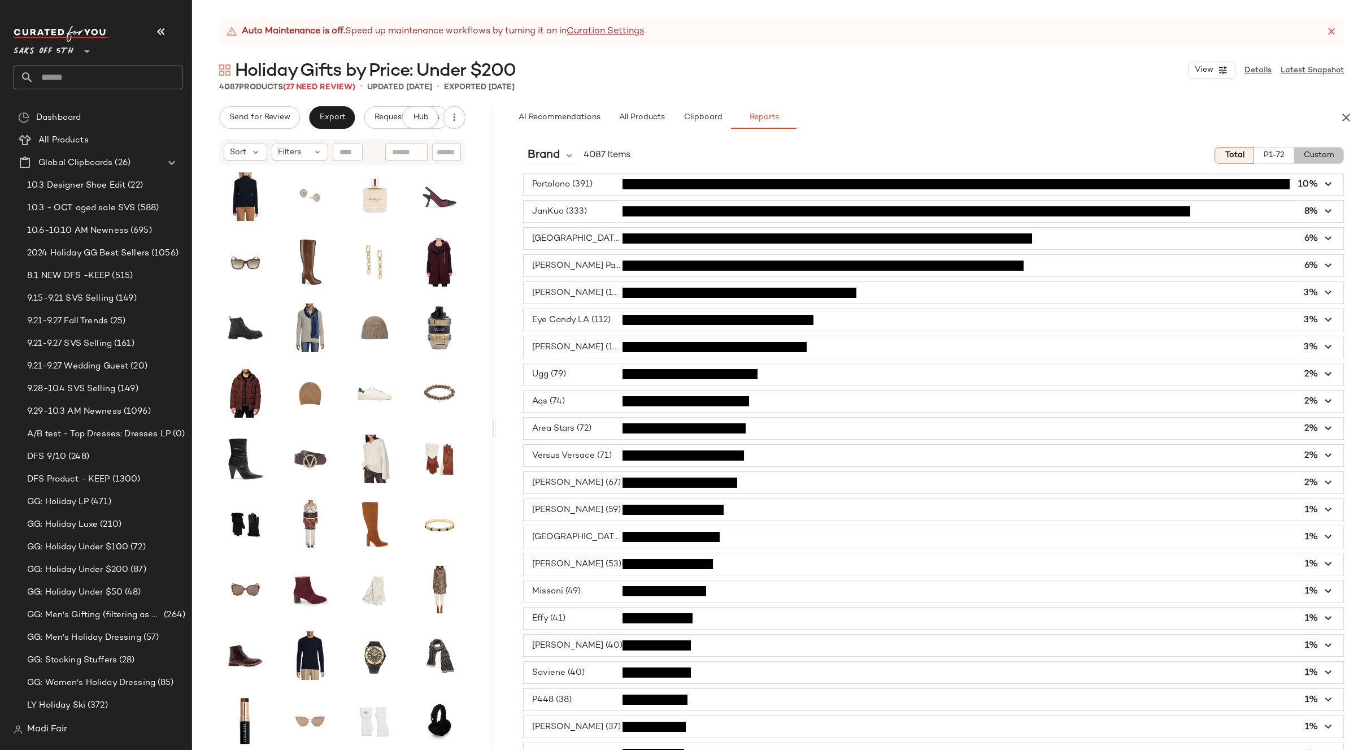
click at [1310, 149] on button "Custom" at bounding box center [1319, 155] width 50 height 17
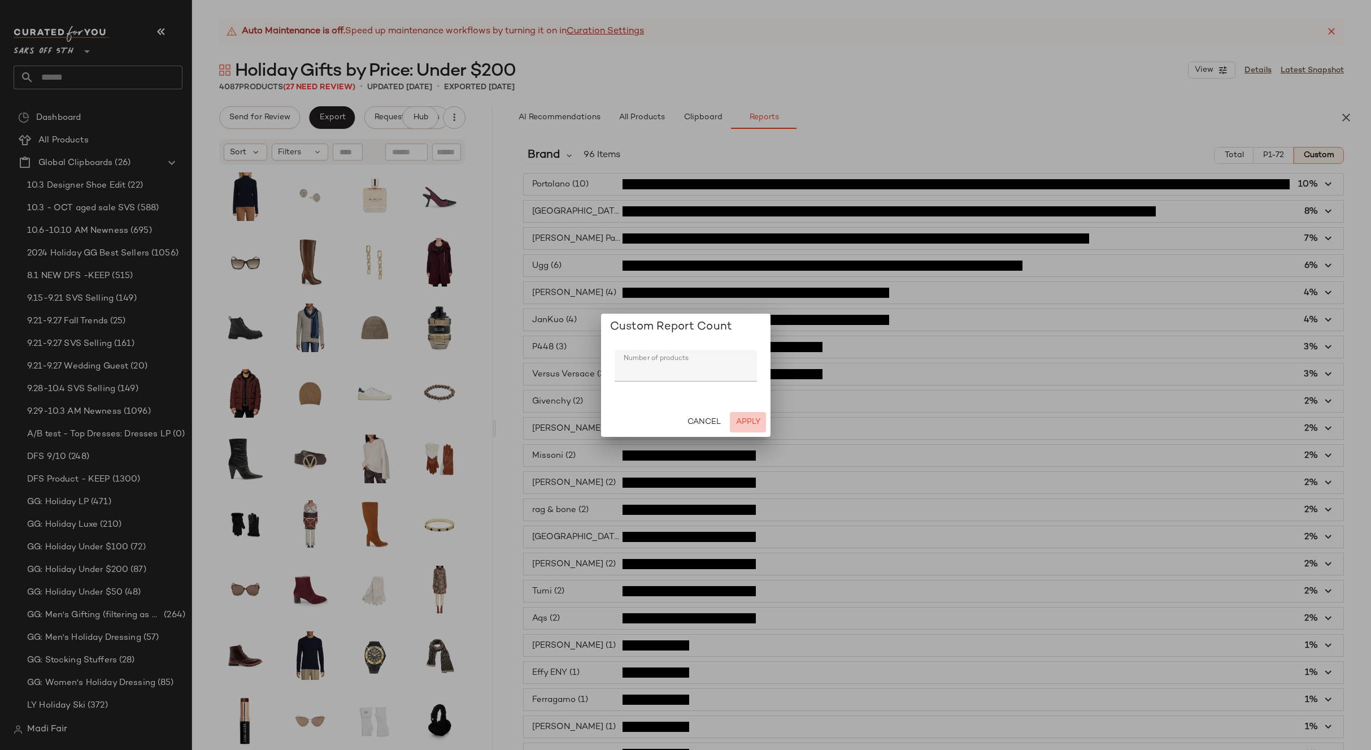
click at [753, 420] on span "Apply" at bounding box center [747, 421] width 25 height 9
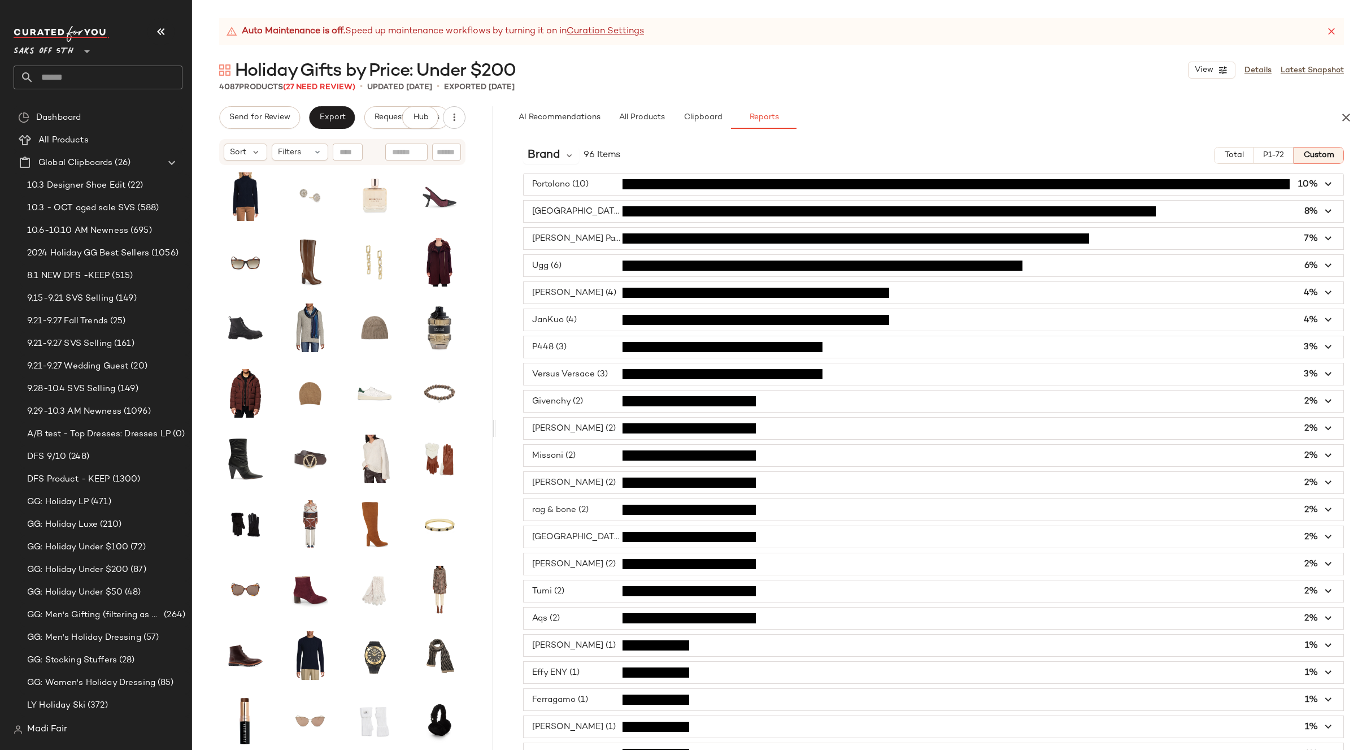
click at [517, 152] on div "Brand 96 Items Total P1-72 Custom" at bounding box center [933, 155] width 875 height 17
click at [543, 155] on span "Brand" at bounding box center [544, 155] width 32 height 17
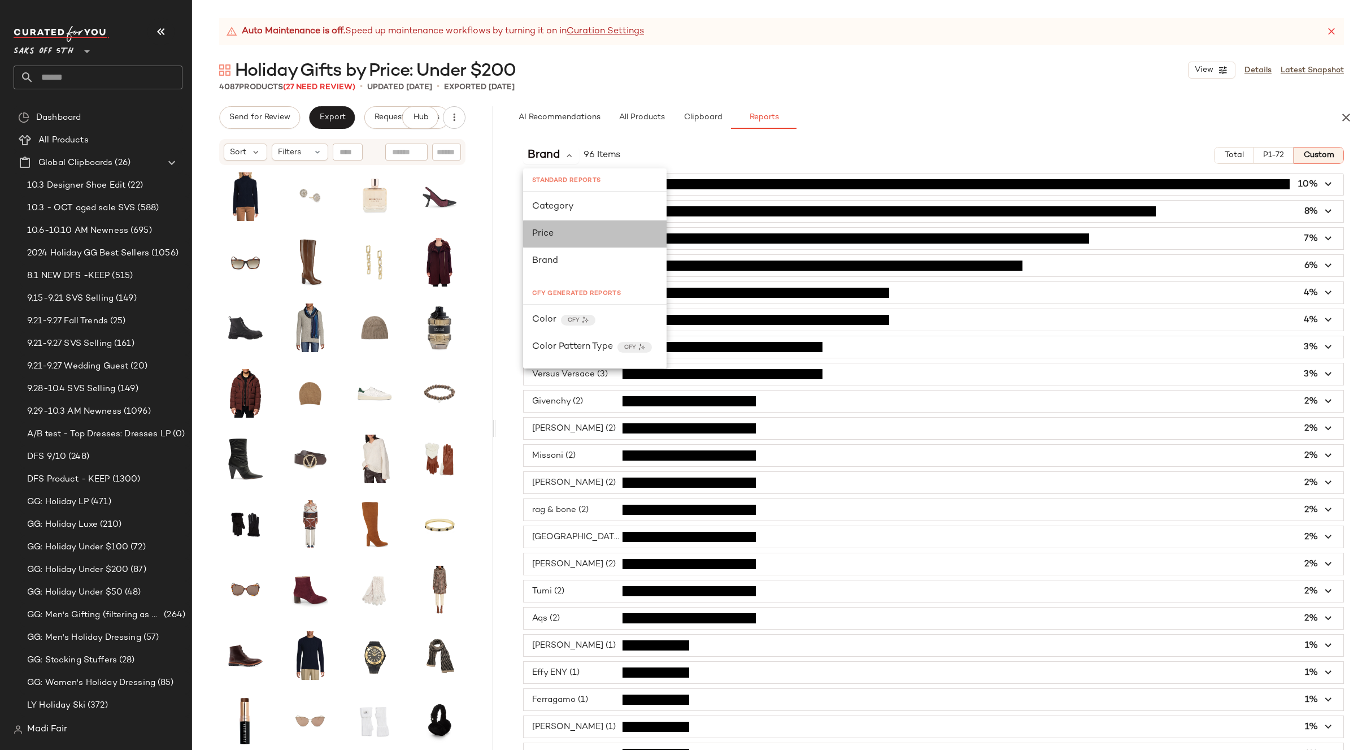
click at [558, 229] on div "Price" at bounding box center [594, 234] width 125 height 14
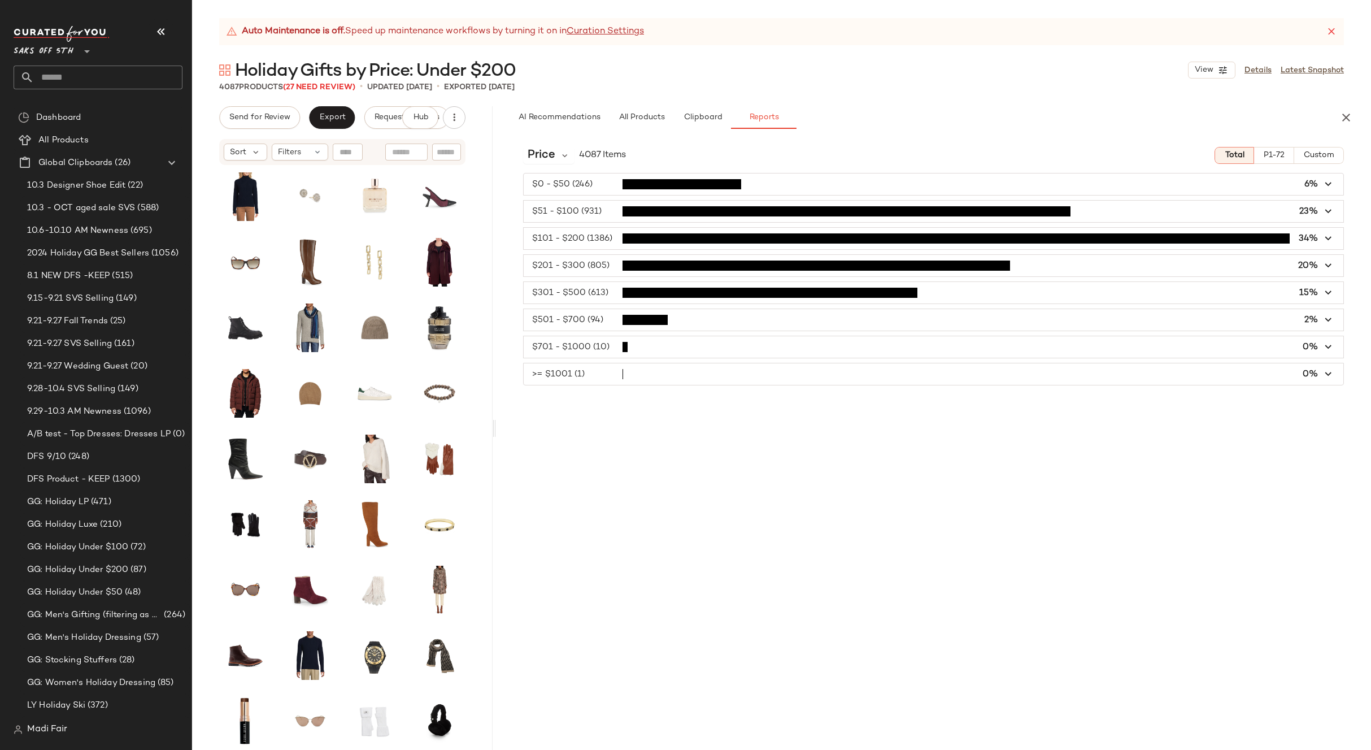
click at [608, 264] on span "button" at bounding box center [934, 265] width 820 height 21
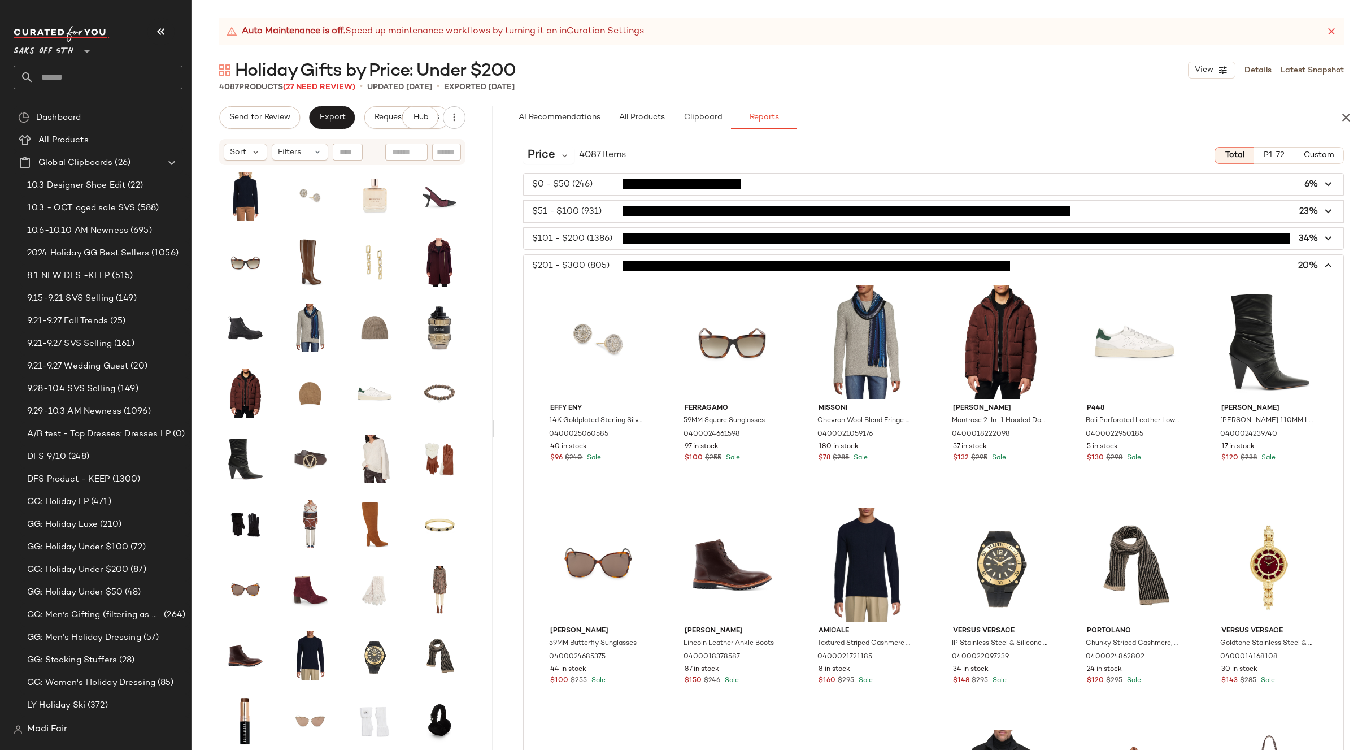
click at [1158, 269] on span "button" at bounding box center [934, 265] width 820 height 21
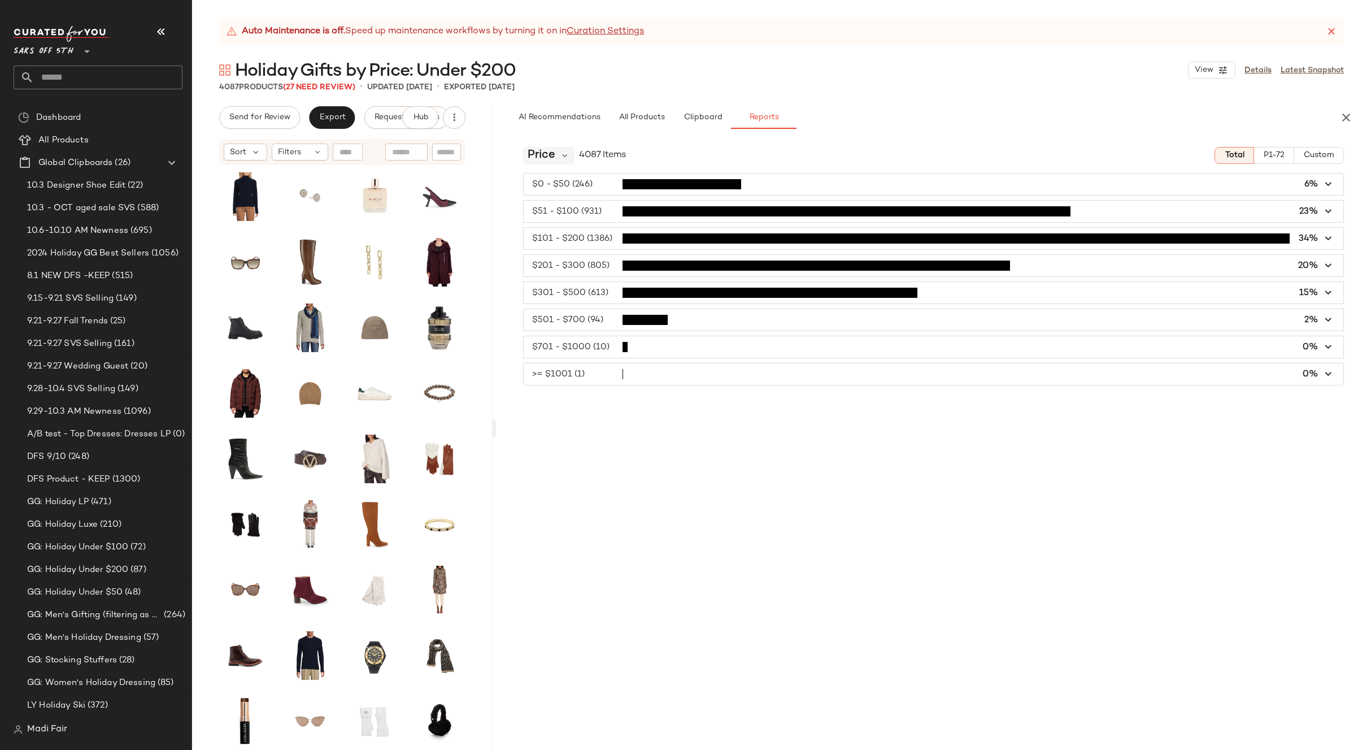
click at [539, 157] on span "Price" at bounding box center [542, 155] width 28 height 17
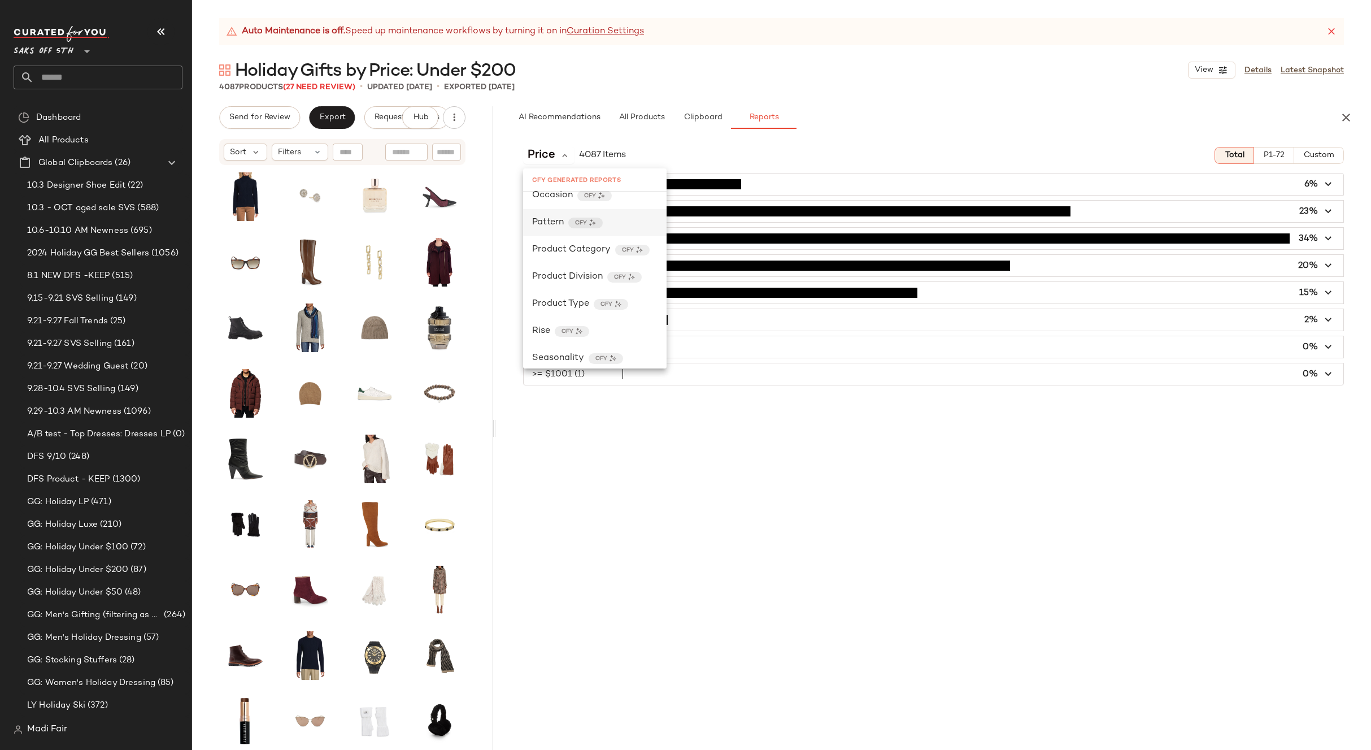
scroll to position [430, 0]
click at [896, 131] on div "AI Recommendations All Products Clipboard Reports Sort Filters (4) Reset brown …" at bounding box center [933, 427] width 875 height 643
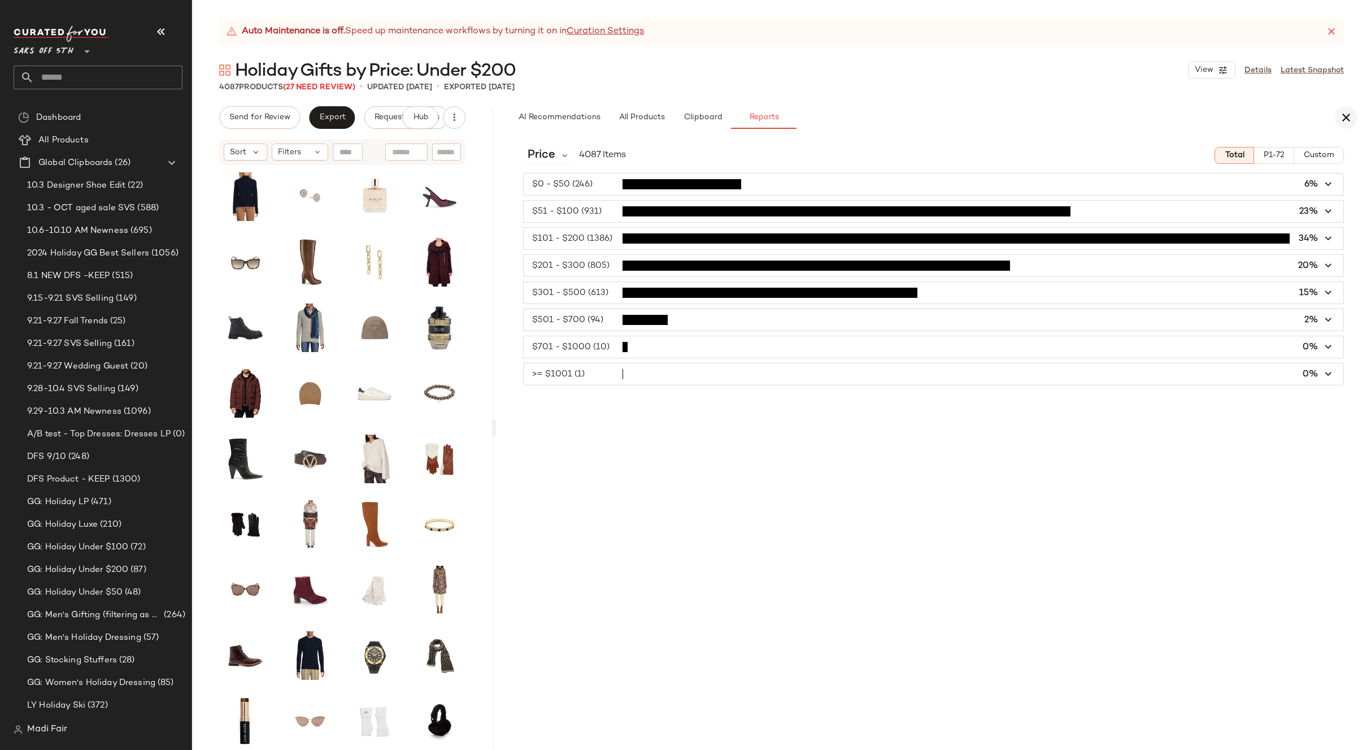
click at [1352, 119] on icon "button" at bounding box center [1346, 118] width 14 height 14
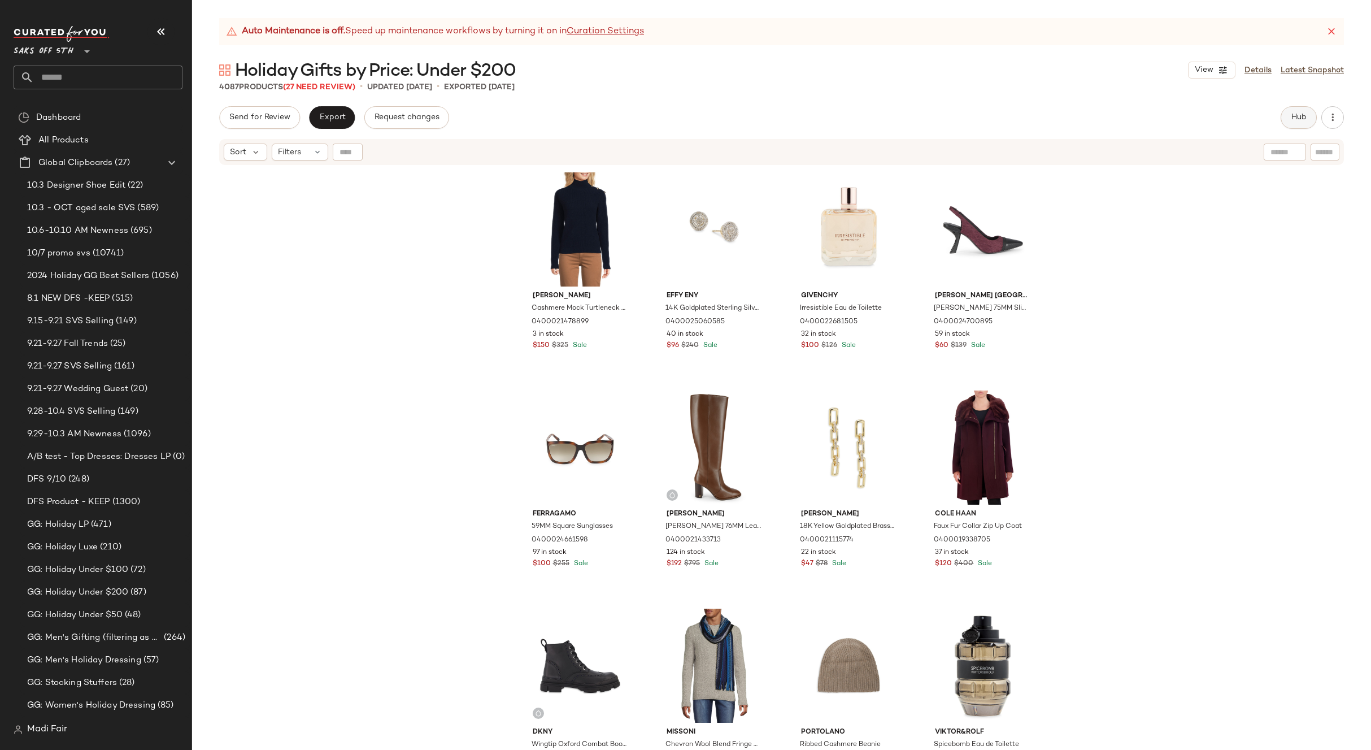
click at [1302, 124] on button "Hub" at bounding box center [1298, 117] width 36 height 23
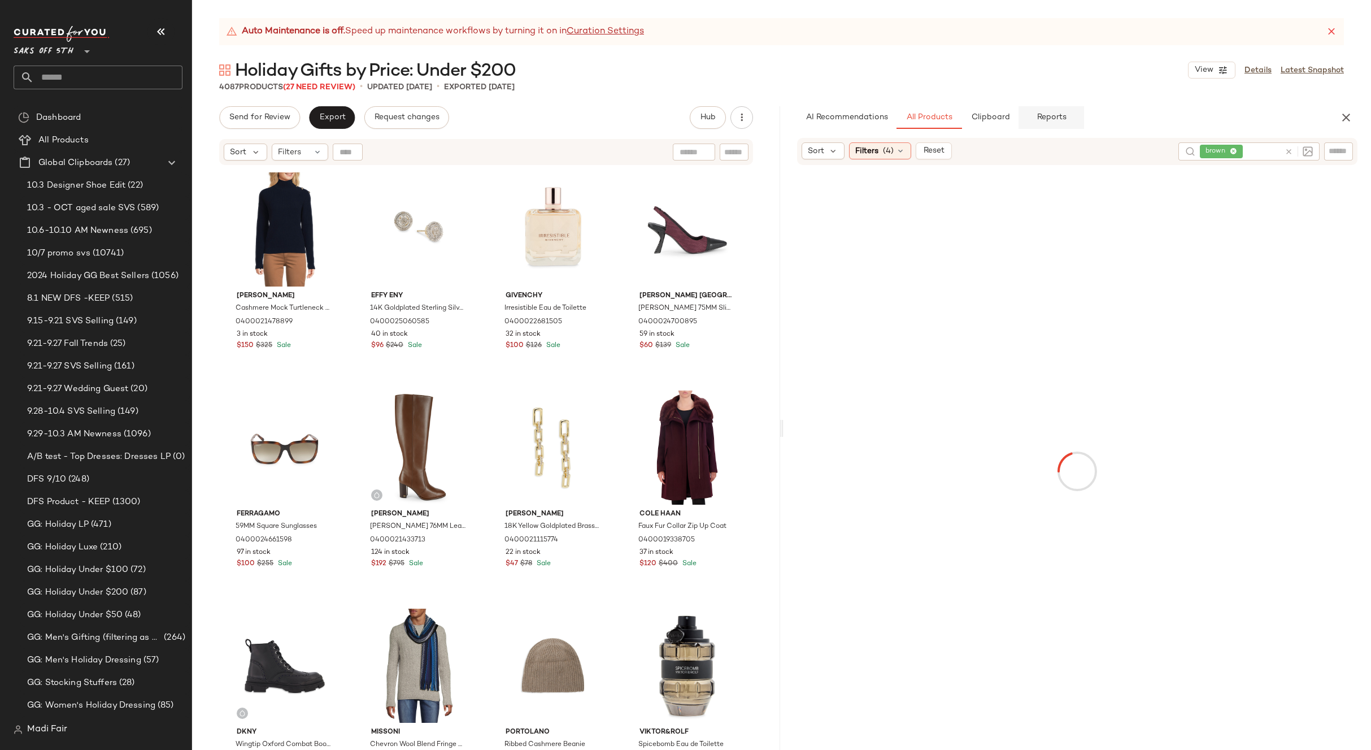
click at [1047, 114] on span "Reports" at bounding box center [1051, 117] width 30 height 9
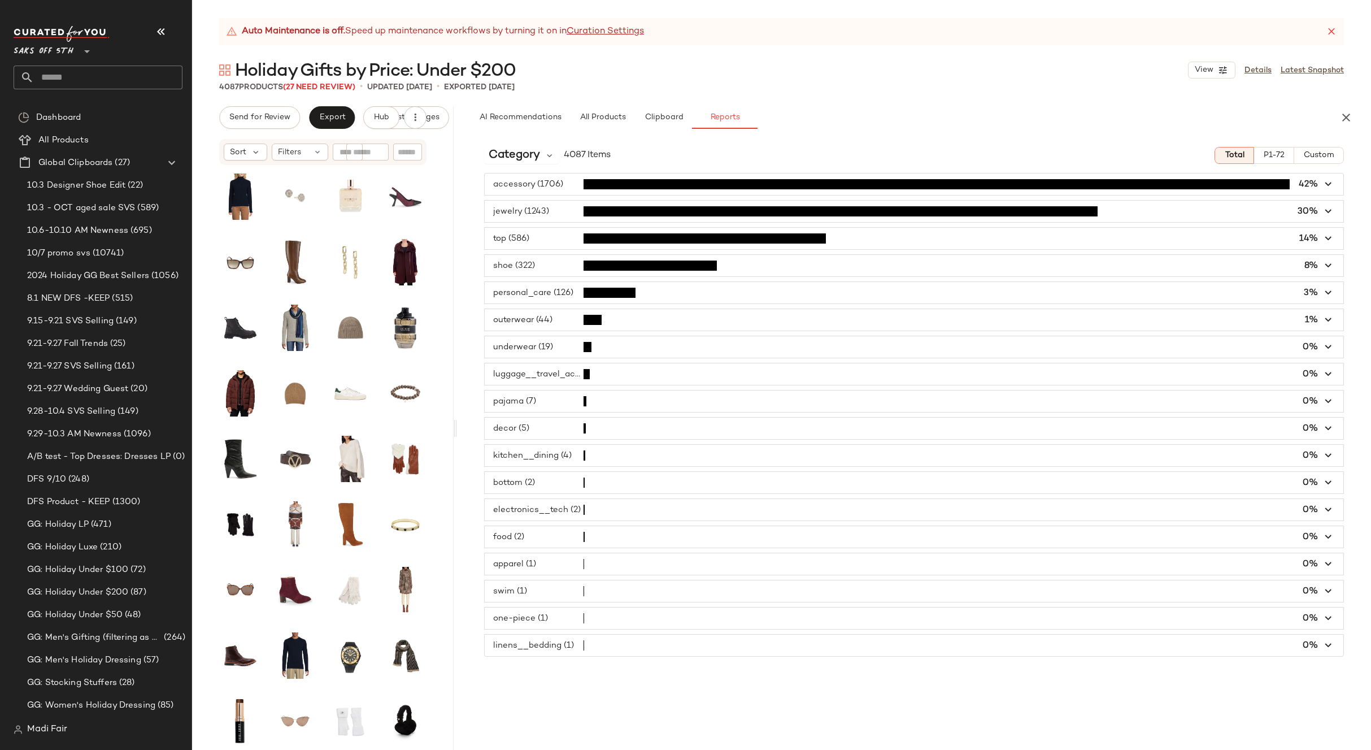
drag, startPoint x: 780, startPoint y: 430, endPoint x: 455, endPoint y: 440, distance: 324.9
click at [455, 440] on div "Auto Maintenance is off. Speed up maintenance workflows by turning it on in Cur…" at bounding box center [781, 383] width 1179 height 731
click at [527, 157] on span "Category" at bounding box center [514, 155] width 51 height 17
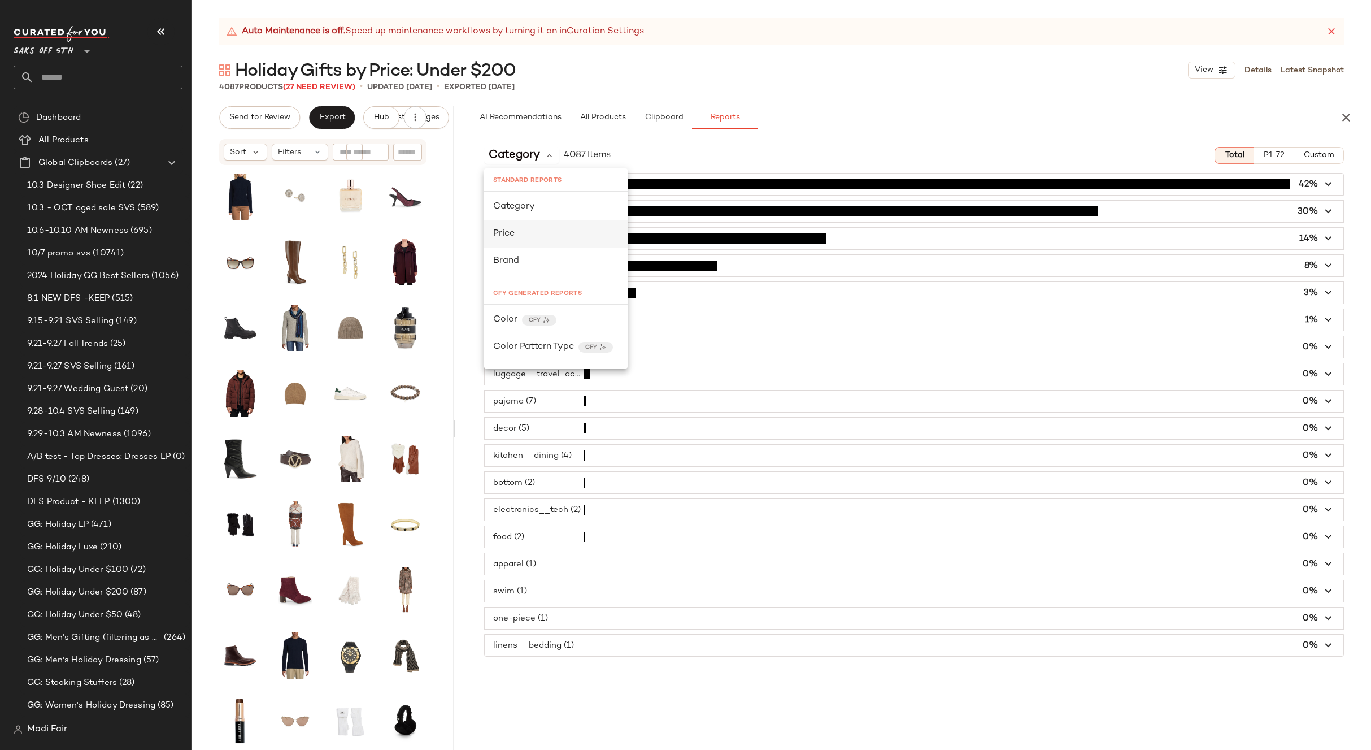
click at [534, 230] on div "Price" at bounding box center [555, 234] width 125 height 14
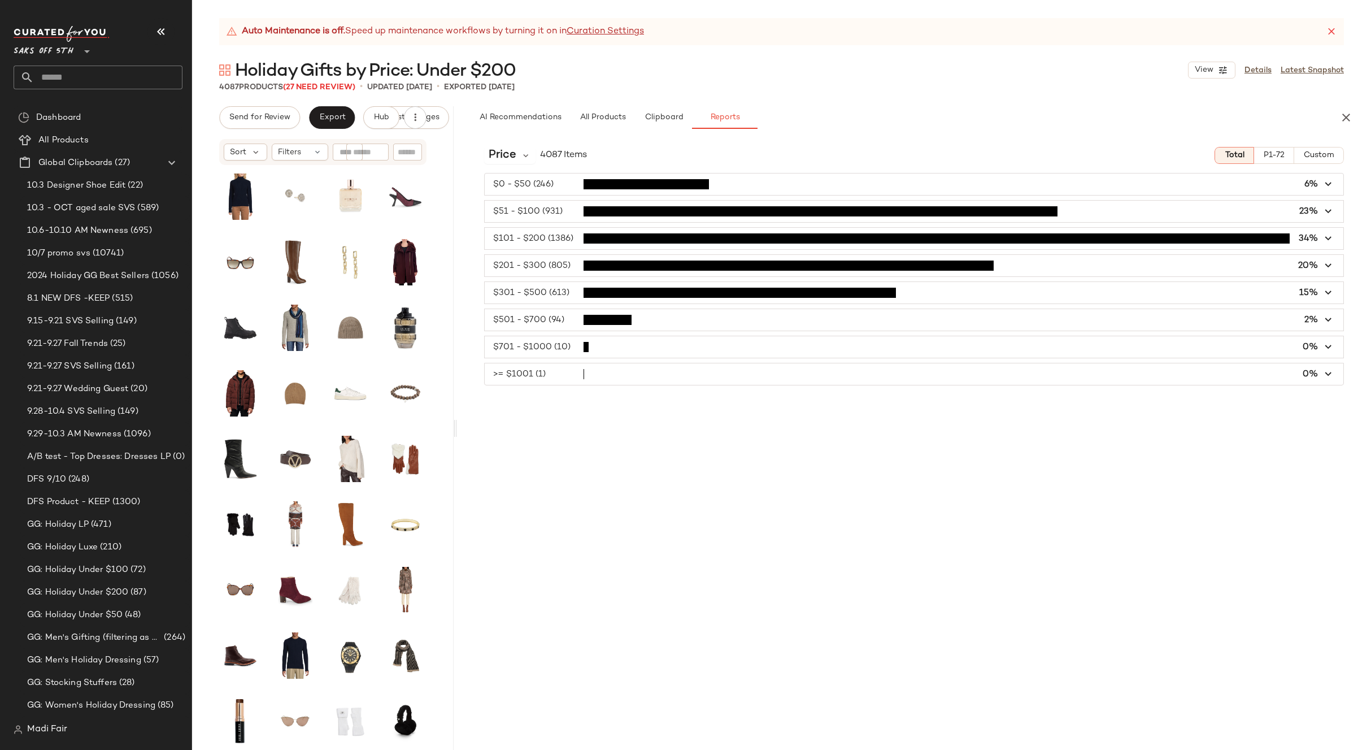
click at [1329, 267] on icon "button" at bounding box center [1328, 265] width 13 height 13
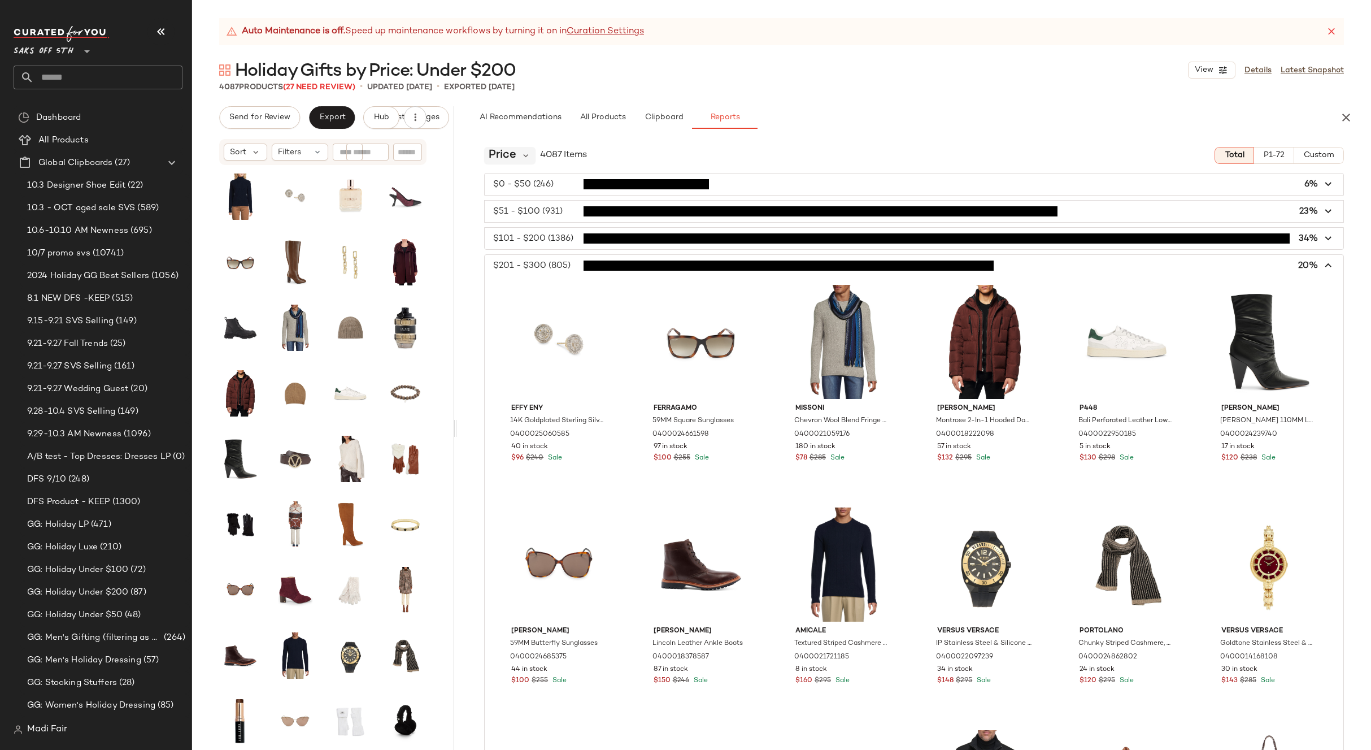
click at [517, 156] on div "Price" at bounding box center [509, 155] width 51 height 17
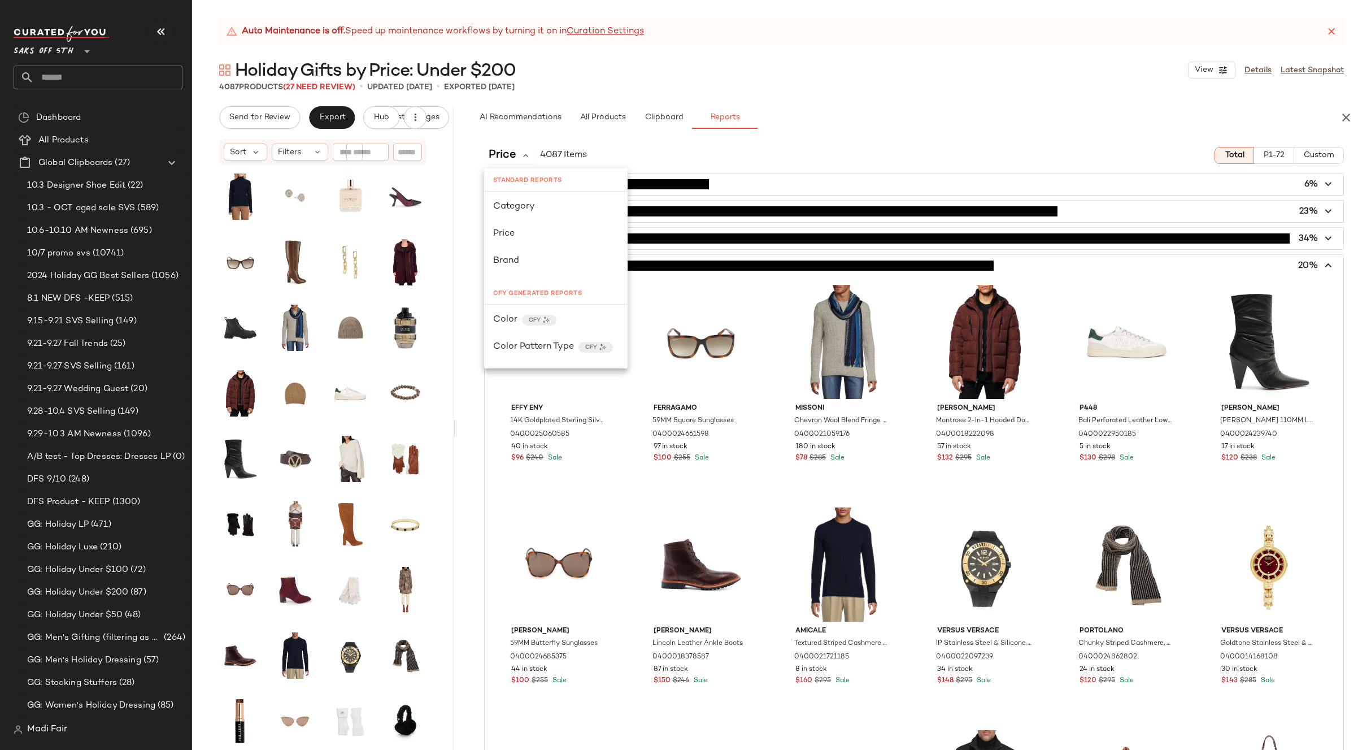
click at [869, 94] on div "Auto Maintenance is off. Speed up maintenance workflows by turning it on in Cur…" at bounding box center [781, 383] width 1179 height 731
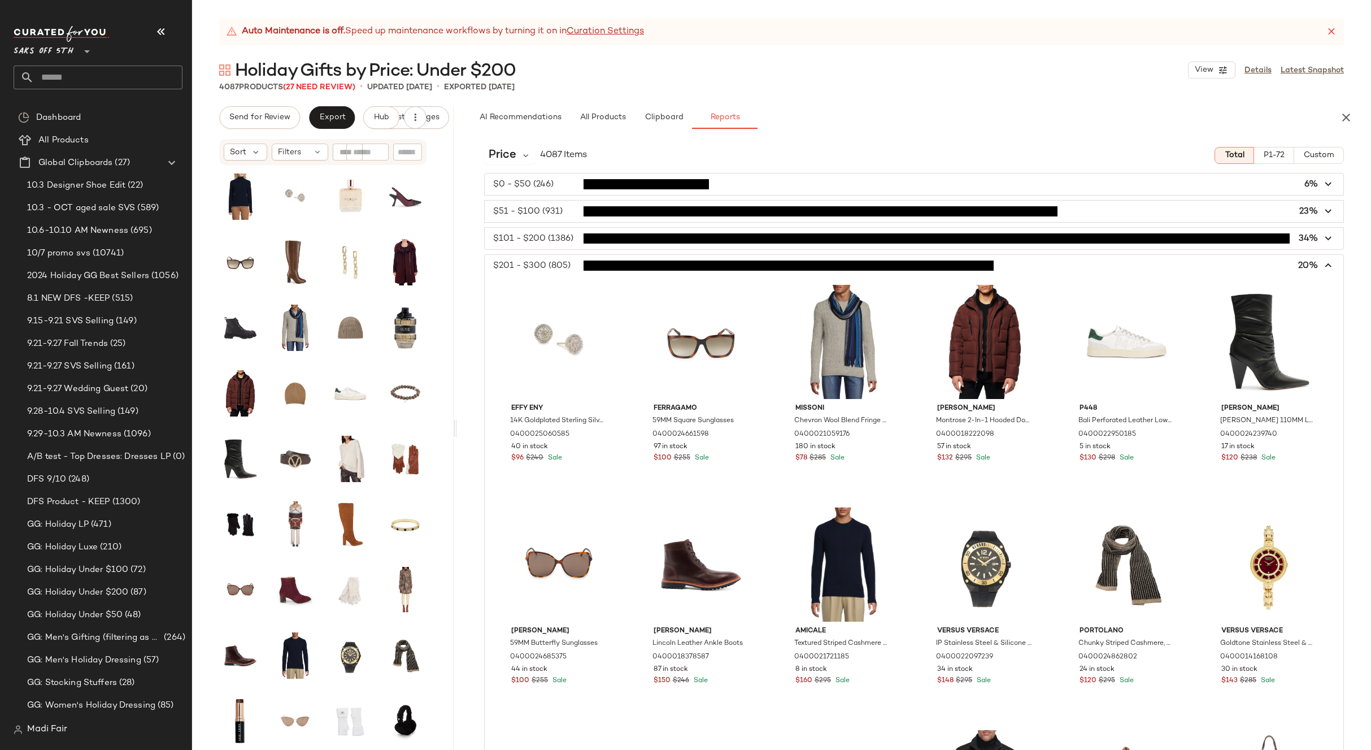
click at [1323, 263] on icon "button" at bounding box center [1328, 265] width 13 height 13
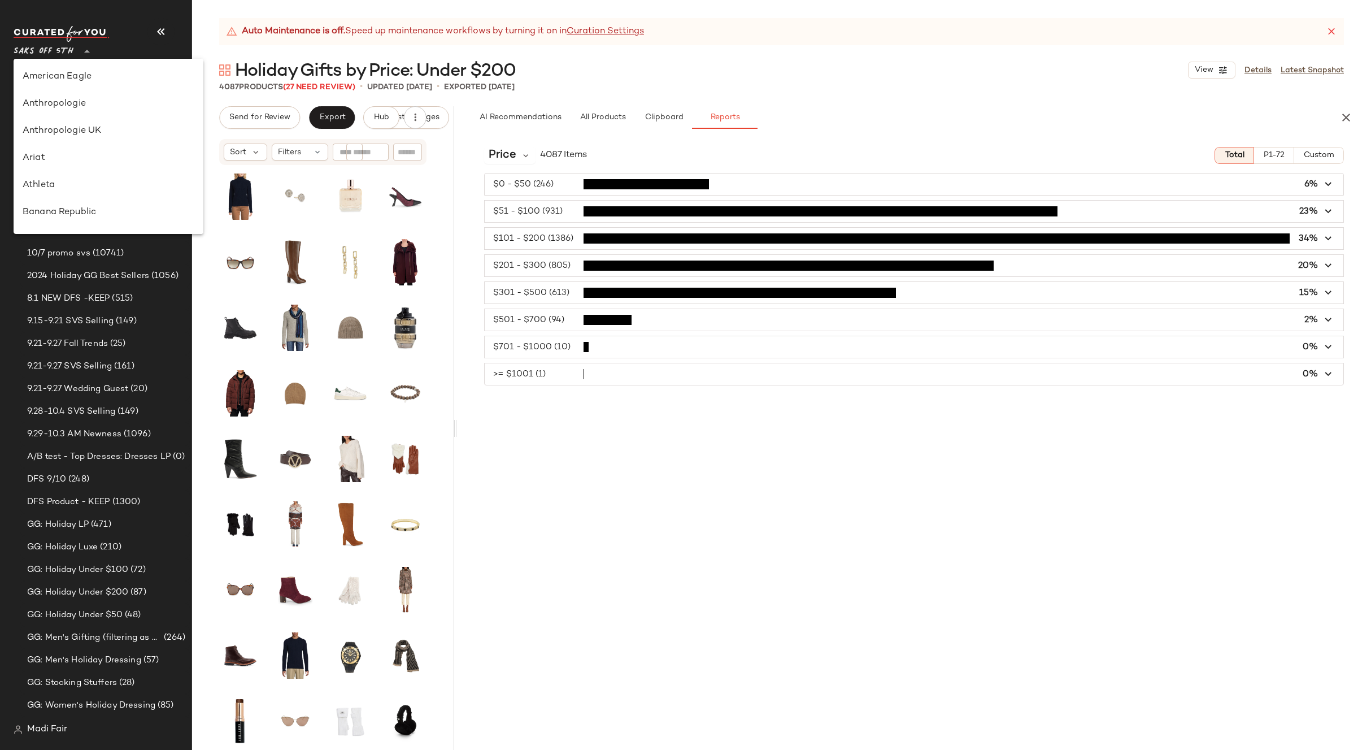
click at [65, 50] on span "Saks OFF 5TH" at bounding box center [44, 48] width 60 height 20
click at [89, 115] on div "Rent the Runway" at bounding box center [109, 109] width 172 height 14
type input "**"
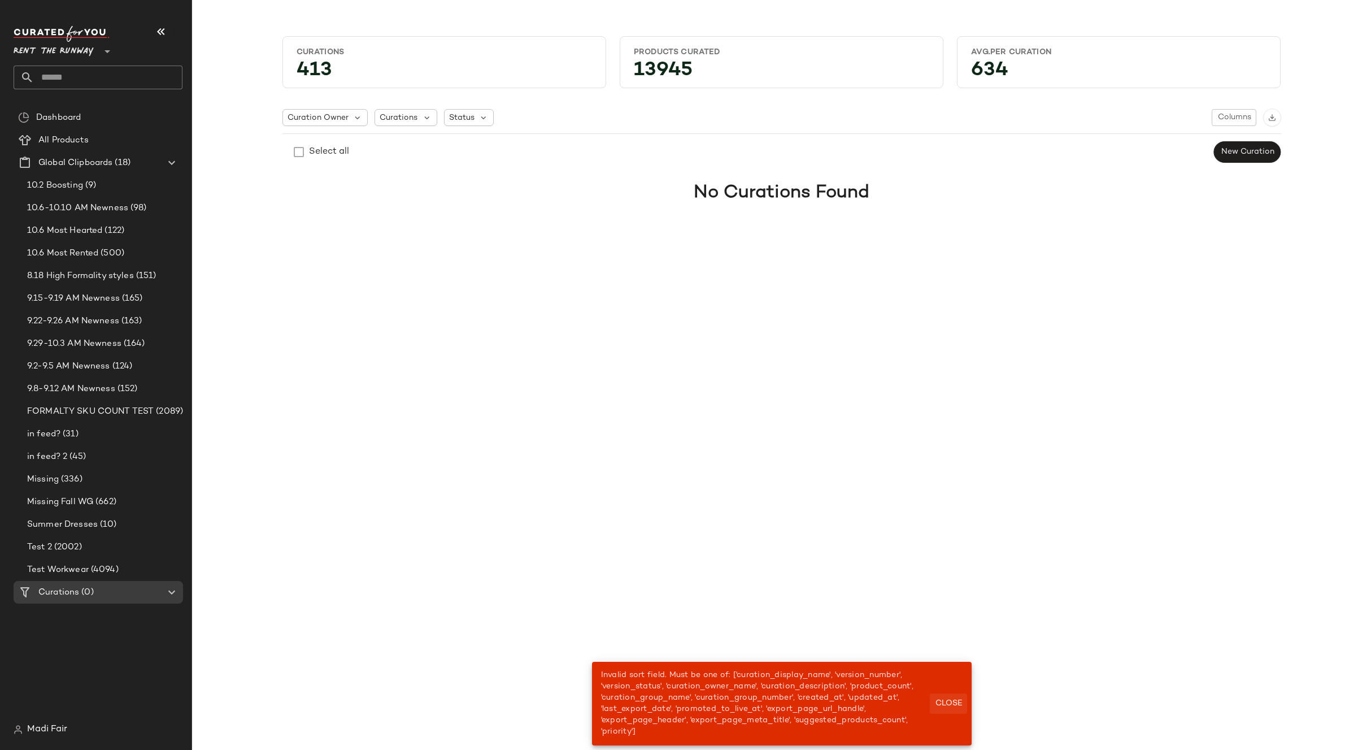
click at [940, 705] on span "Close" at bounding box center [948, 703] width 28 height 9
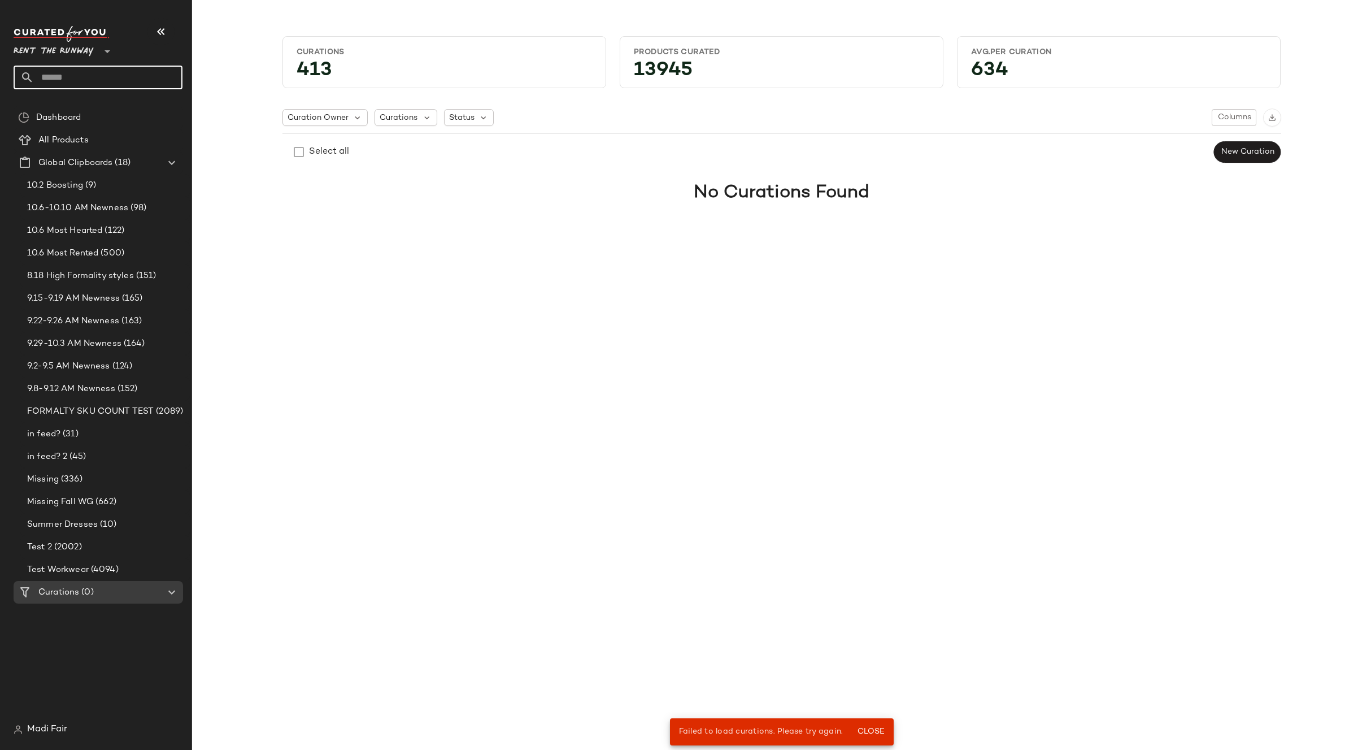
click at [81, 69] on input "text" at bounding box center [108, 78] width 149 height 24
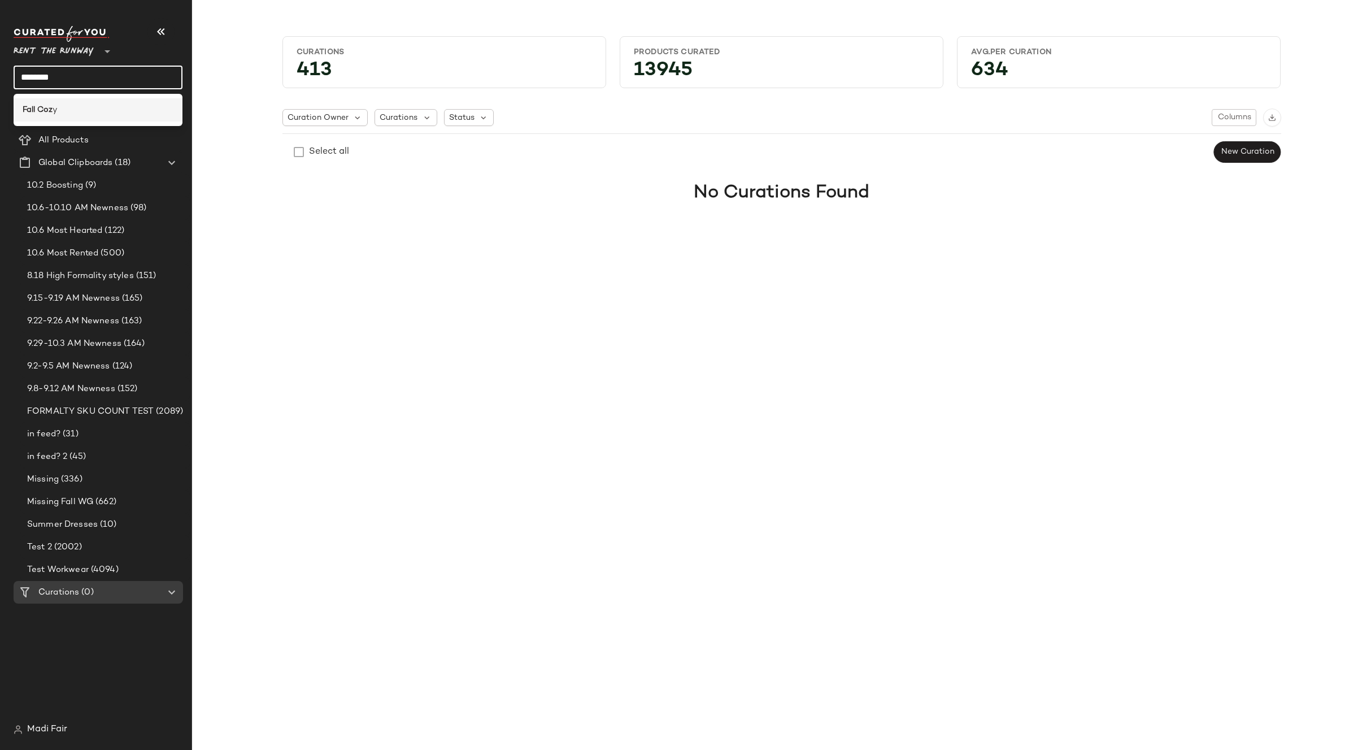
type input "********"
click at [22, 108] on div "Fall Coz y" at bounding box center [98, 109] width 169 height 23
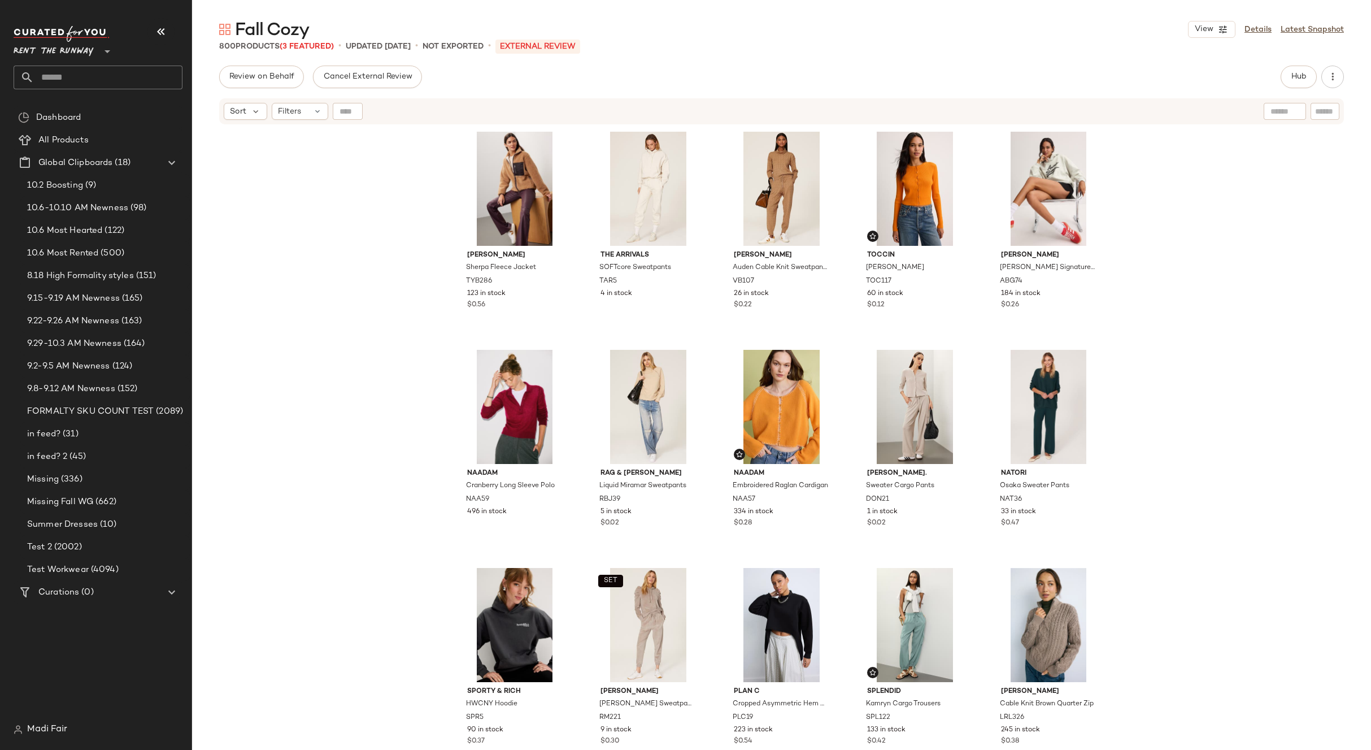
click at [1239, 404] on div "Tory Burch Sherpa Fleece Jacket TYB286 123 in stock $0.56 The Arrivals SOFTcore…" at bounding box center [781, 451] width 1179 height 652
click at [1181, 420] on div "Tory Burch Sherpa Fleece Jacket TYB286 123 in stock $0.56 The Arrivals SOFTcore…" at bounding box center [781, 451] width 1179 height 652
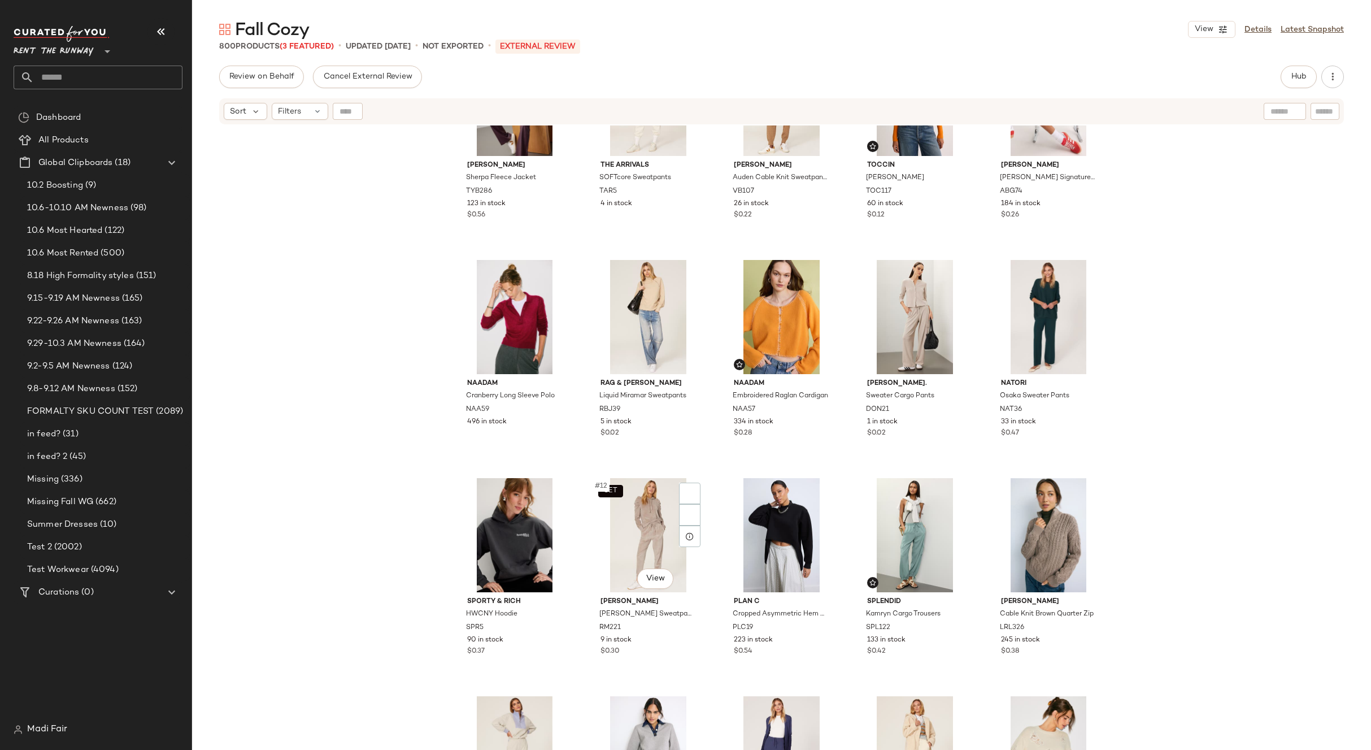
scroll to position [291, 0]
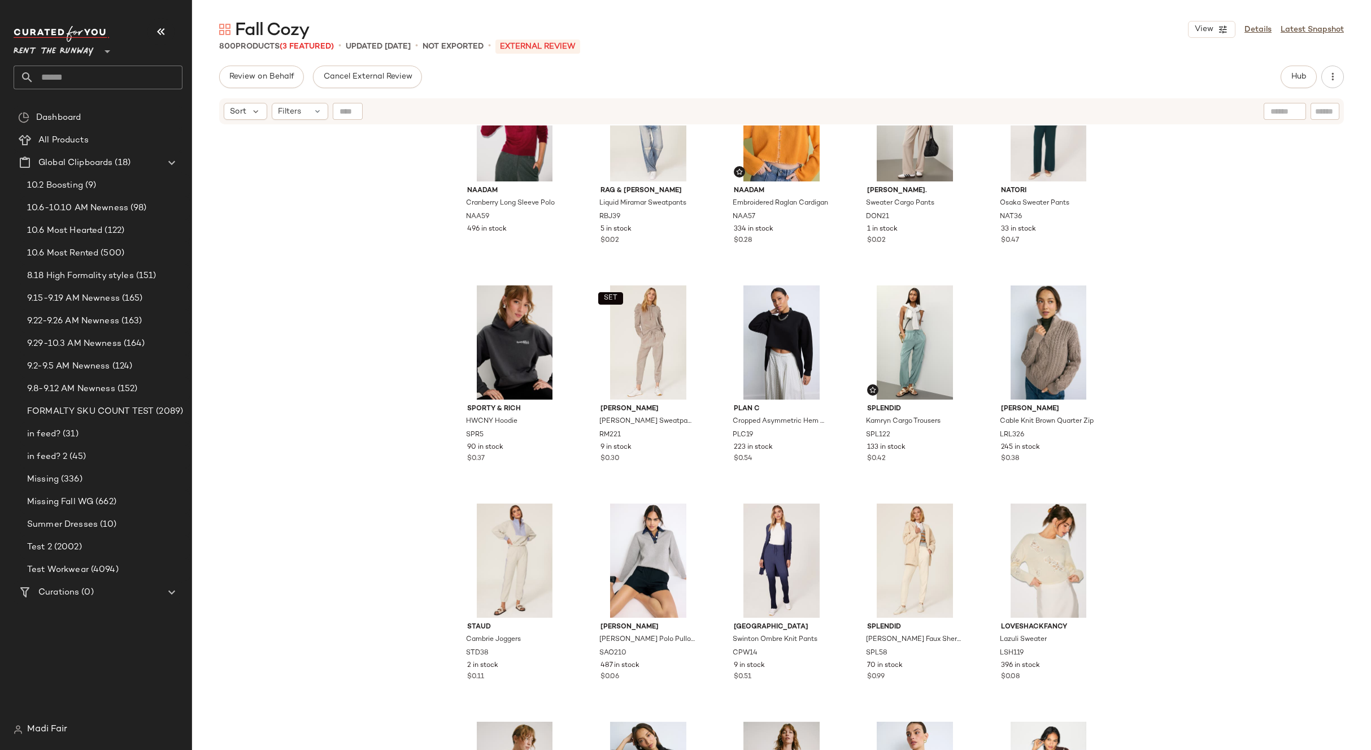
click at [1221, 450] on div "NAADAM Cranberry Long Sleeve Polo NAA59 496 in stock rag & bone JEAN Liquid Mir…" at bounding box center [781, 451] width 1179 height 652
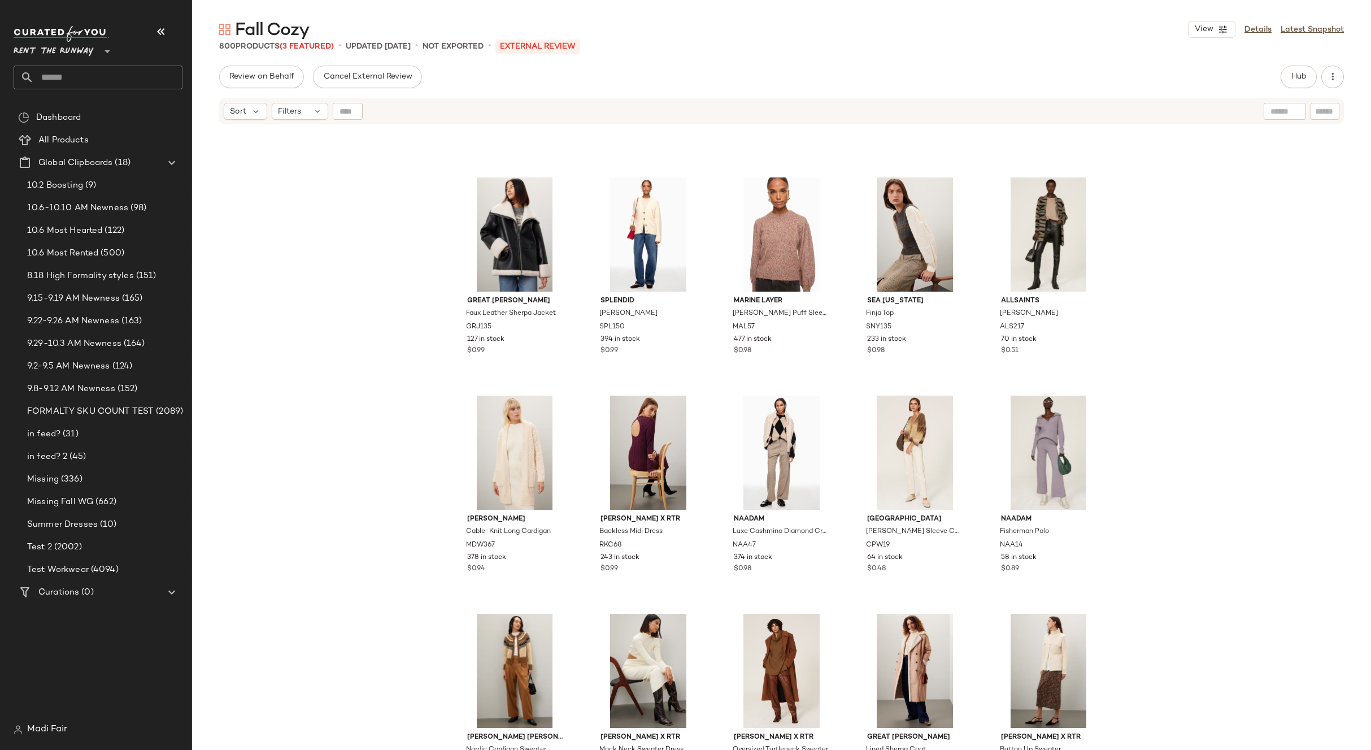
scroll to position [9216, 0]
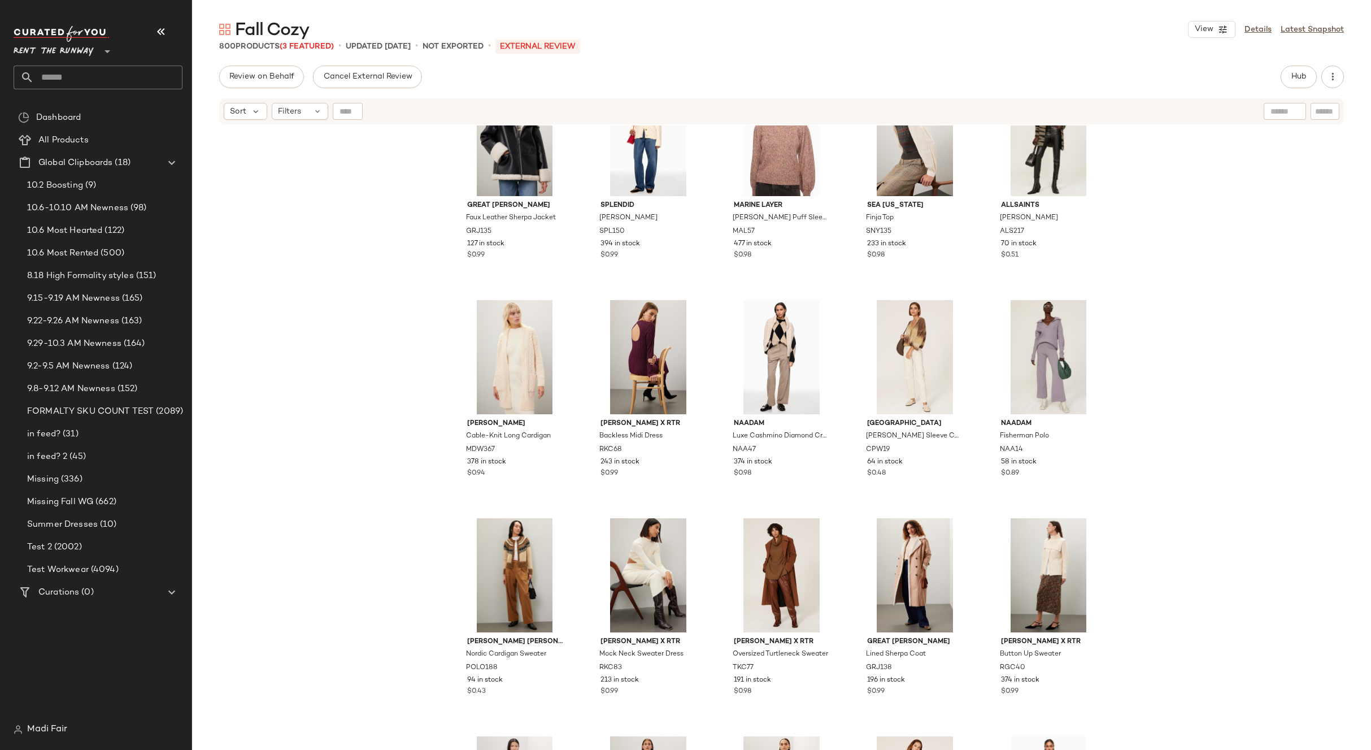
click at [92, 77] on input "text" at bounding box center [108, 78] width 149 height 24
type input "********"
click at [89, 109] on b "Fall Uni" at bounding box center [80, 110] width 27 height 12
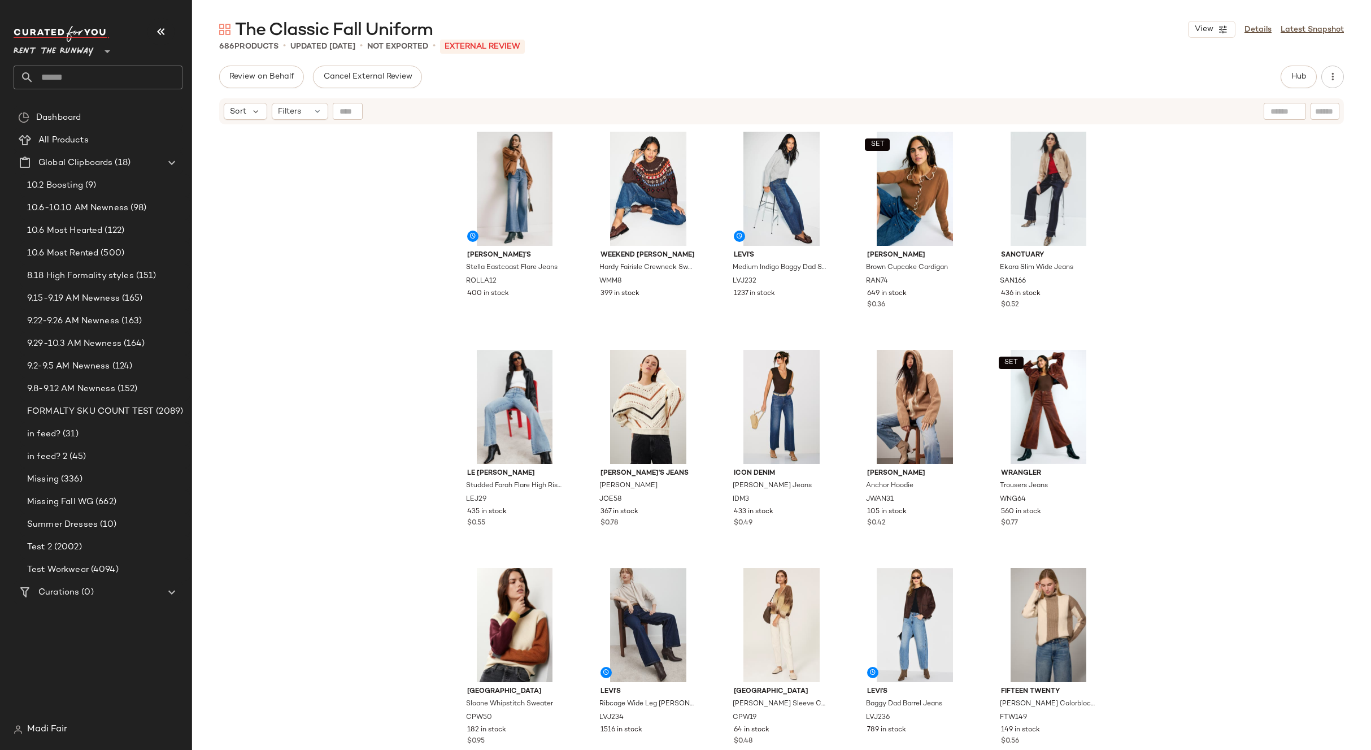
click at [112, 79] on input "text" at bounding box center [108, 78] width 149 height 24
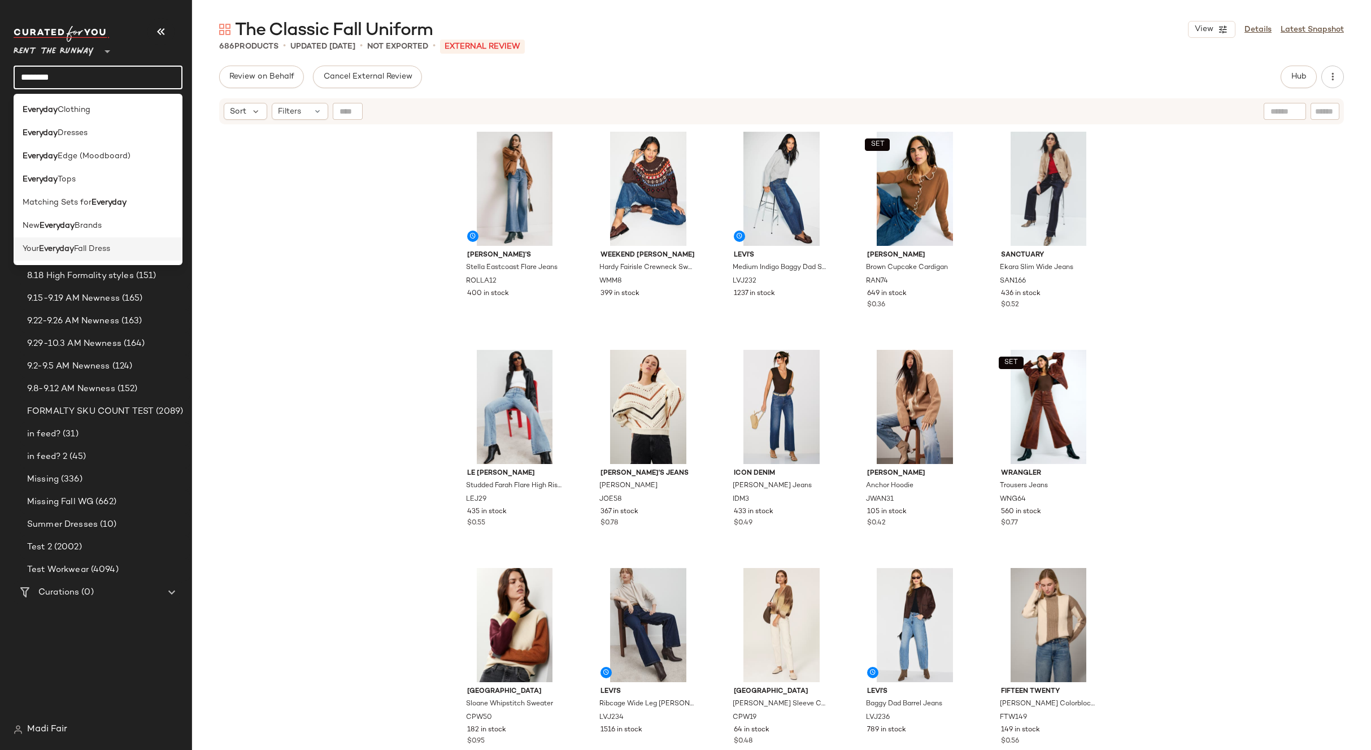
type input "********"
click at [110, 248] on span "Fall Dress" at bounding box center [92, 249] width 36 height 12
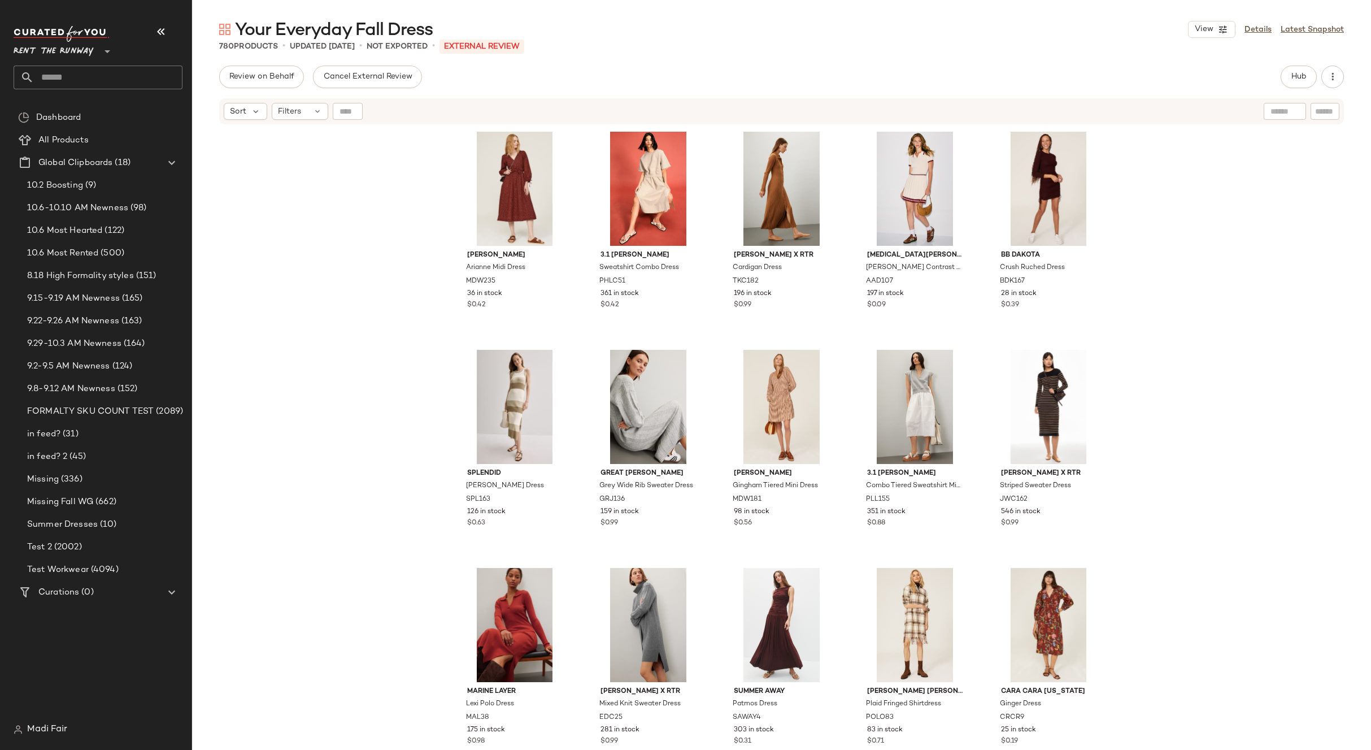
click at [385, 198] on div "Madewell Arianne Midi Dress MDW235 36 in stock $0.42 3.1 Phillip Lim Sweatshirt…" at bounding box center [781, 451] width 1179 height 652
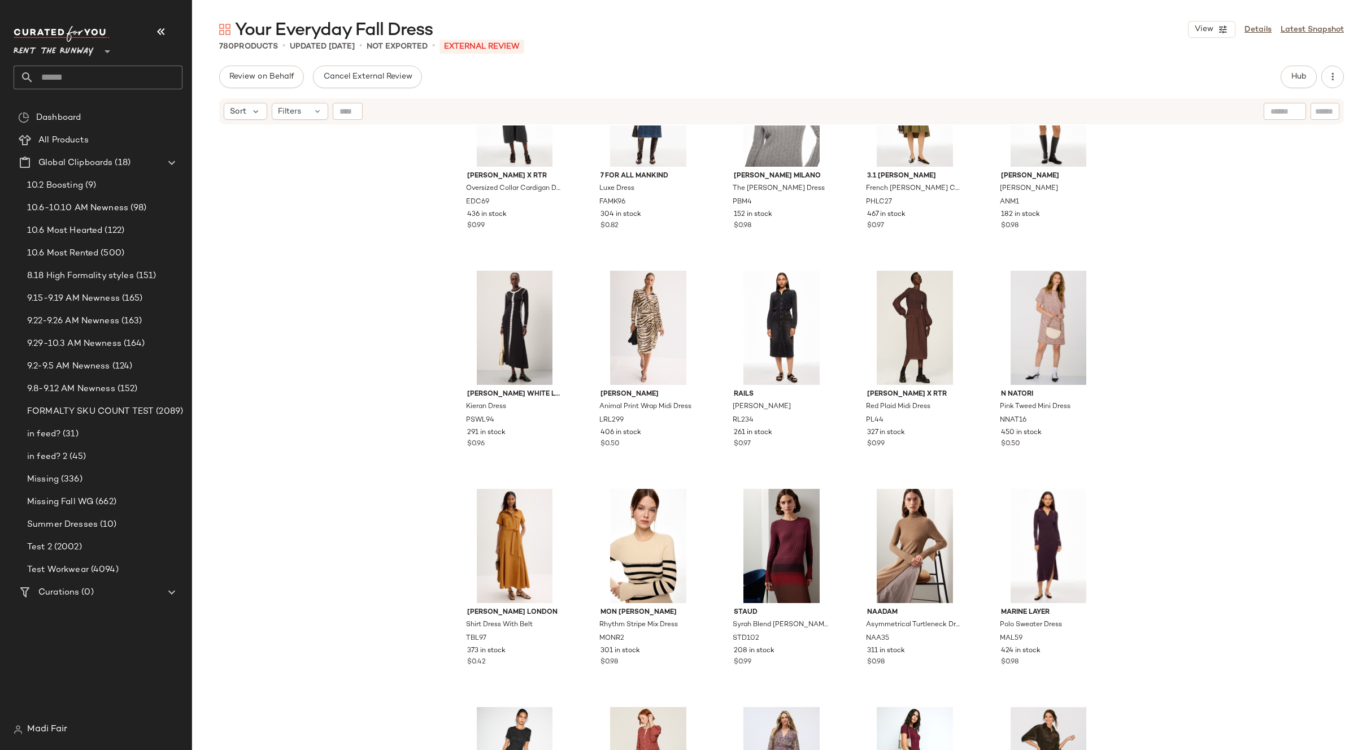
scroll to position [969, 0]
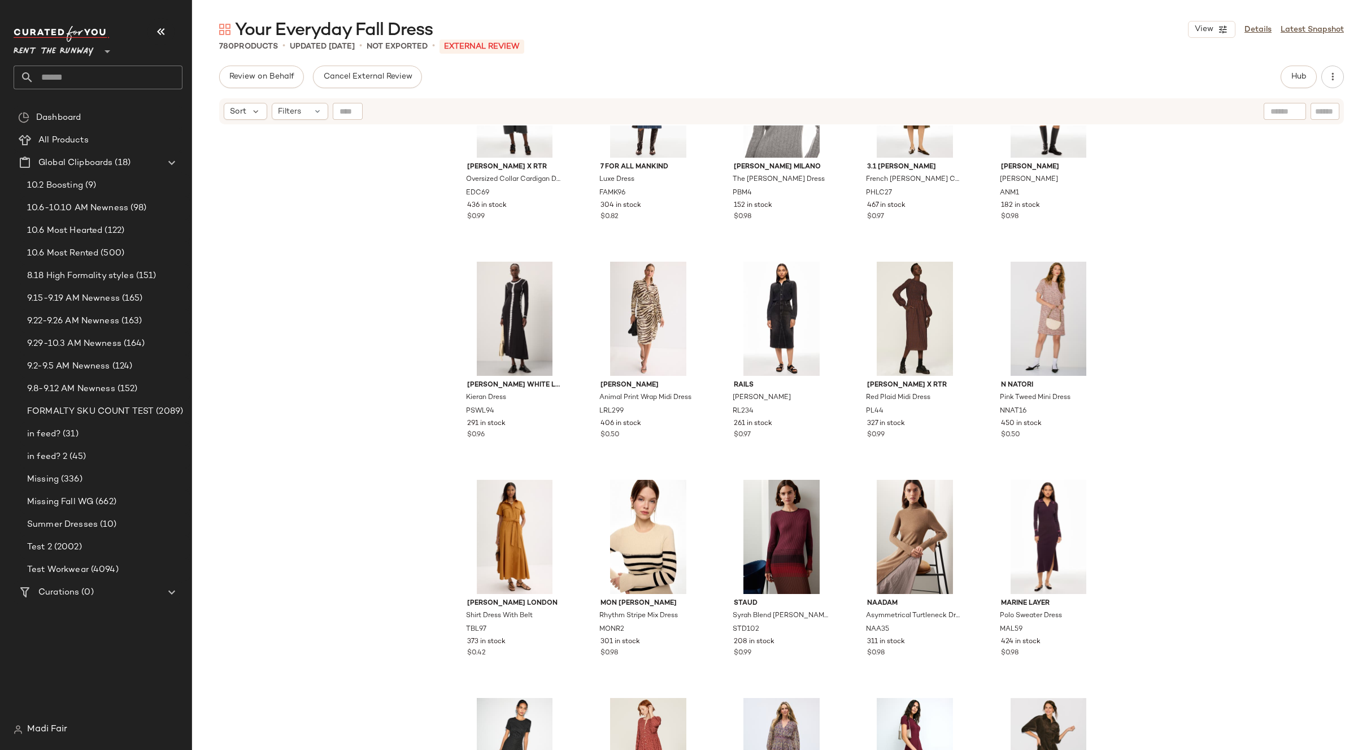
click at [399, 165] on div "Eudon Choi x RTR Oversized Collar Cardigan Dress EDC69 436 in stock $0.99 7 For…" at bounding box center [781, 451] width 1179 height 652
